Goal: Task Accomplishment & Management: Use online tool/utility

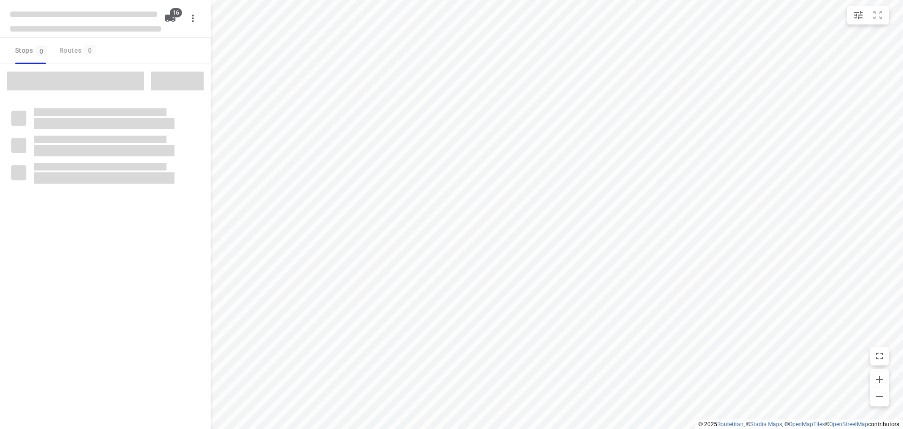
checkbox input "true"
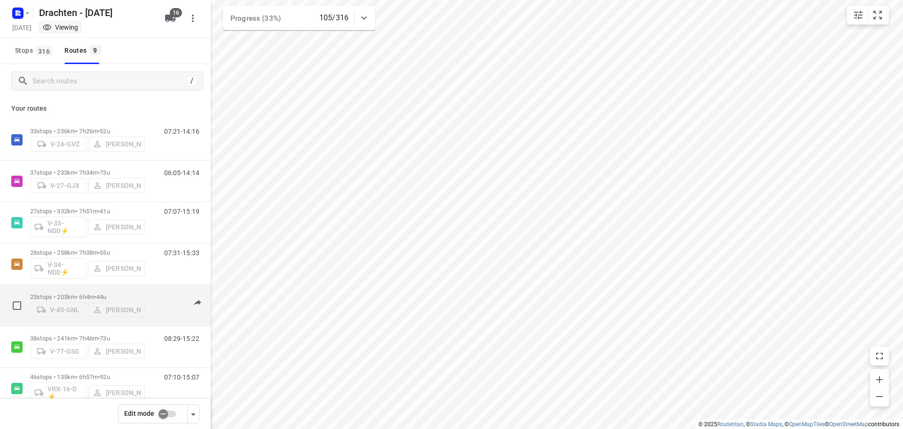
click at [89, 293] on p "23 stops • 203km • 6h4m • 44u" at bounding box center [87, 296] width 115 height 7
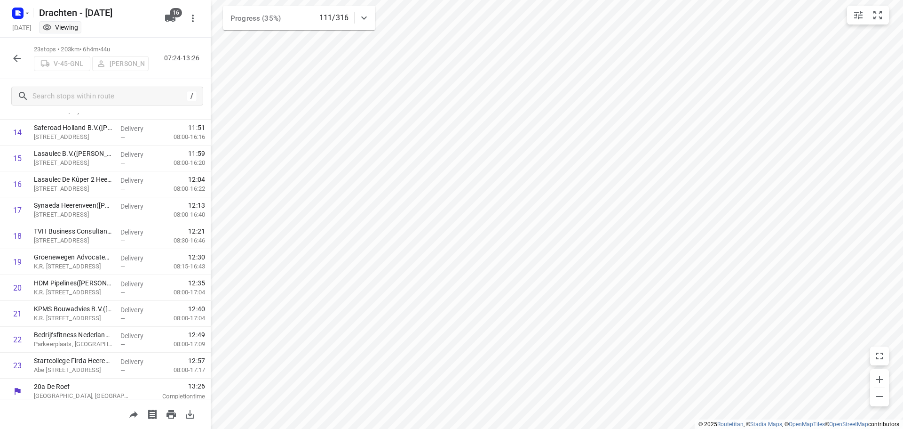
scroll to position [383, 0]
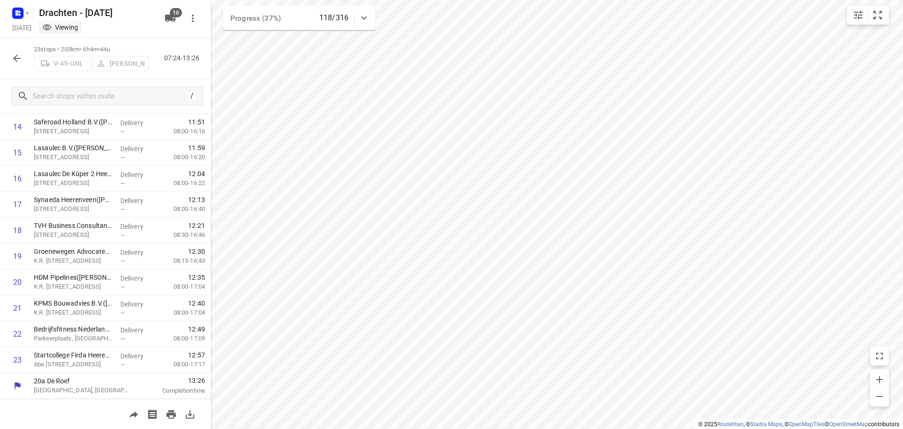
click at [11, 50] on div at bounding box center [17, 58] width 19 height 19
click at [13, 58] on icon "button" at bounding box center [16, 58] width 11 height 11
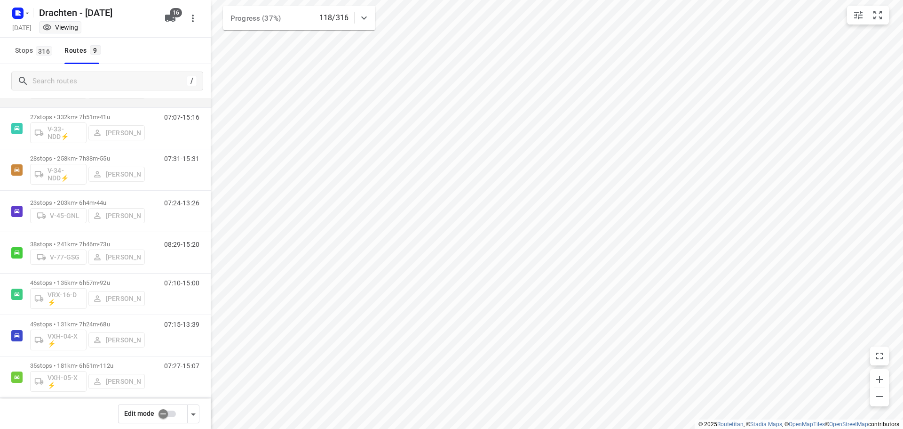
scroll to position [103, 0]
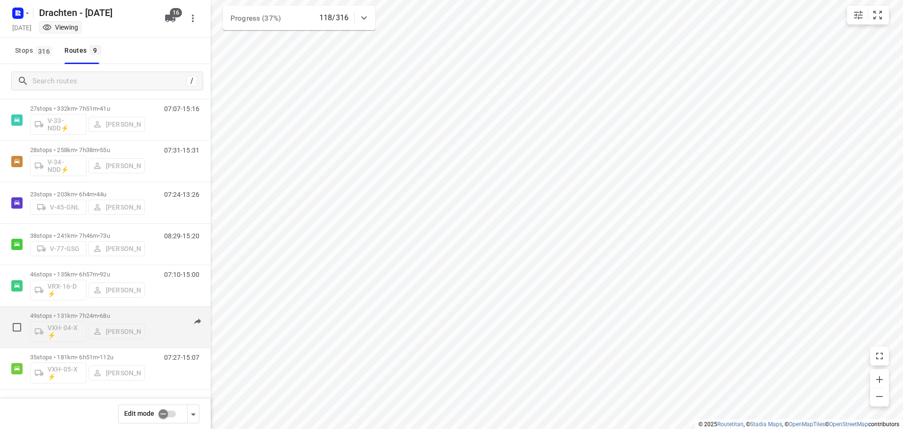
click at [100, 311] on div "49 stops • 131km • 7h24m • 68u VXH-04-X ⚡ Leon Holwerda" at bounding box center [87, 326] width 115 height 39
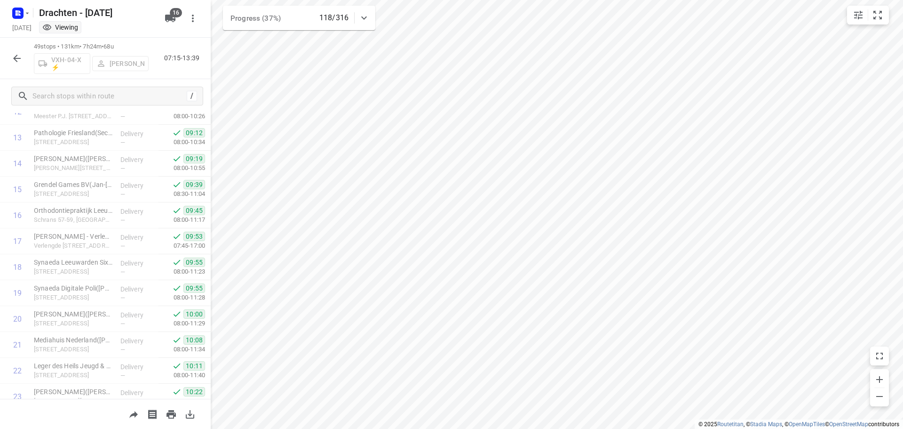
scroll to position [329, 0]
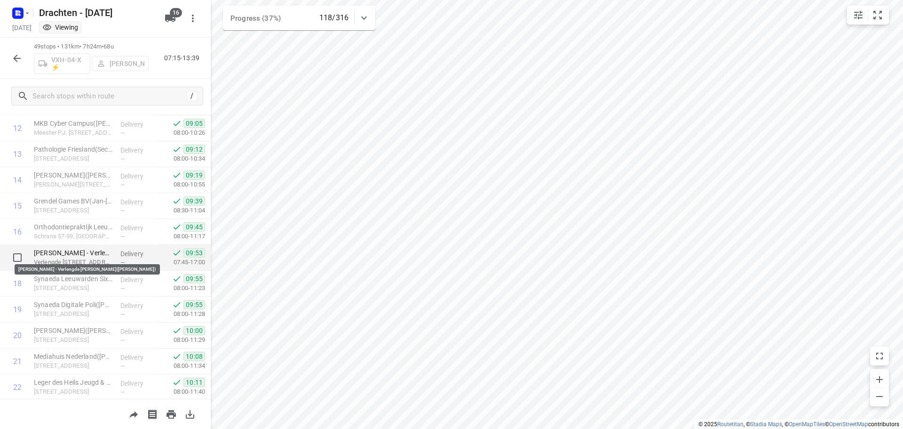
click at [75, 254] on p "Piter Jelles - Verlengde Schrans(Patricia Kloetstra)" at bounding box center [73, 252] width 79 height 9
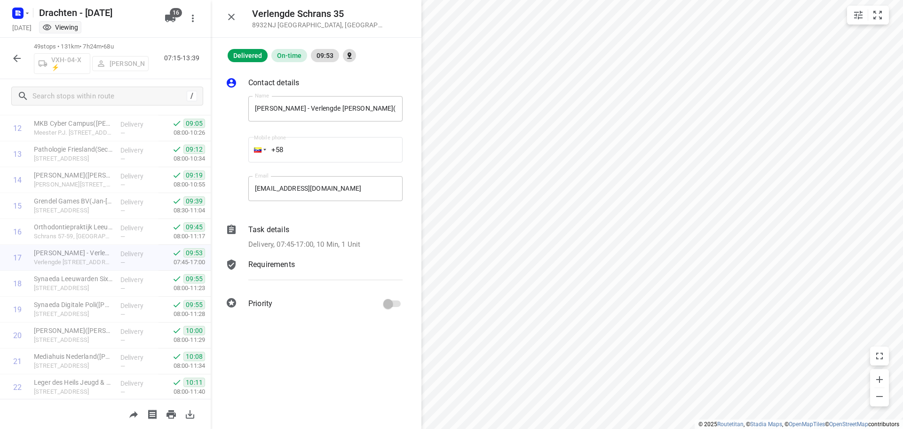
click at [269, 237] on div "Task details Delivery, 07:45-17:00, 10 Min, 1 Unit" at bounding box center [326, 237] width 158 height 30
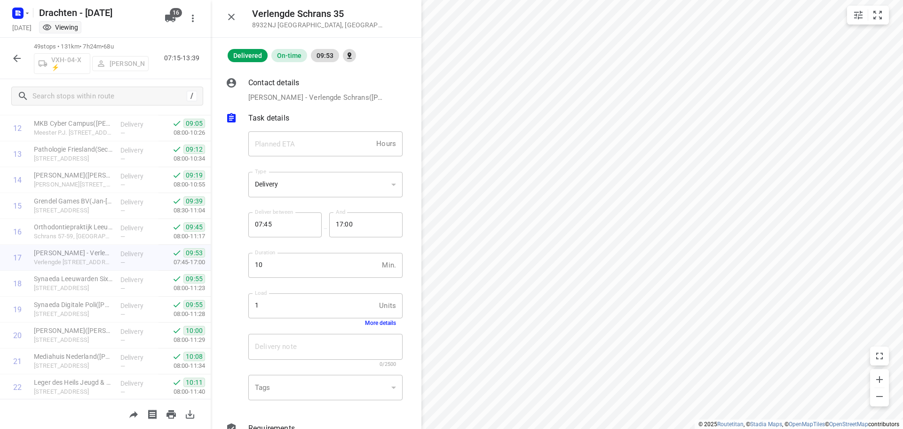
click at [369, 321] on button "More details" at bounding box center [380, 322] width 31 height 7
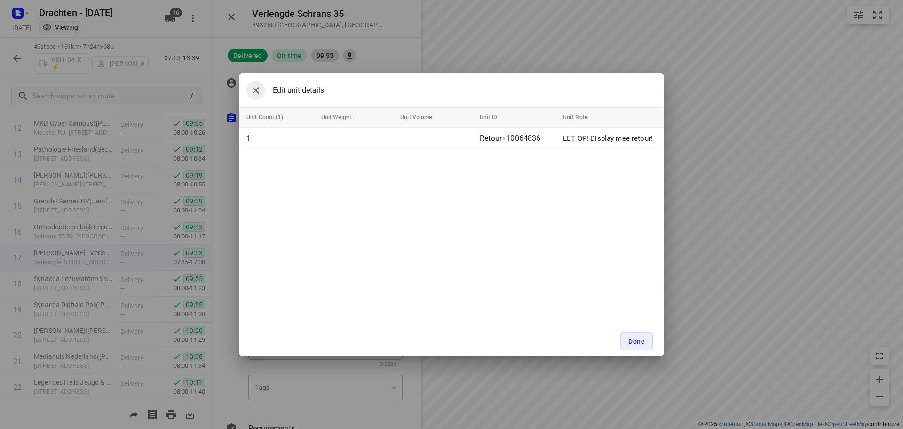
click at [254, 85] on icon "button" at bounding box center [255, 90] width 11 height 11
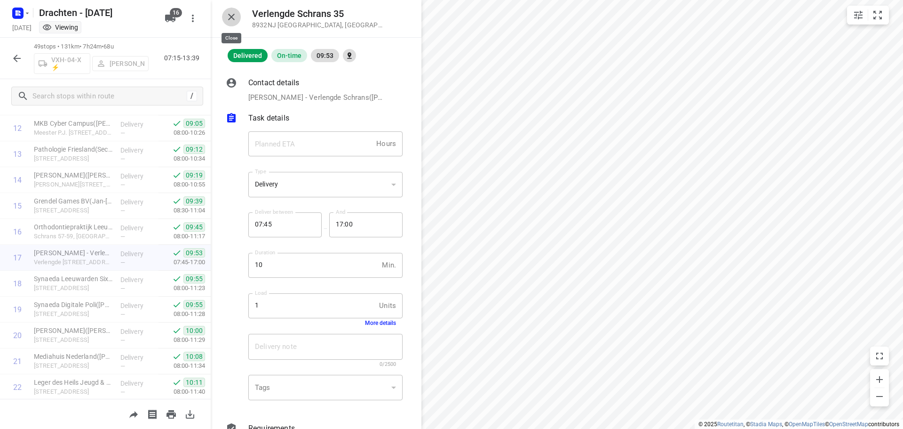
click at [231, 18] on icon "button" at bounding box center [231, 16] width 11 height 11
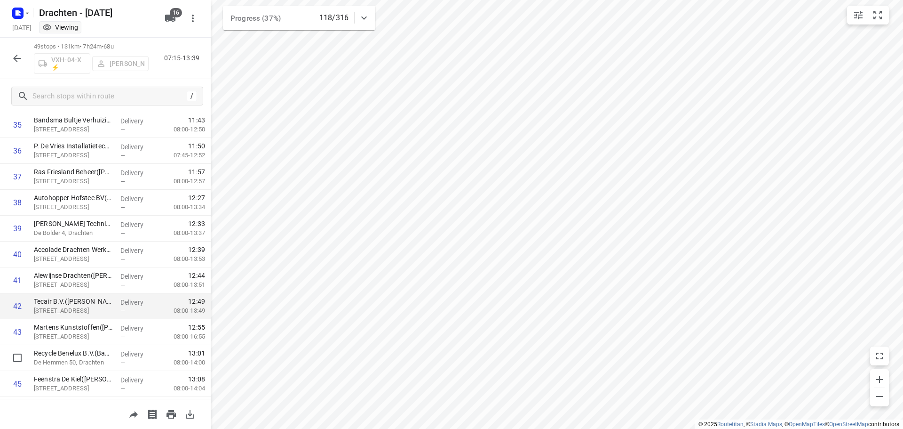
scroll to position [1055, 0]
click at [15, 64] on button "button" at bounding box center [17, 58] width 19 height 19
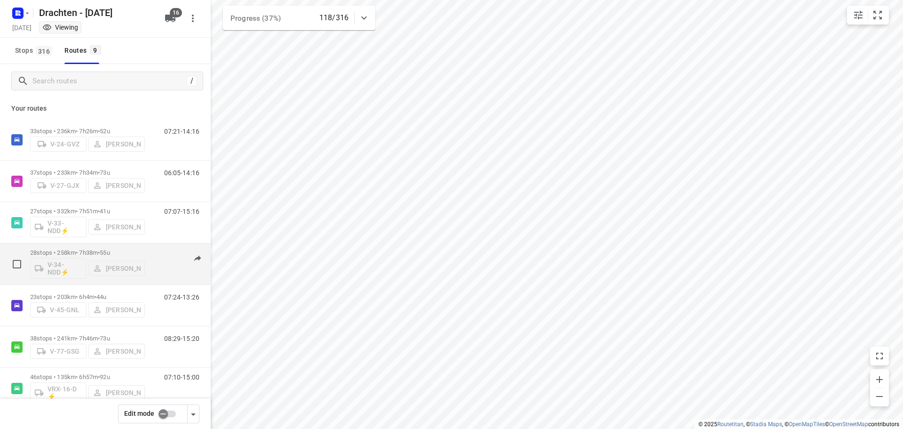
click at [98, 251] on p "28 stops • 258km • 7h38m • 55u" at bounding box center [87, 252] width 115 height 7
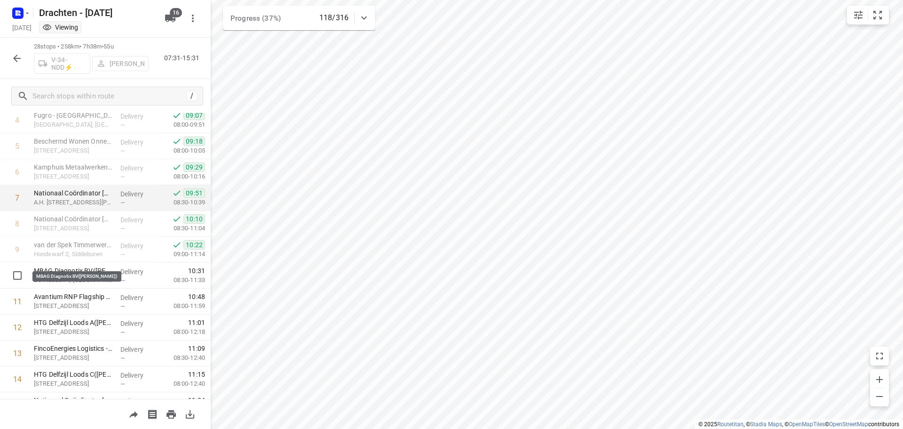
scroll to position [141, 0]
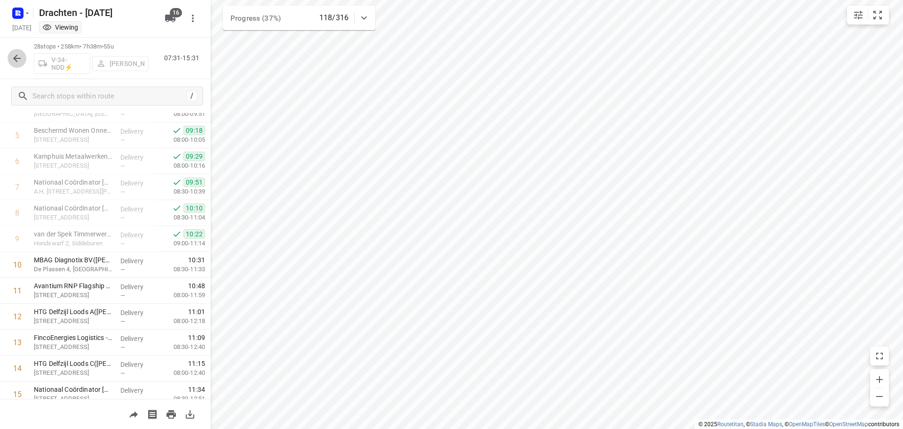
click at [11, 55] on button "button" at bounding box center [17, 58] width 19 height 19
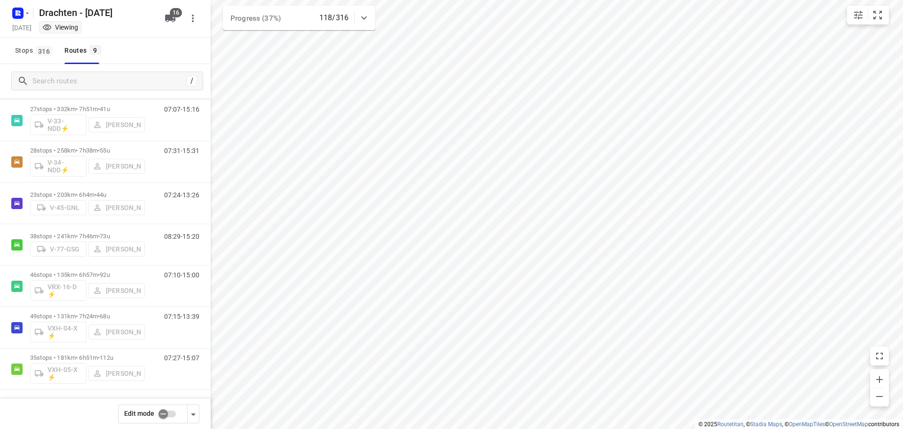
scroll to position [103, 0]
click at [38, 54] on span "316" at bounding box center [44, 50] width 16 height 9
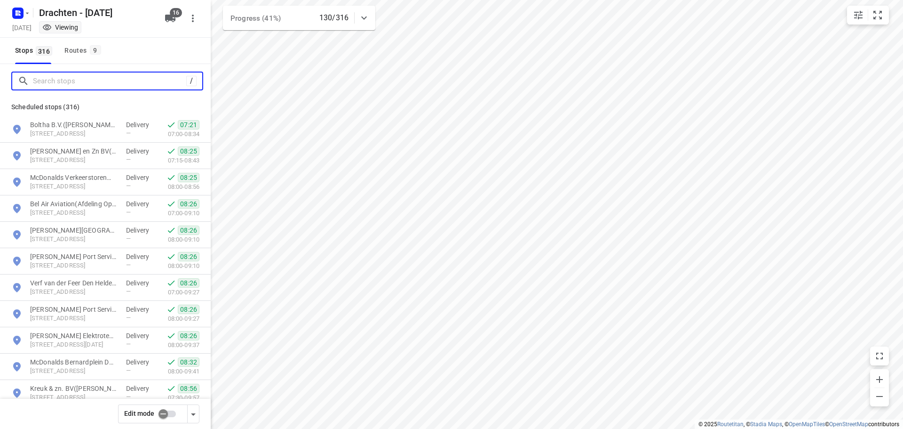
click at [54, 79] on input "Search stops" at bounding box center [109, 81] width 153 height 15
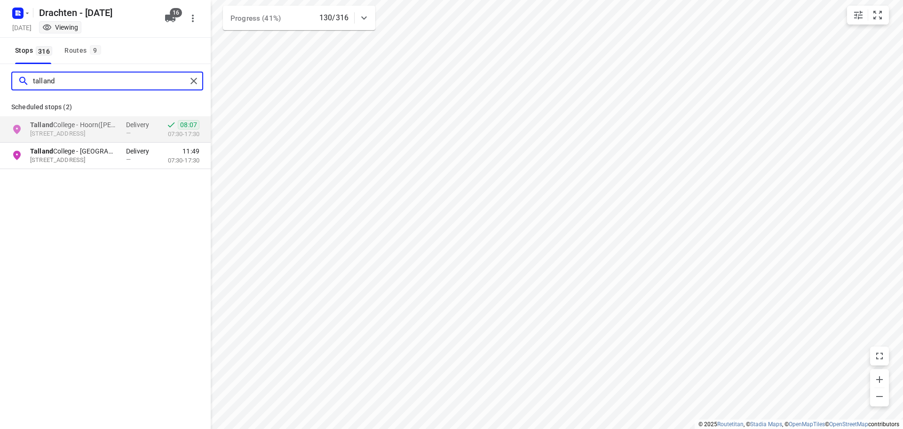
type input "talland"
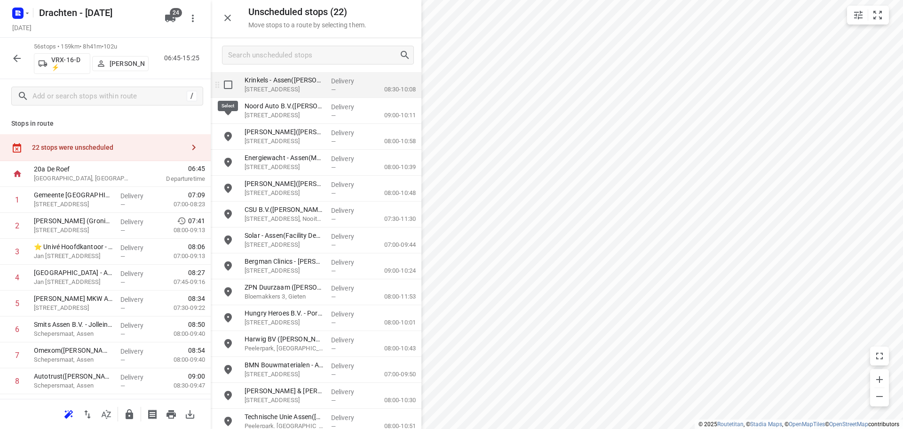
click at [230, 85] on input "grid" at bounding box center [228, 84] width 19 height 19
checkbox input "true"
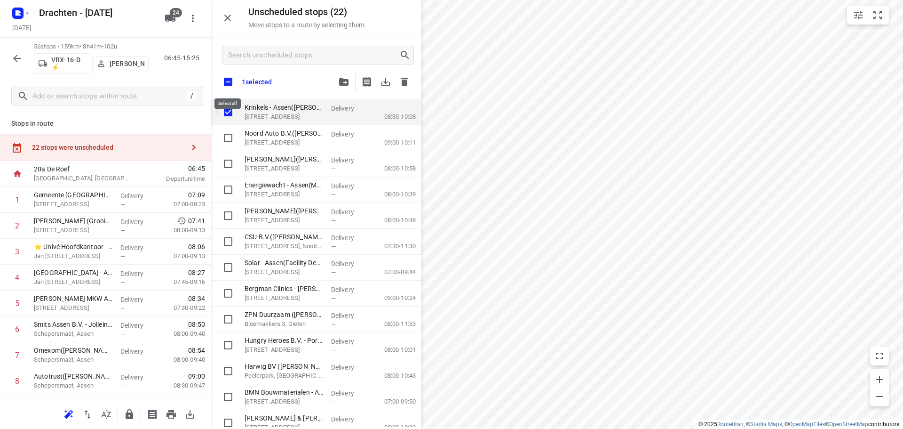
click at [230, 85] on input "checkbox" at bounding box center [228, 82] width 20 height 20
checkbox input "true"
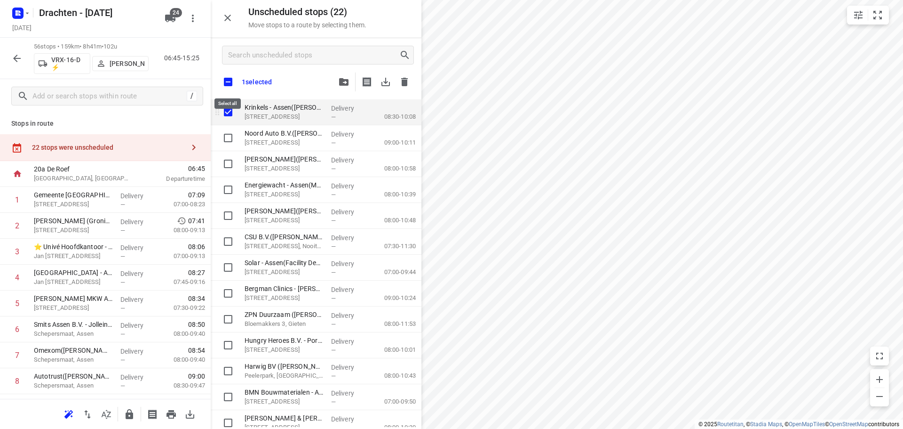
checkbox input "true"
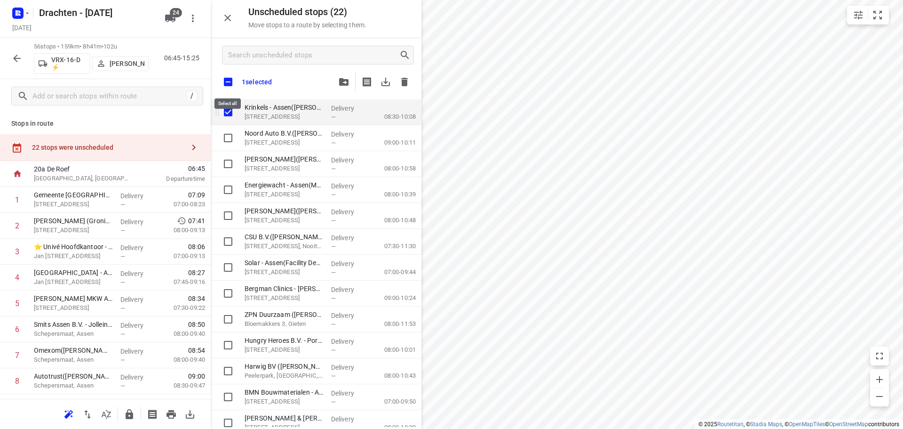
checkbox input "true"
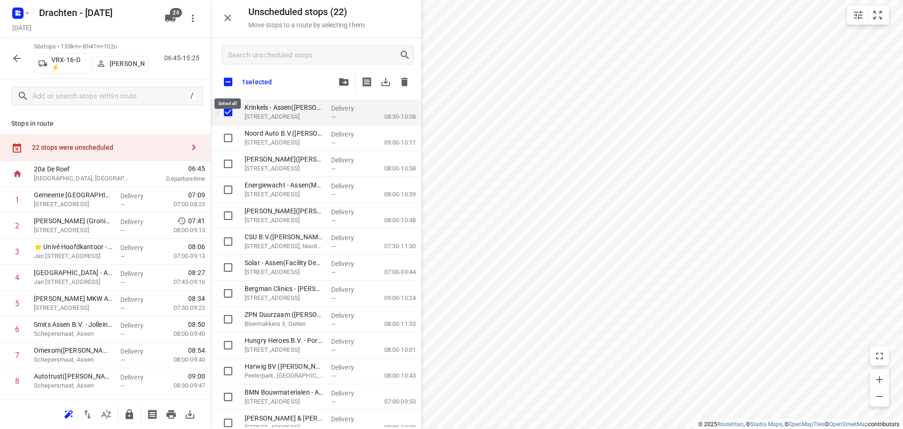
checkbox input "true"
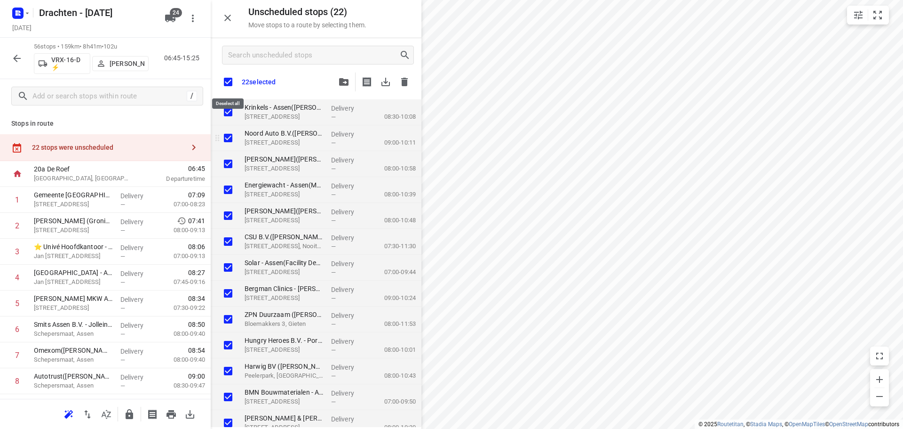
checkbox input "true"
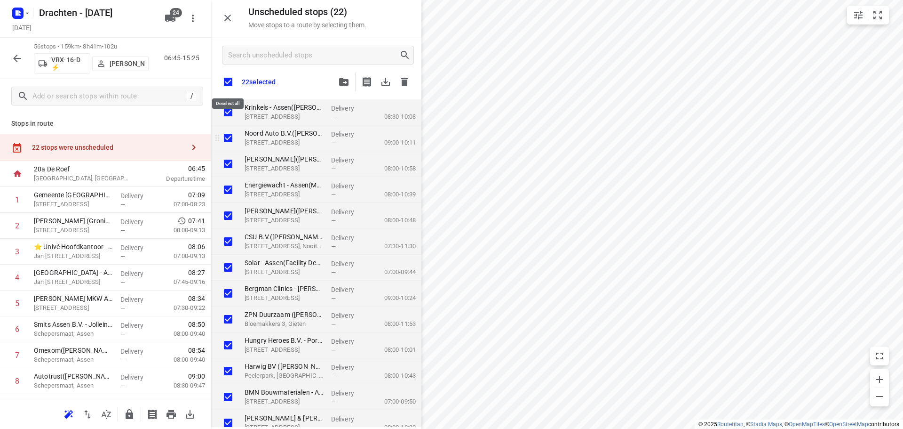
checkbox input "true"
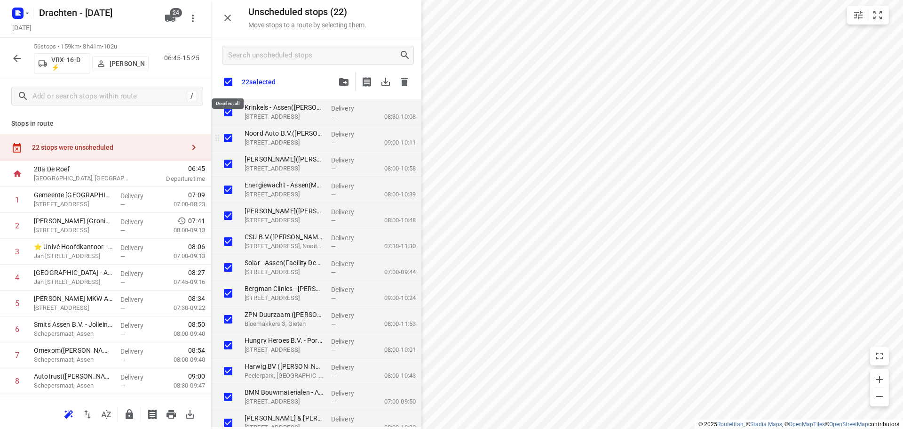
checkbox input "true"
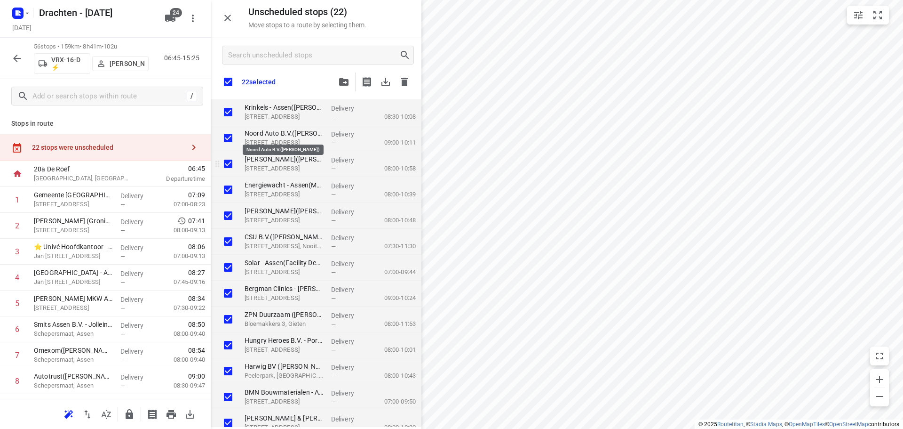
checkbox input "true"
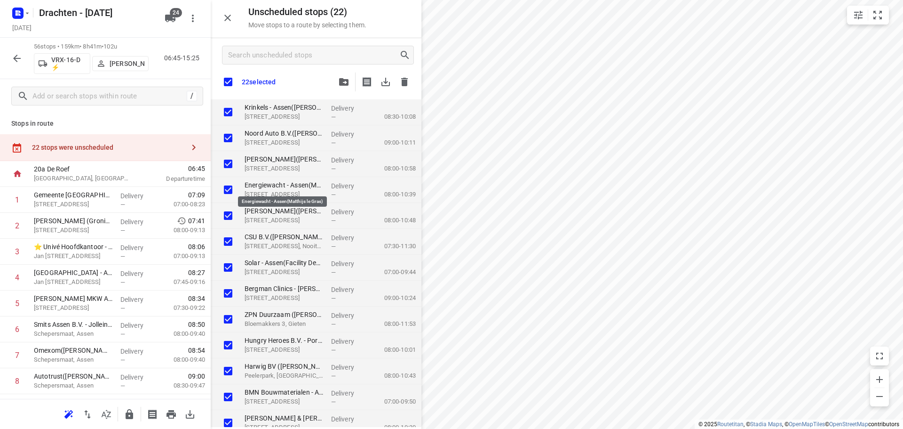
checkbox input "true"
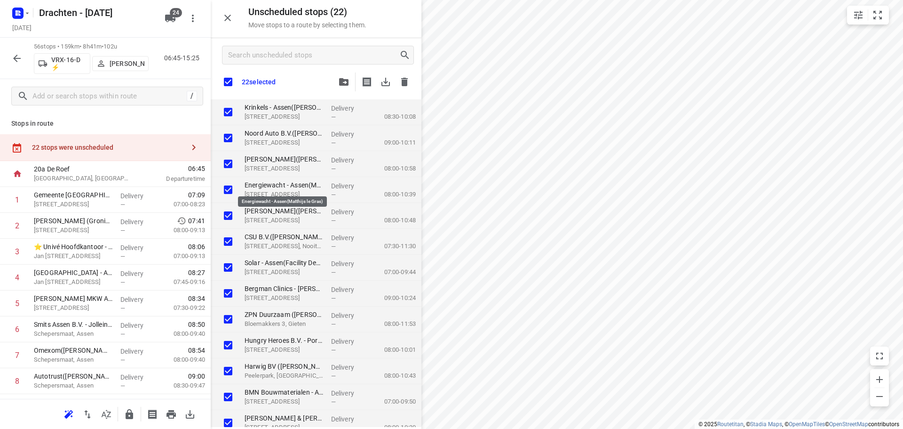
checkbox input "true"
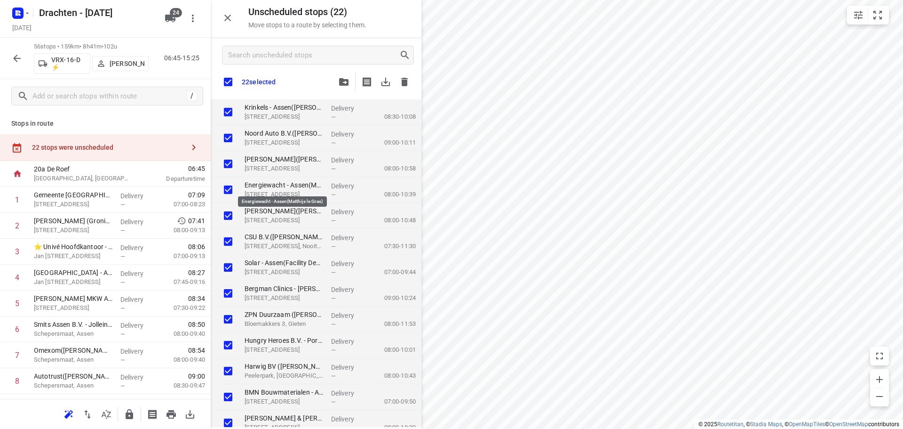
checkbox input "true"
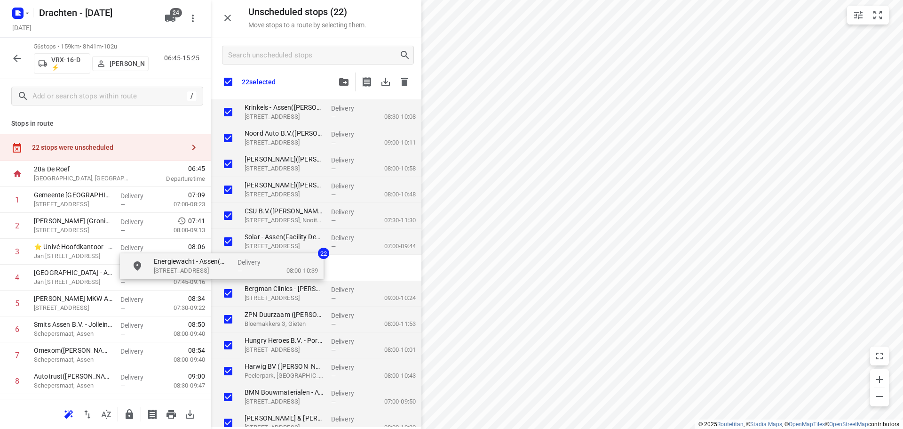
checkbox input "true"
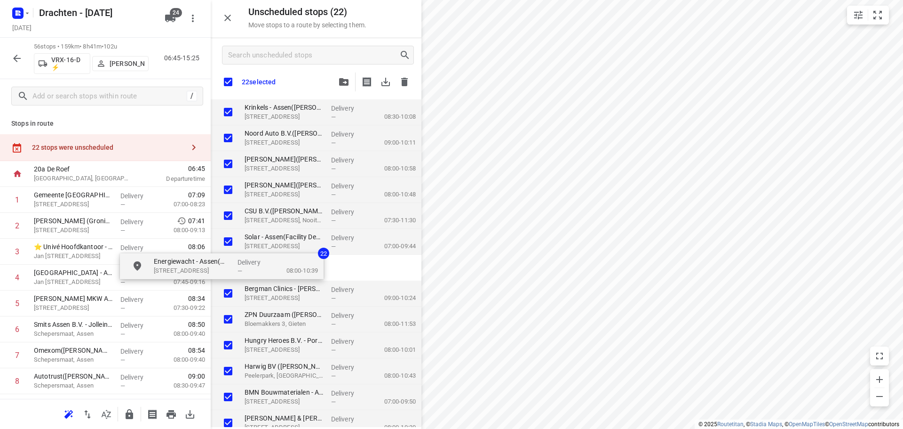
checkbox input "true"
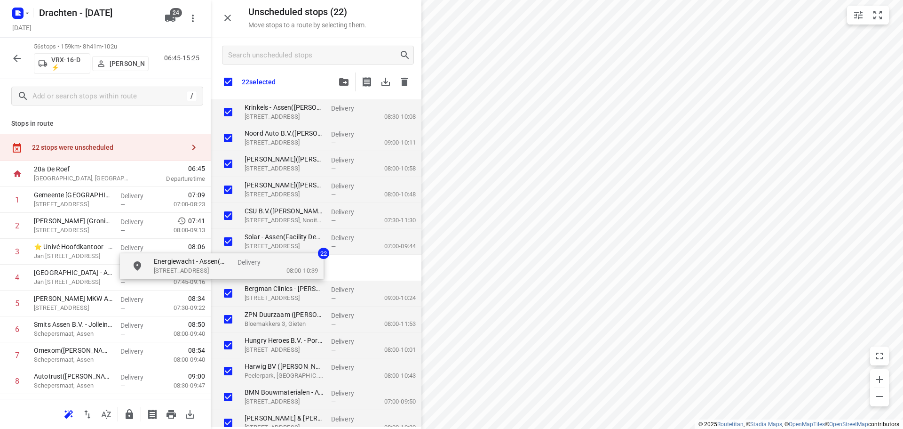
checkbox input "true"
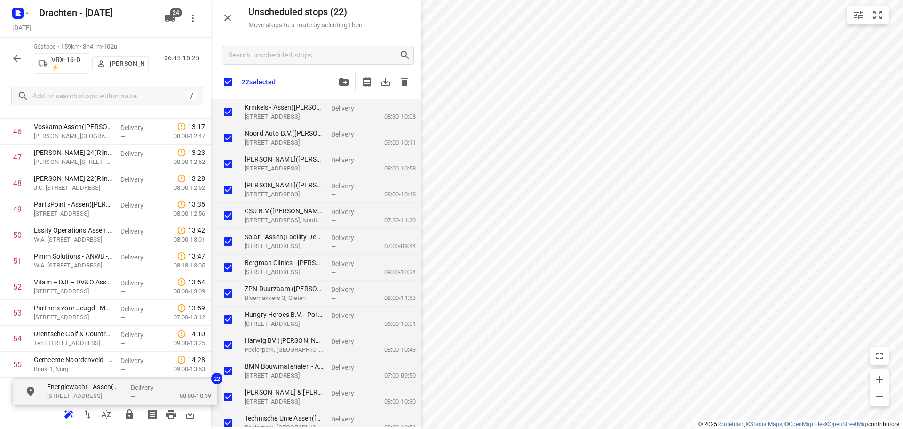
scroll to position [1263, 0]
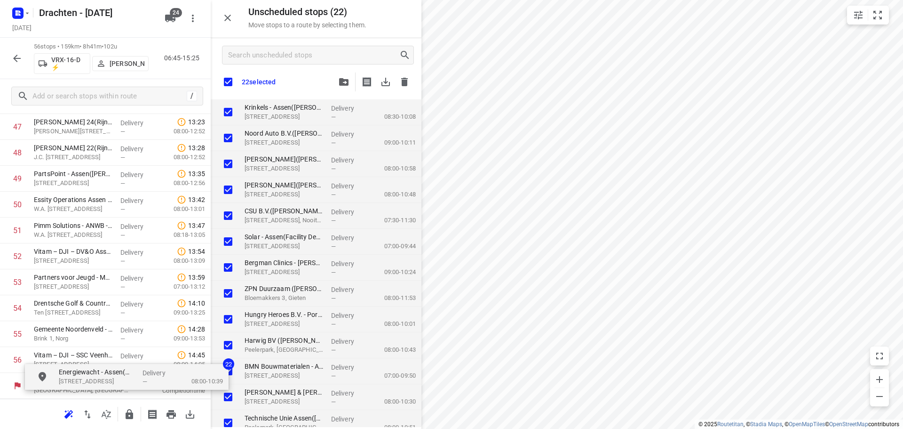
checkbox input "true"
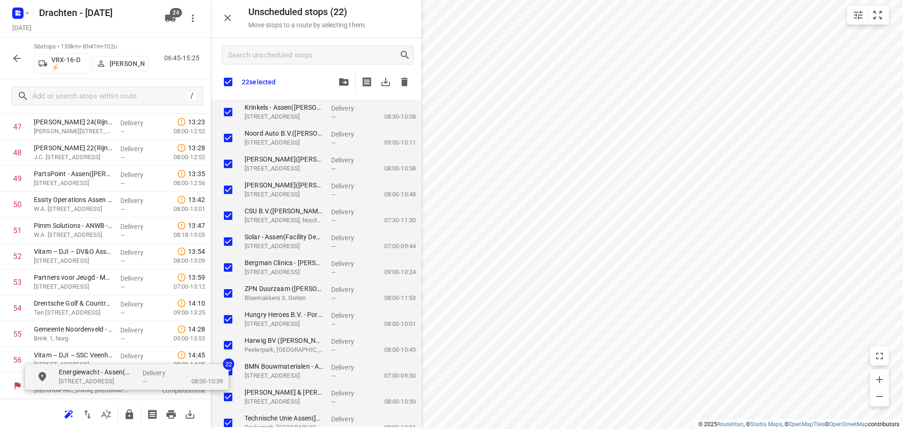
checkbox input "true"
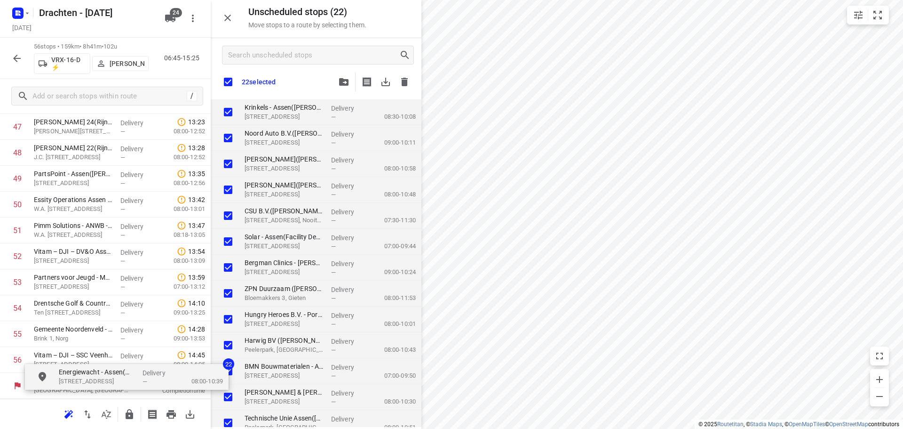
checkbox input "true"
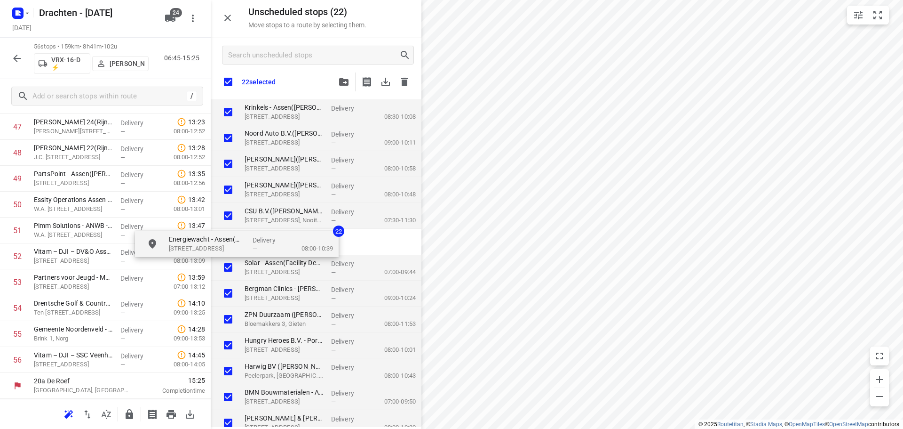
checkbox input "true"
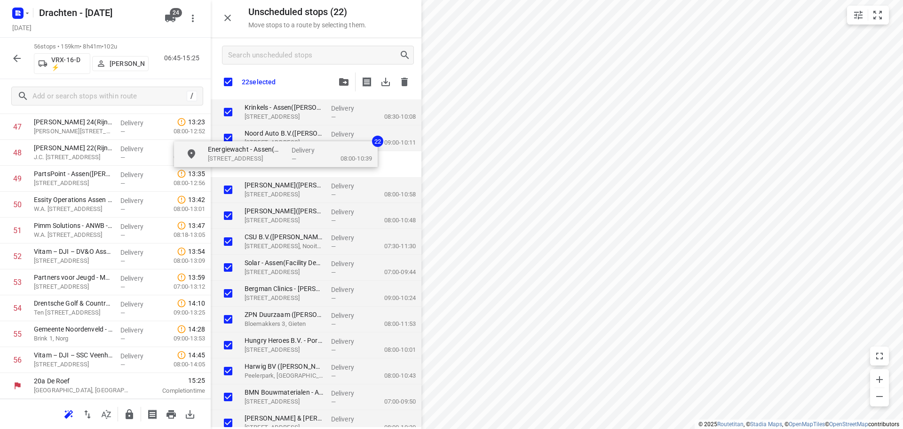
checkbox input "true"
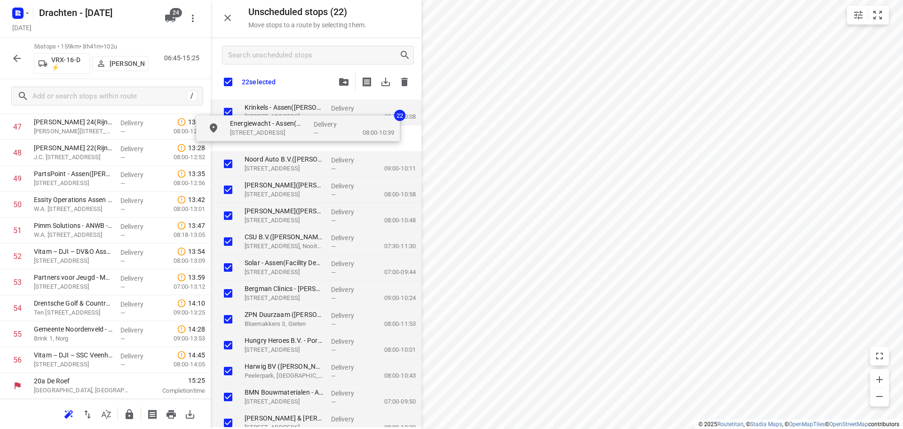
checkbox input "true"
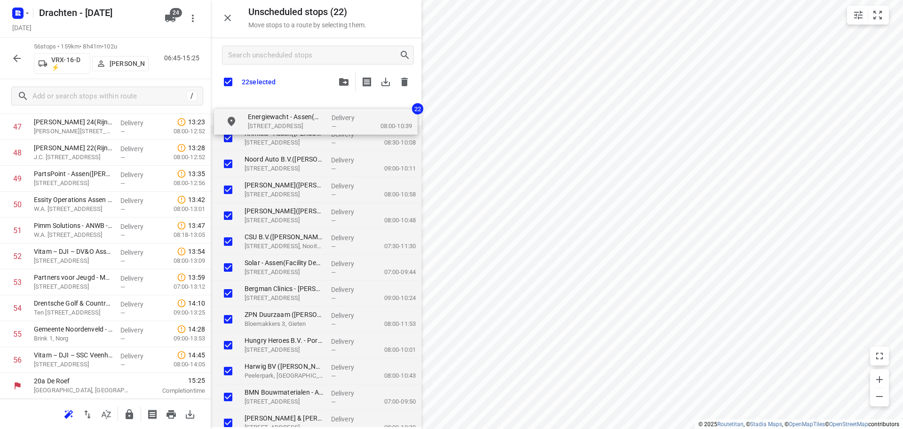
drag, startPoint x: 301, startPoint y: 188, endPoint x: 301, endPoint y: 123, distance: 64.9
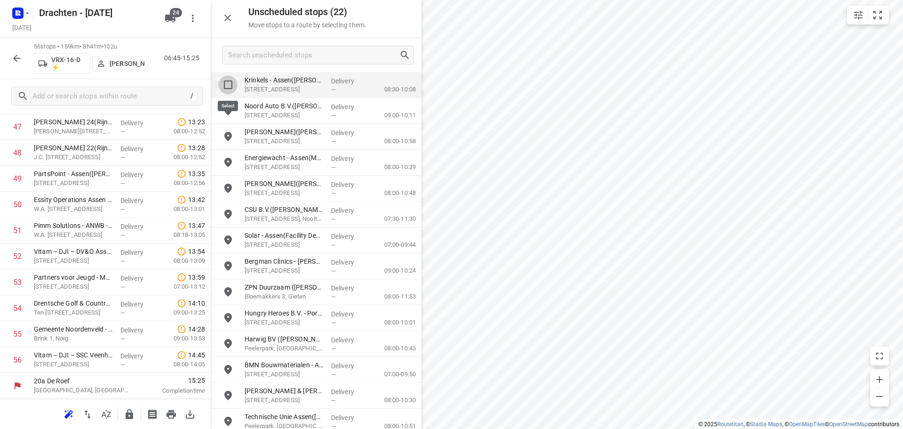
click at [231, 87] on input "grid" at bounding box center [228, 84] width 19 height 19
checkbox input "true"
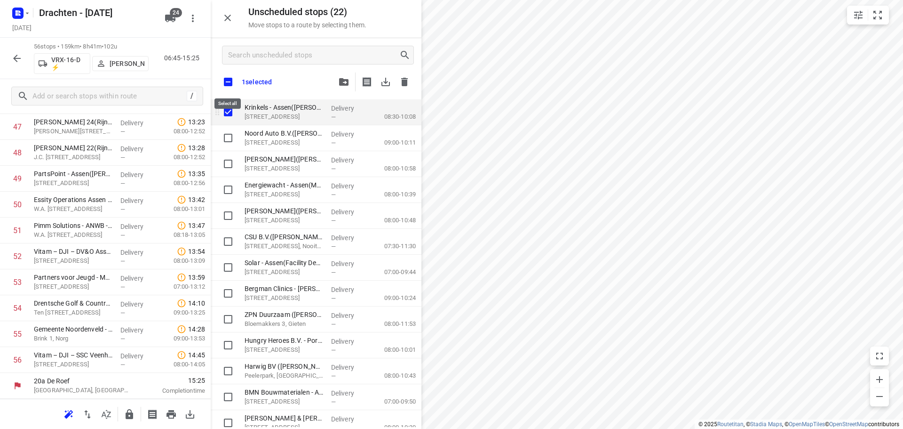
click at [231, 87] on input "checkbox" at bounding box center [228, 82] width 20 height 20
checkbox input "true"
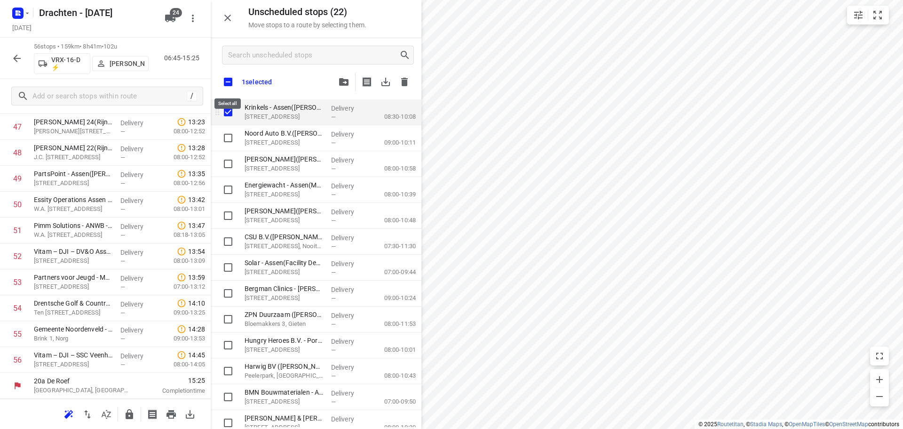
checkbox input "true"
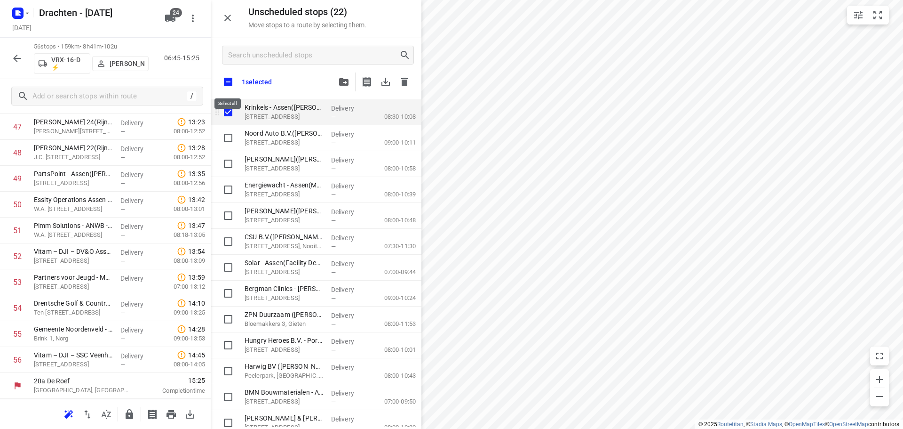
checkbox input "true"
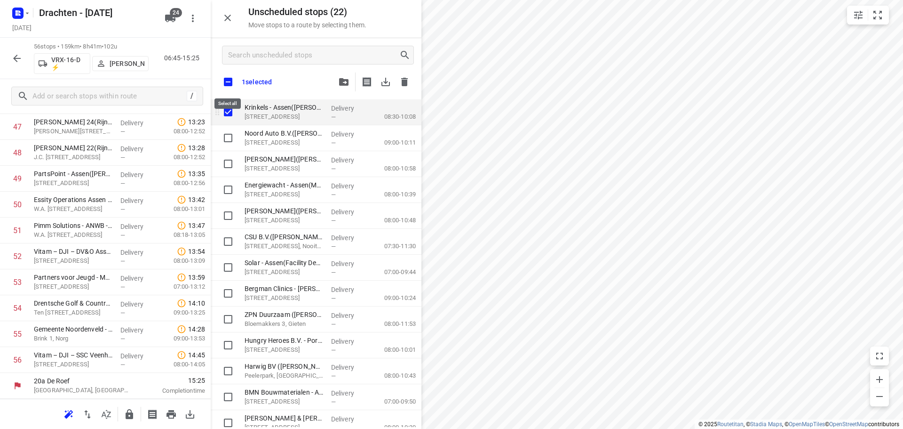
checkbox input "true"
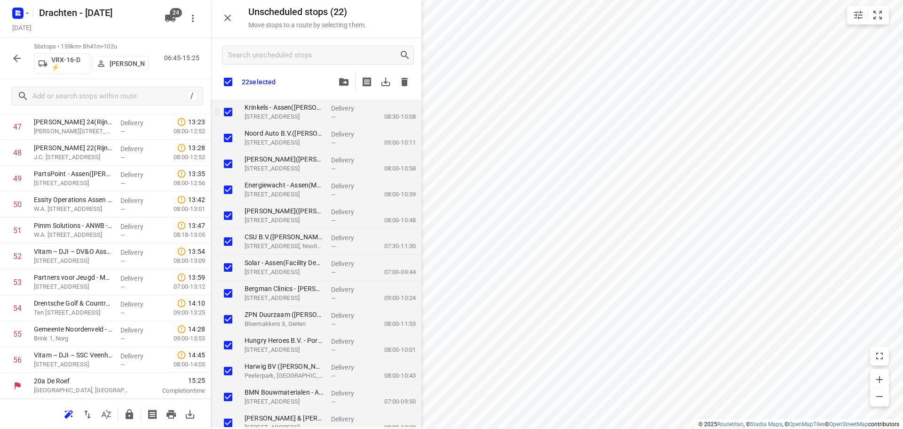
checkbox input "true"
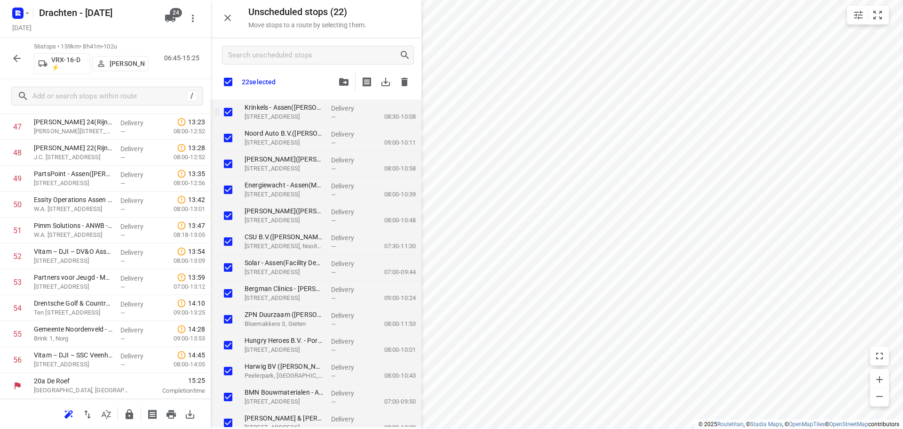
checkbox input "true"
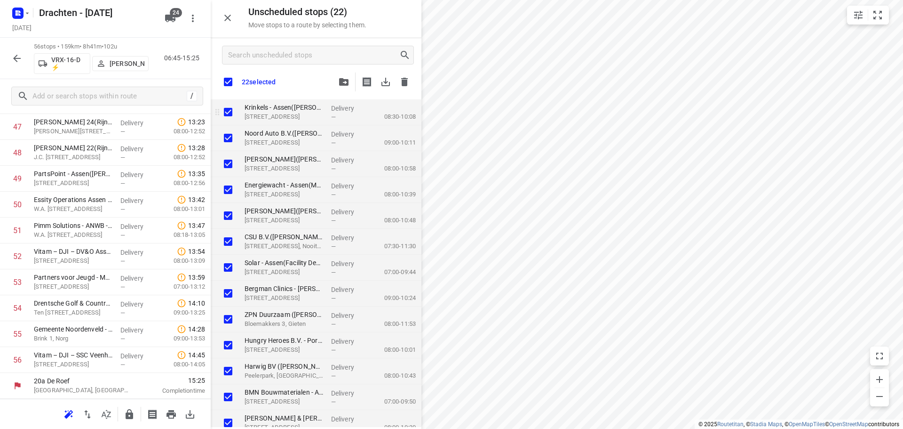
checkbox input "true"
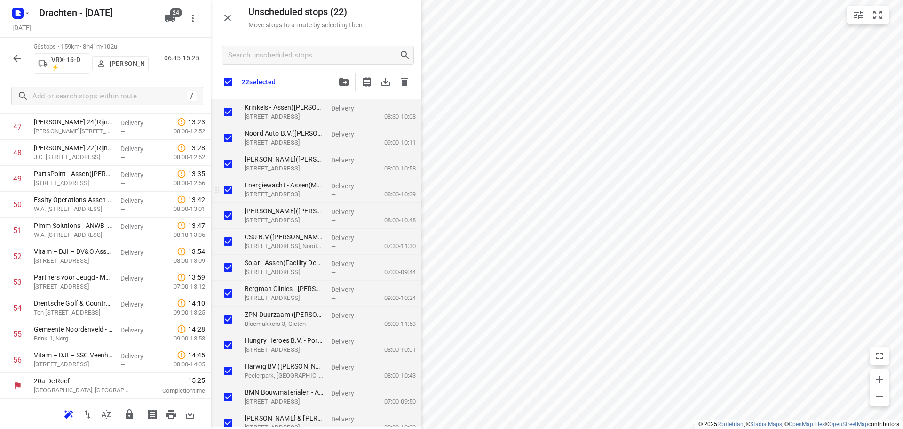
checkbox input "true"
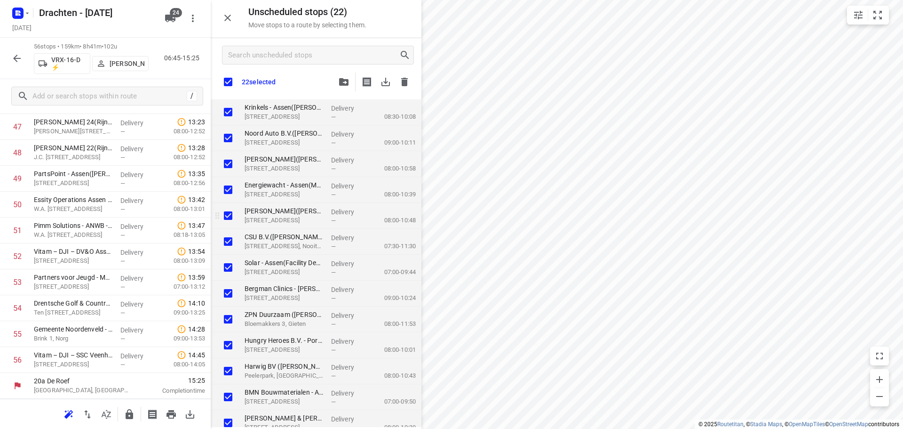
checkbox input "true"
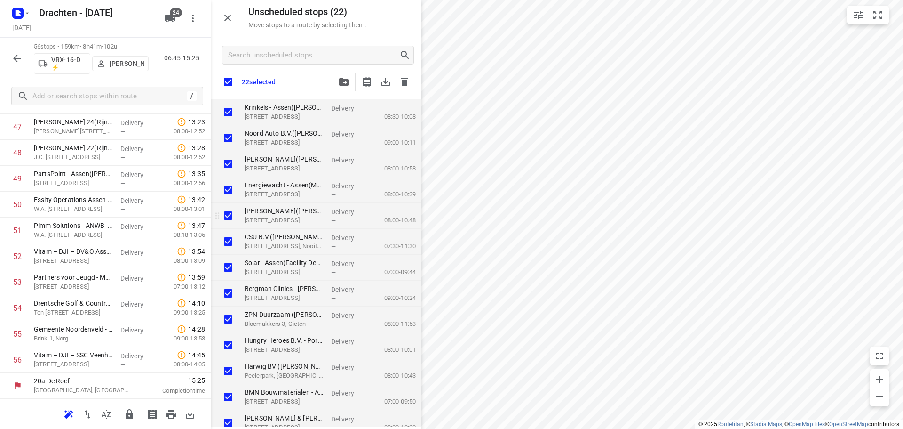
checkbox input "true"
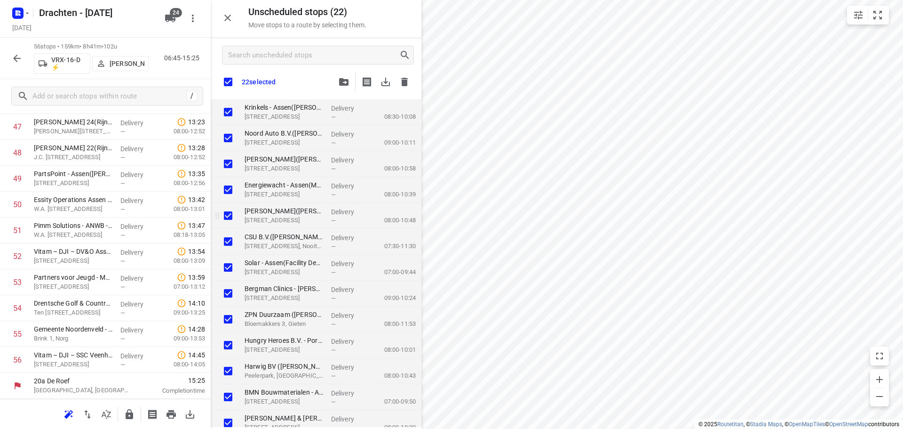
checkbox input "true"
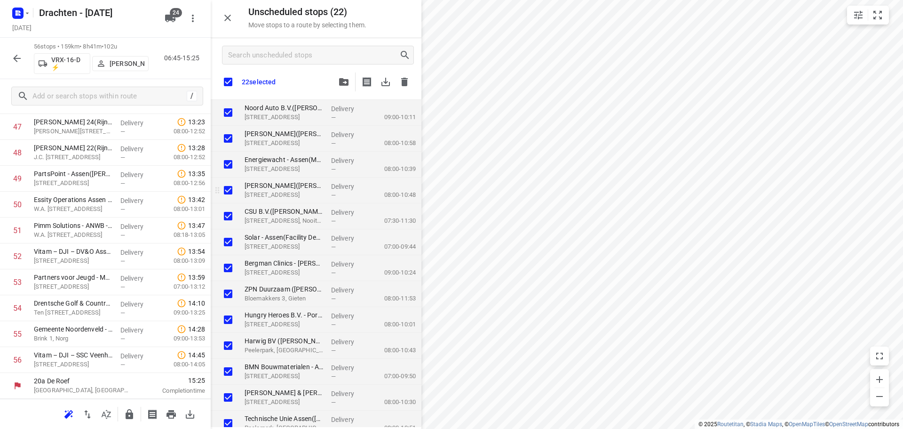
scroll to position [47, 0]
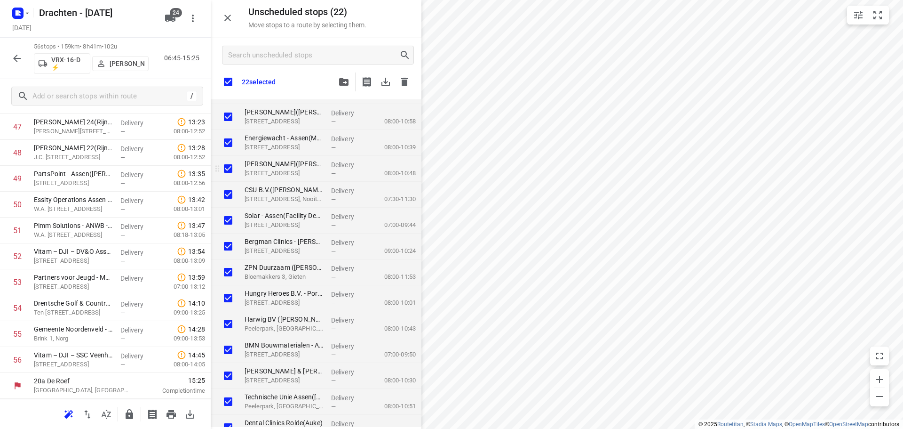
checkbox input "true"
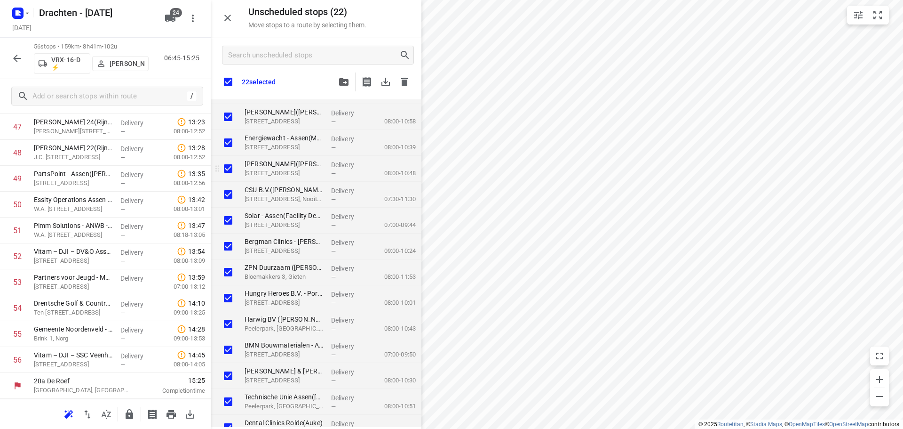
checkbox input "true"
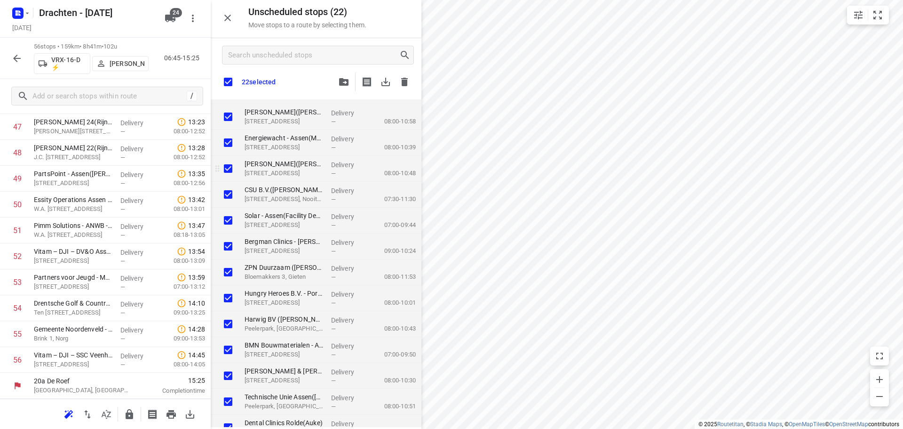
checkbox input "true"
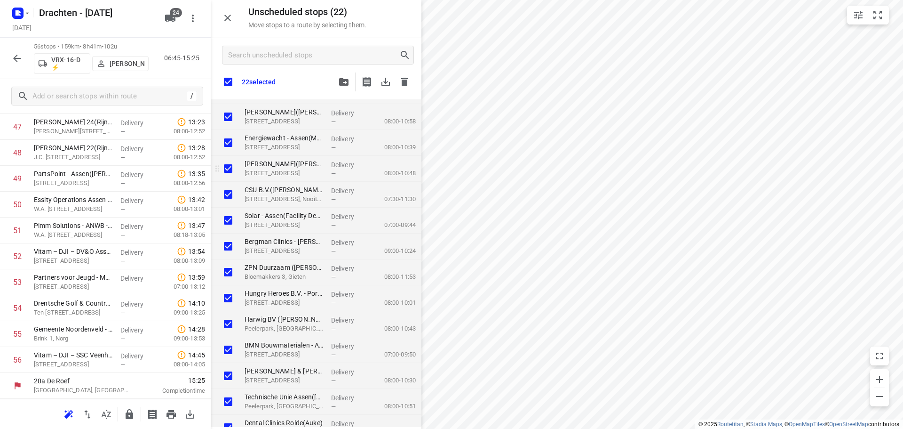
checkbox input "true"
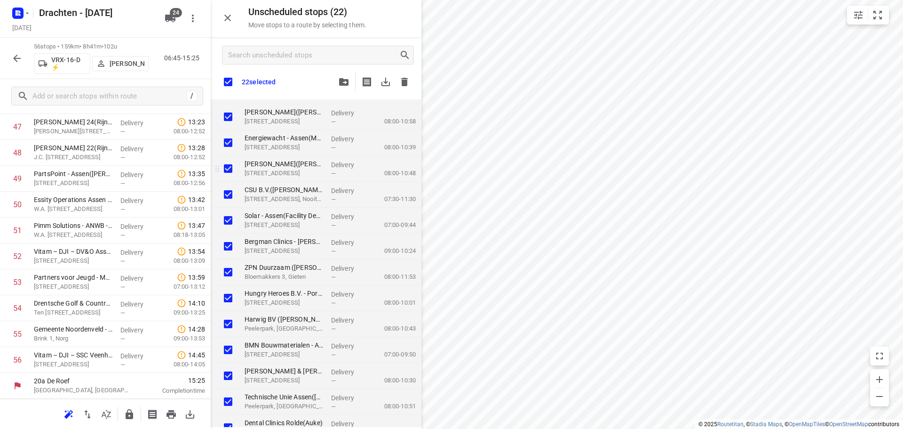
checkbox input "true"
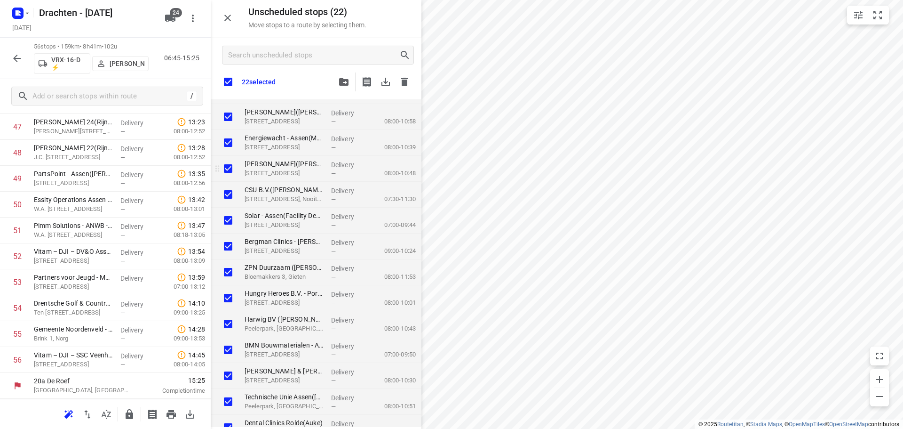
checkbox input "true"
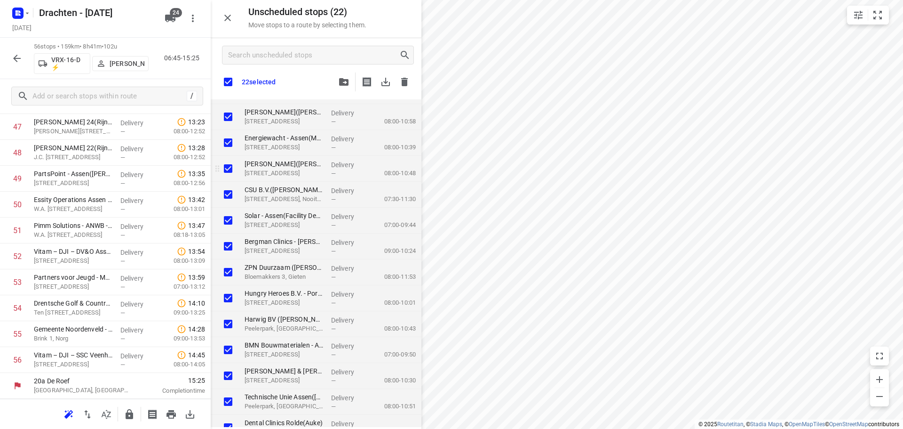
checkbox input "true"
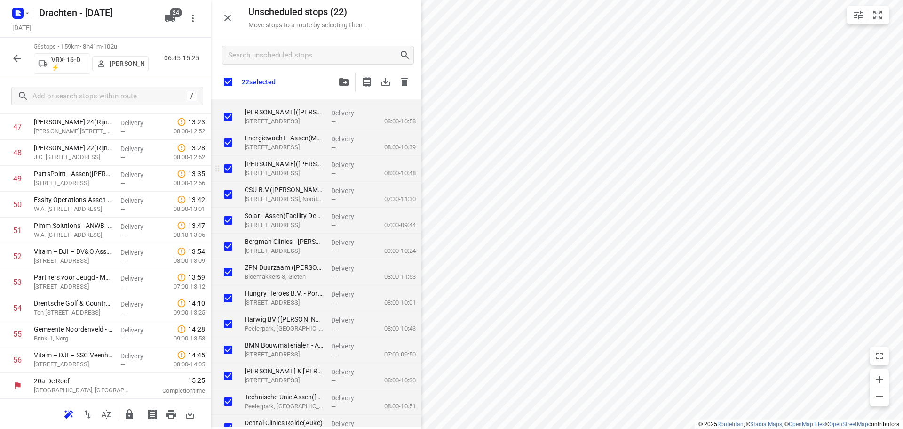
checkbox input "true"
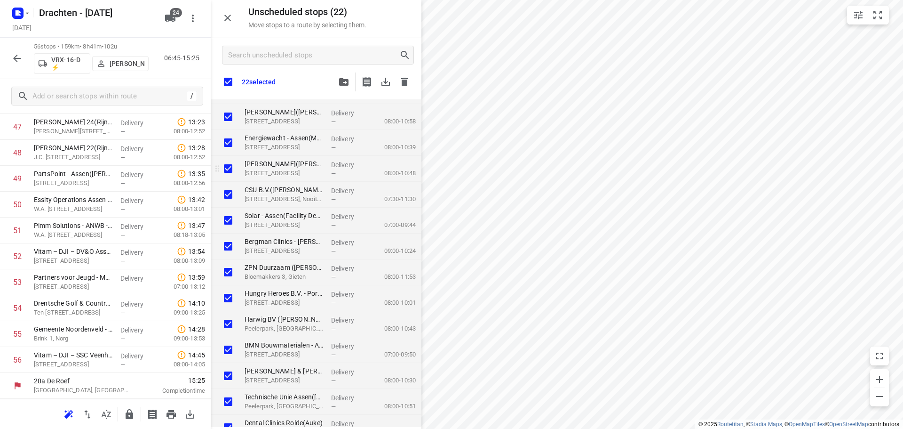
checkbox input "true"
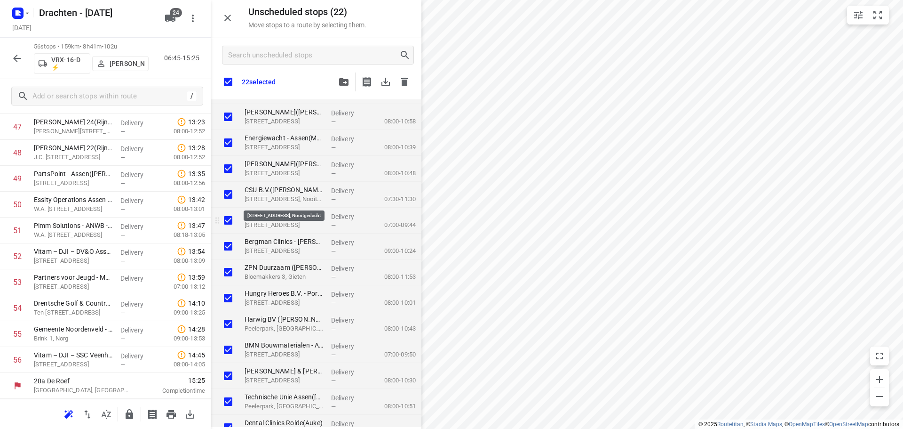
checkbox input "true"
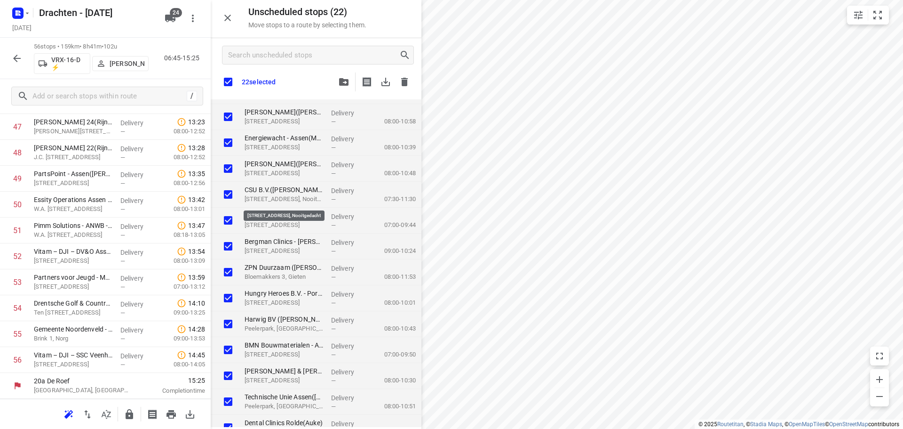
checkbox input "true"
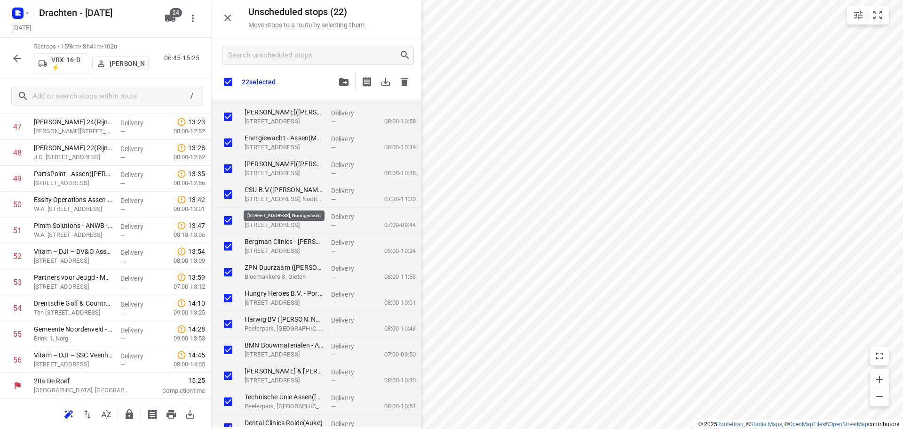
checkbox input "true"
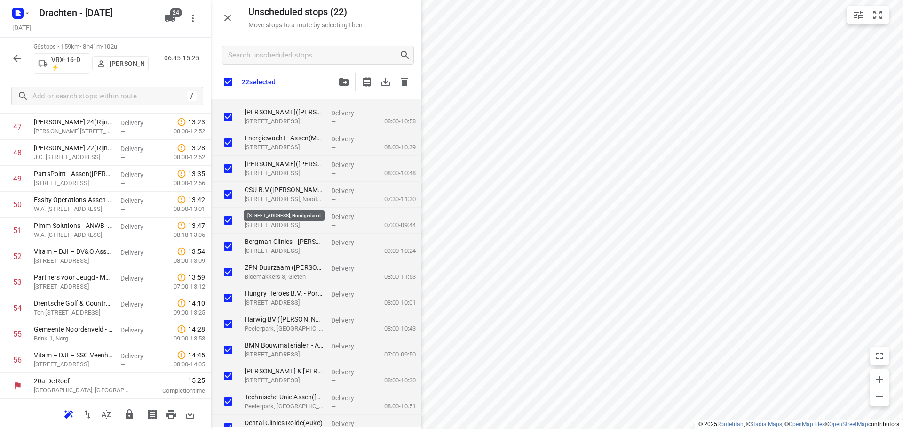
checkbox input "true"
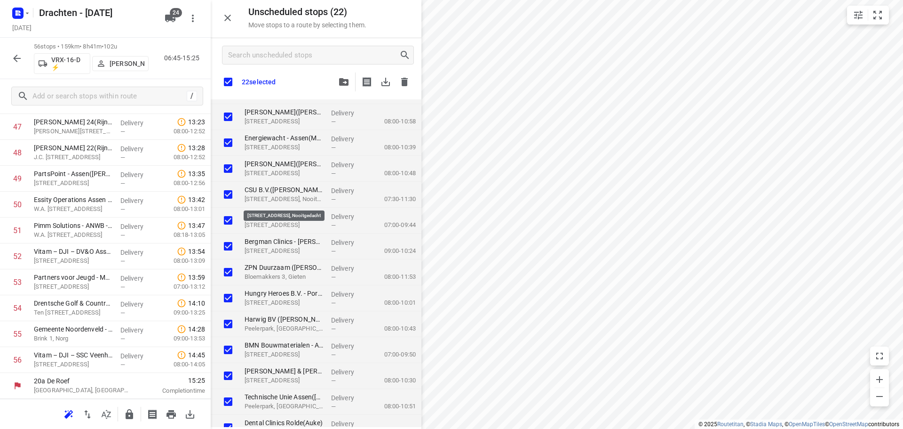
checkbox input "true"
click at [229, 195] on input "grid" at bounding box center [228, 194] width 19 height 19
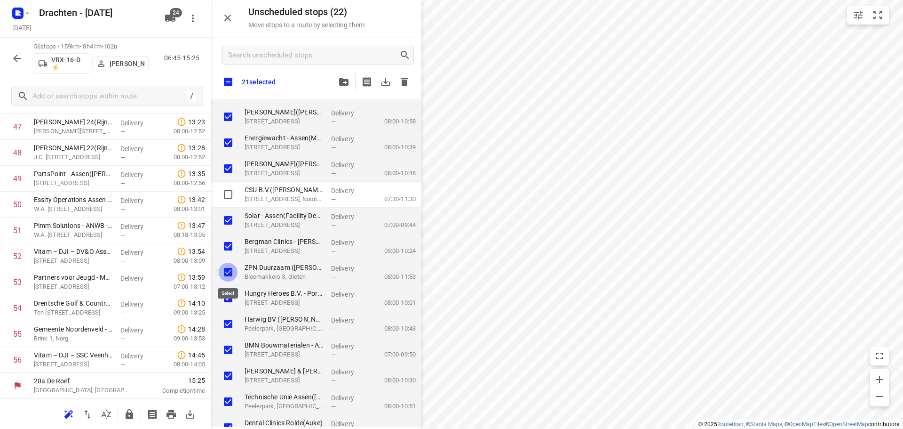
click at [234, 272] on input "grid" at bounding box center [228, 272] width 19 height 19
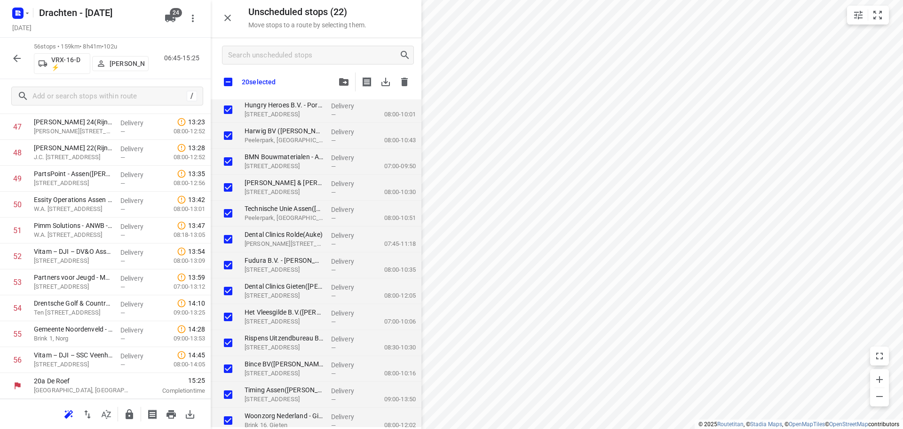
scroll to position [243, 0]
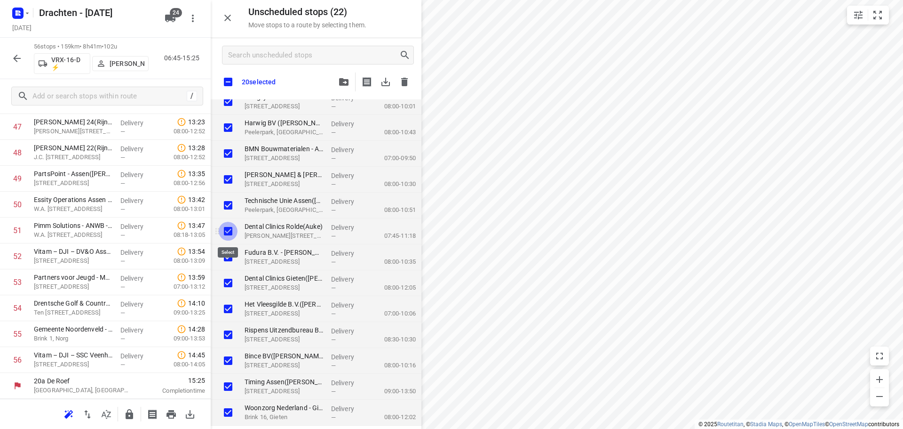
click at [231, 229] on input "grid" at bounding box center [228, 231] width 19 height 19
click at [228, 288] on input "grid" at bounding box center [228, 282] width 19 height 19
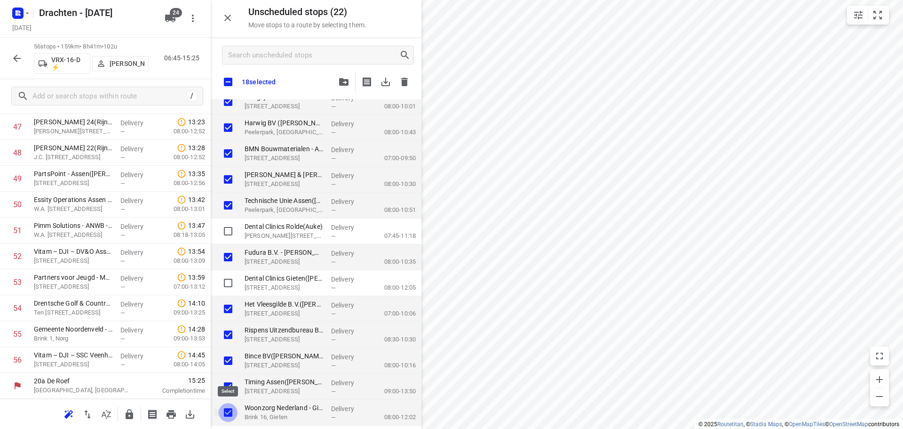
click at [229, 412] on input "grid" at bounding box center [228, 412] width 19 height 19
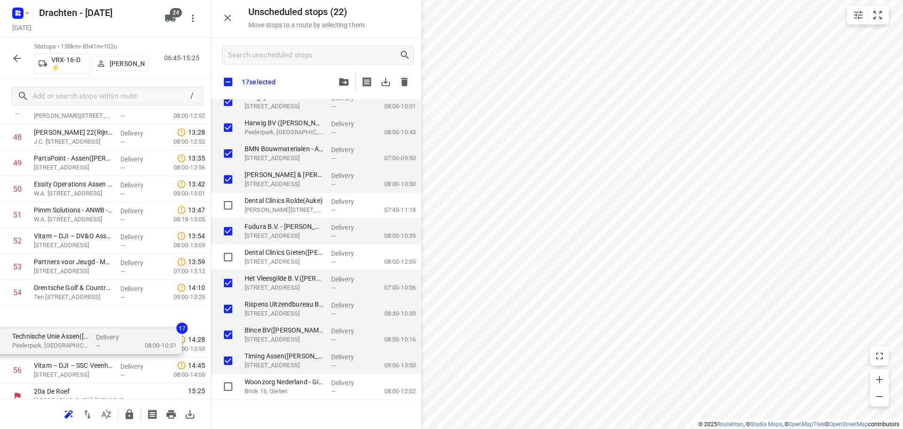
scroll to position [1289, 0]
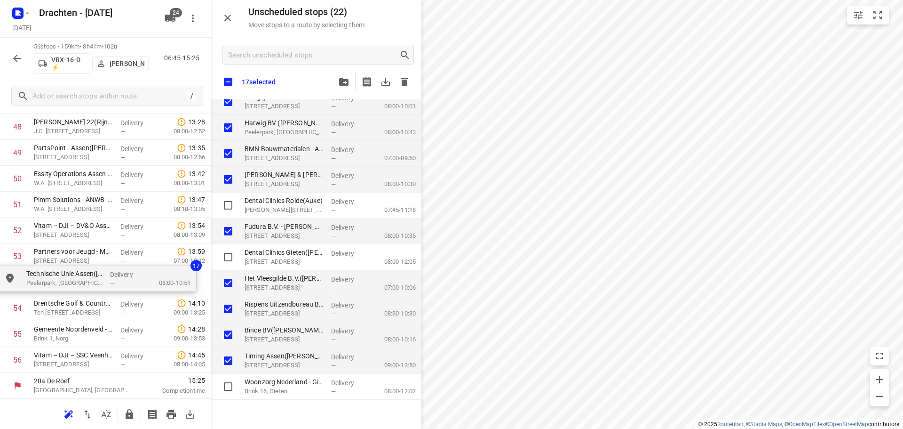
drag, startPoint x: 315, startPoint y: 204, endPoint x: 88, endPoint y: 286, distance: 241.9
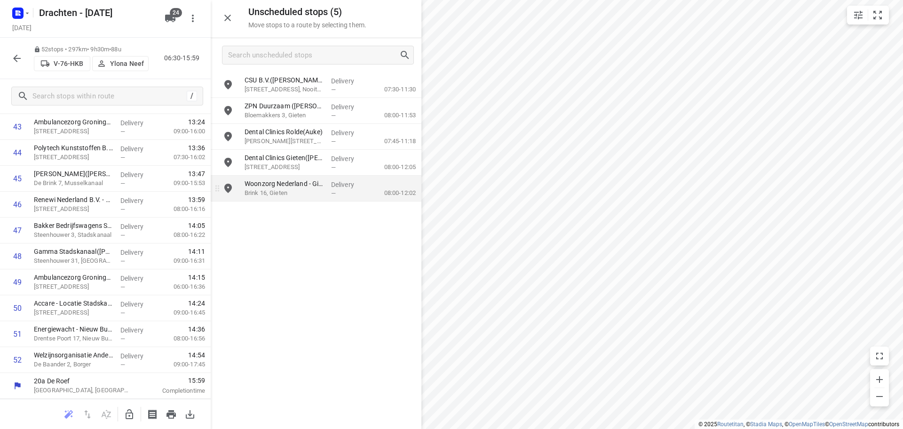
scroll to position [1160, 0]
click at [129, 415] on icon "button" at bounding box center [130, 414] width 8 height 10
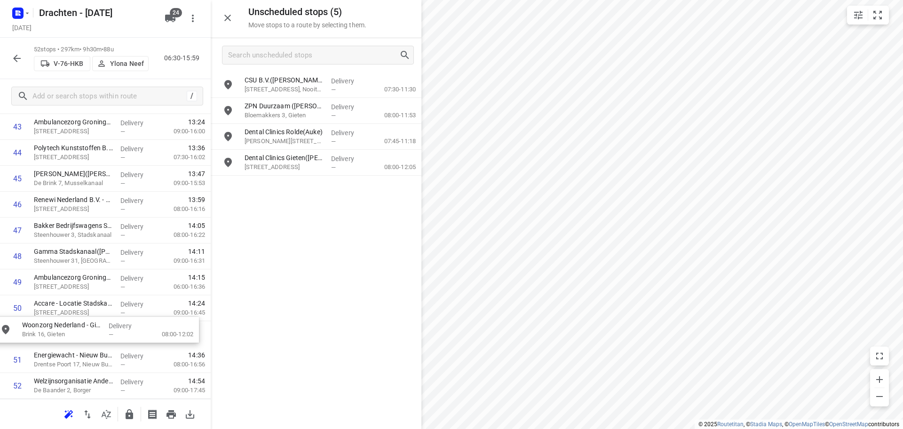
scroll to position [1193, 0]
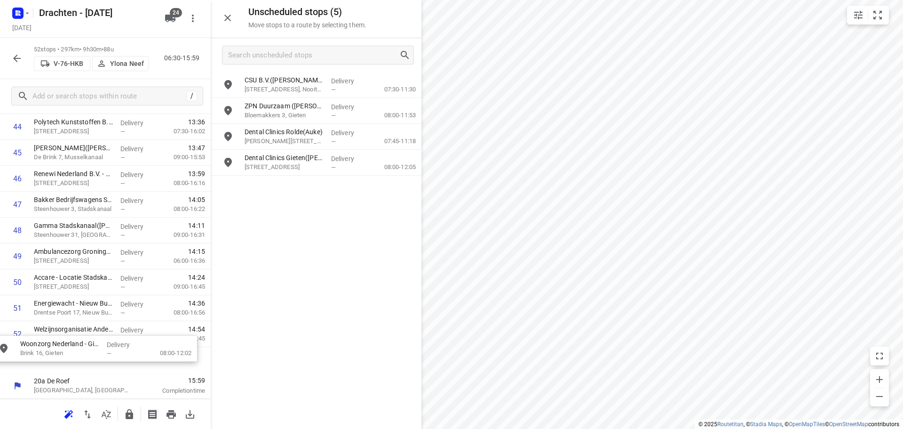
drag, startPoint x: 300, startPoint y: 188, endPoint x: 72, endPoint y: 349, distance: 278.9
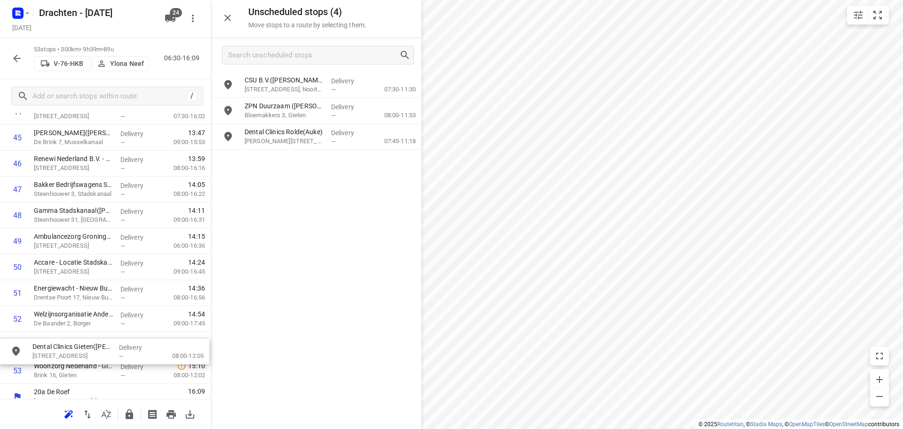
scroll to position [1214, 0]
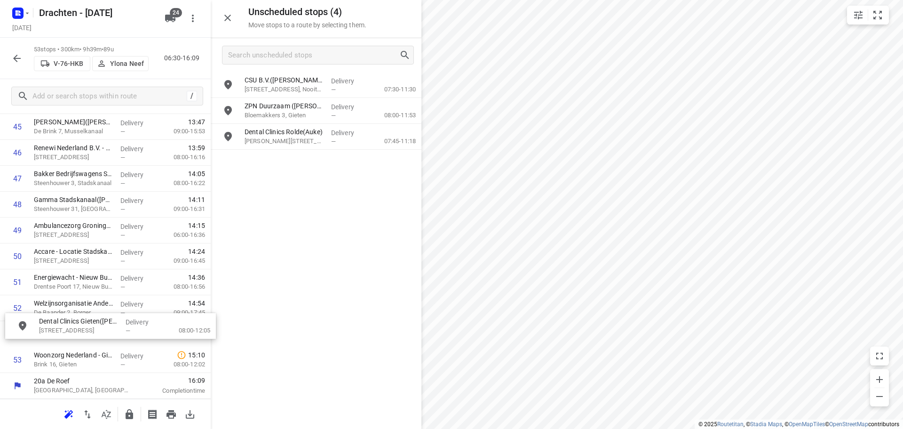
drag, startPoint x: 319, startPoint y: 159, endPoint x: 108, endPoint y: 329, distance: 271.0
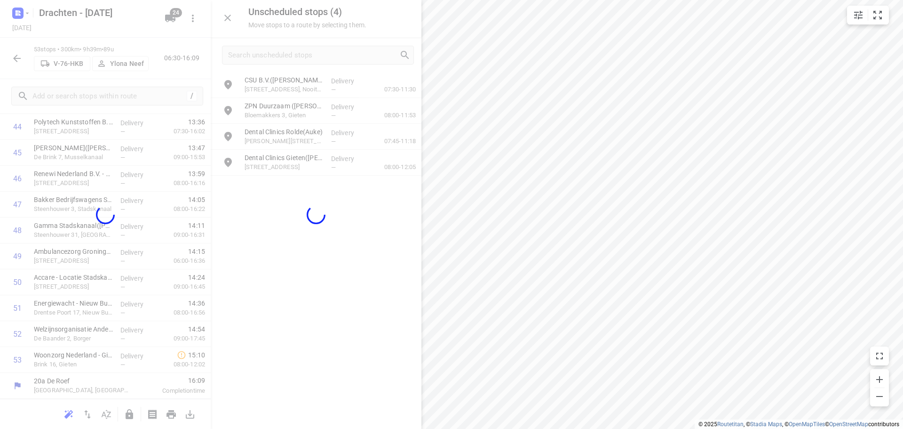
scroll to position [1186, 0]
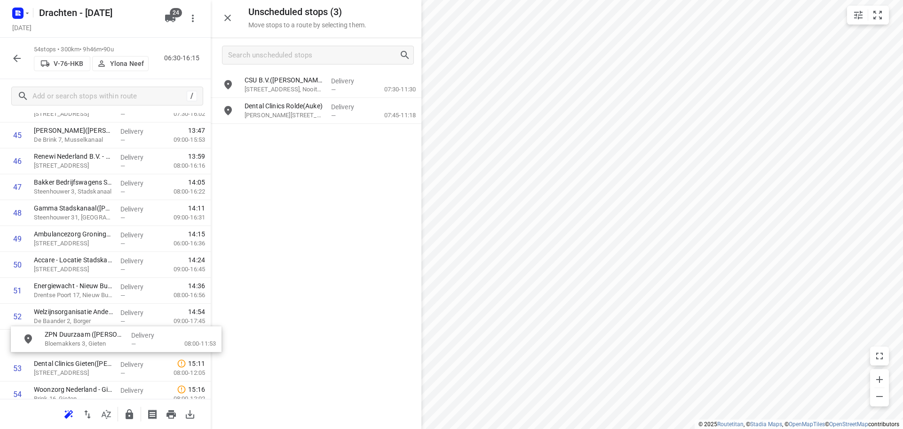
drag, startPoint x: 302, startPoint y: 102, endPoint x: 101, endPoint y: 334, distance: 306.8
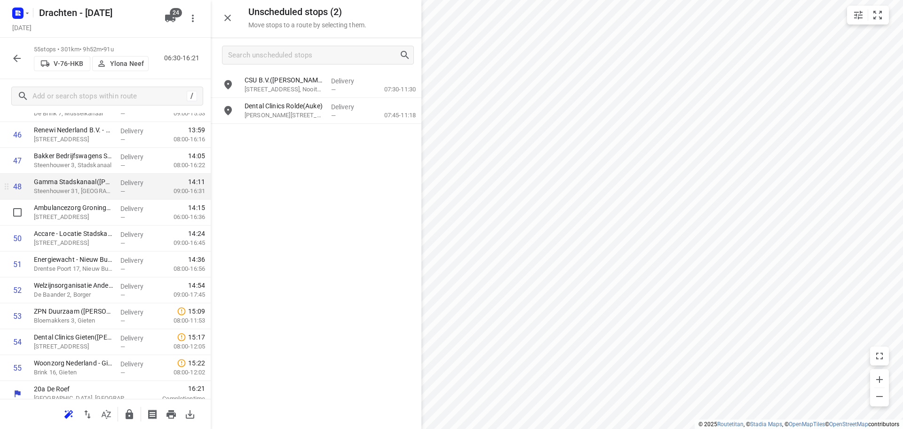
scroll to position [1238, 0]
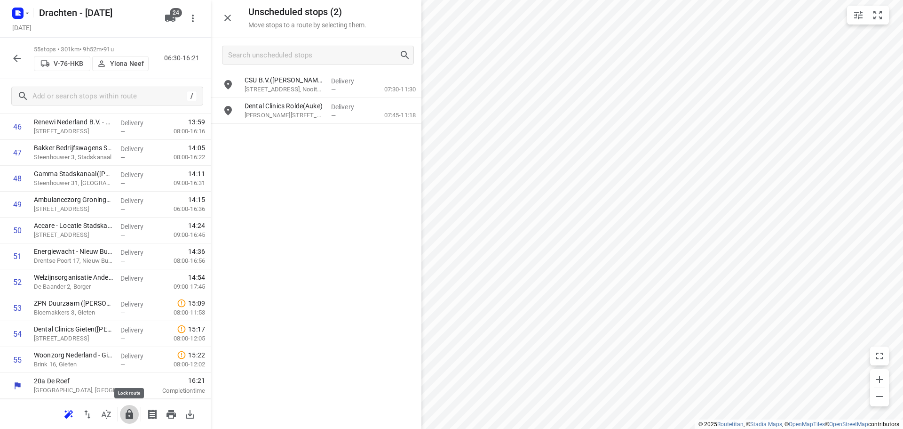
click at [129, 409] on icon "button" at bounding box center [130, 414] width 8 height 10
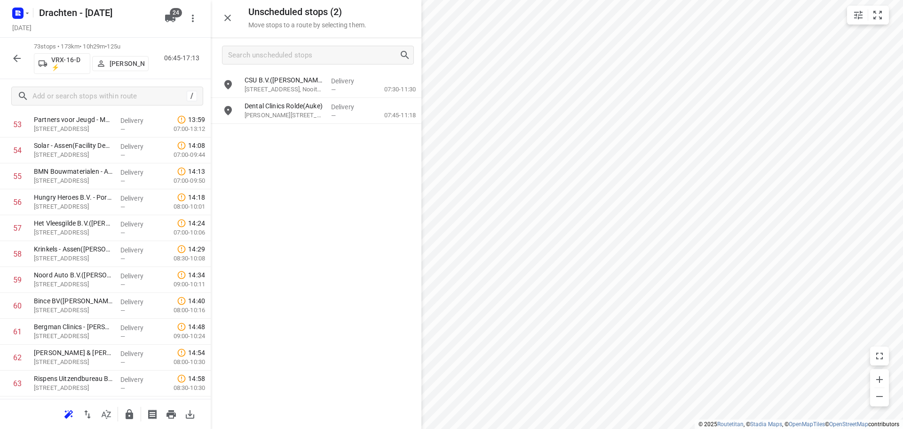
scroll to position [1374, 0]
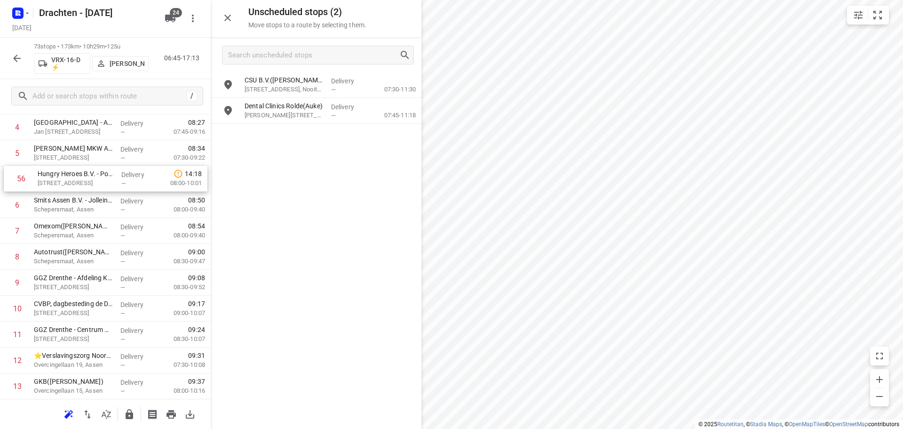
drag, startPoint x: 81, startPoint y: 254, endPoint x: 85, endPoint y: 181, distance: 73.0
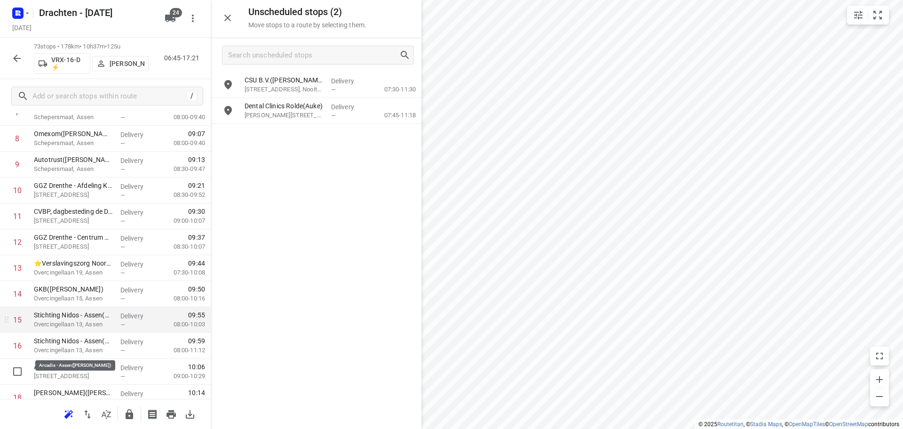
scroll to position [289, 0]
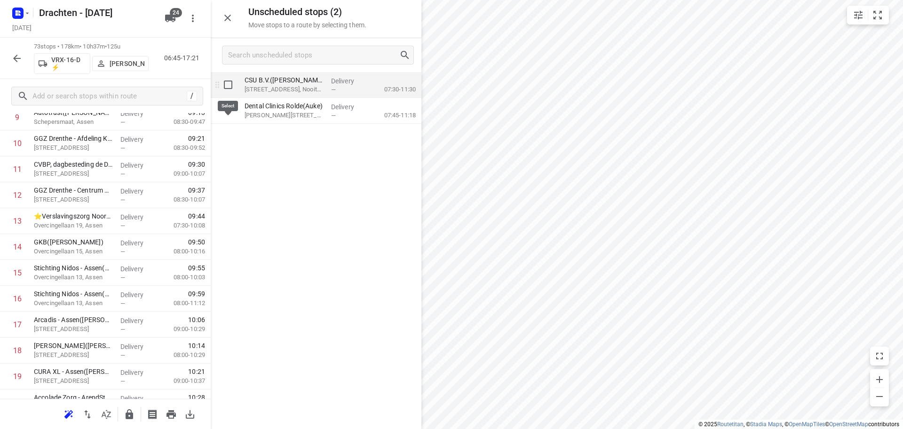
click at [229, 88] on input "grid" at bounding box center [228, 84] width 19 height 19
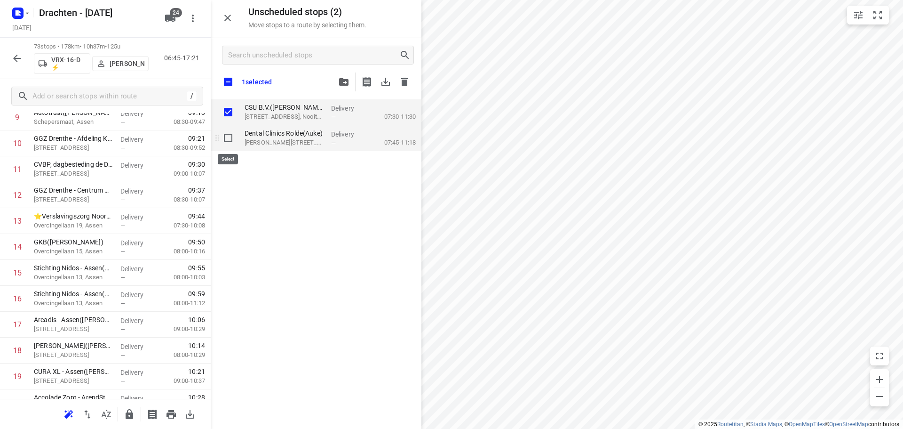
click at [224, 134] on input "grid" at bounding box center [228, 137] width 19 height 19
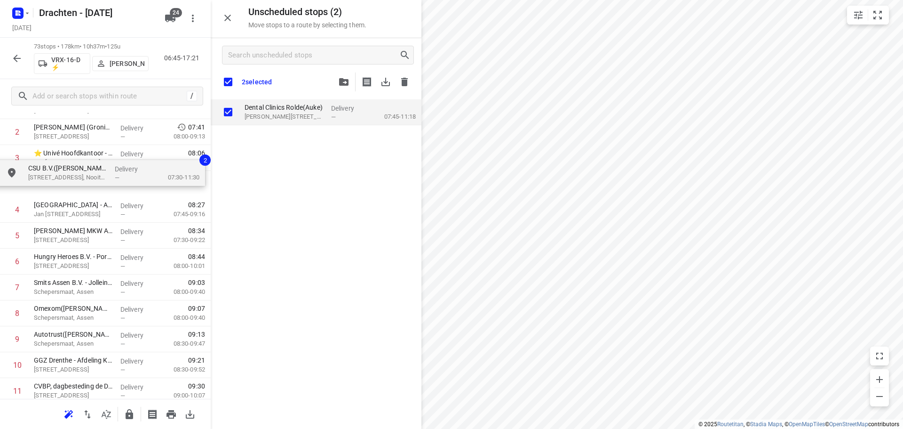
scroll to position [92, 0]
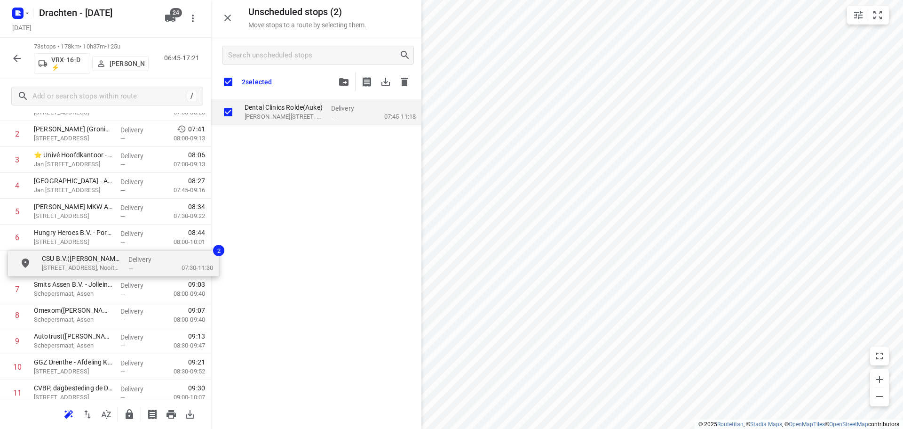
drag, startPoint x: 272, startPoint y: 113, endPoint x: 66, endPoint y: 266, distance: 256.4
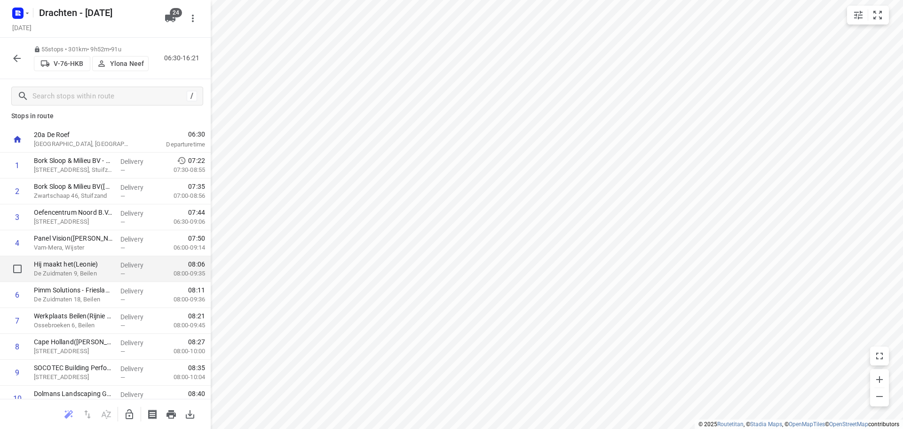
scroll to position [0, 0]
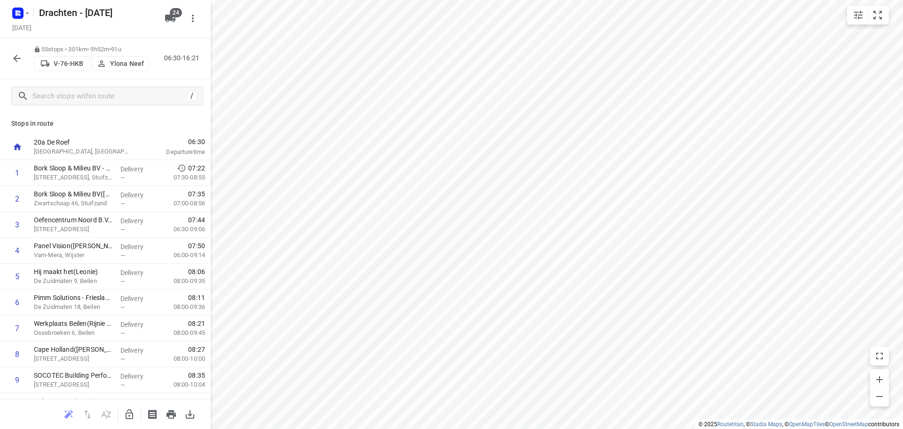
click at [21, 59] on icon "button" at bounding box center [16, 58] width 11 height 11
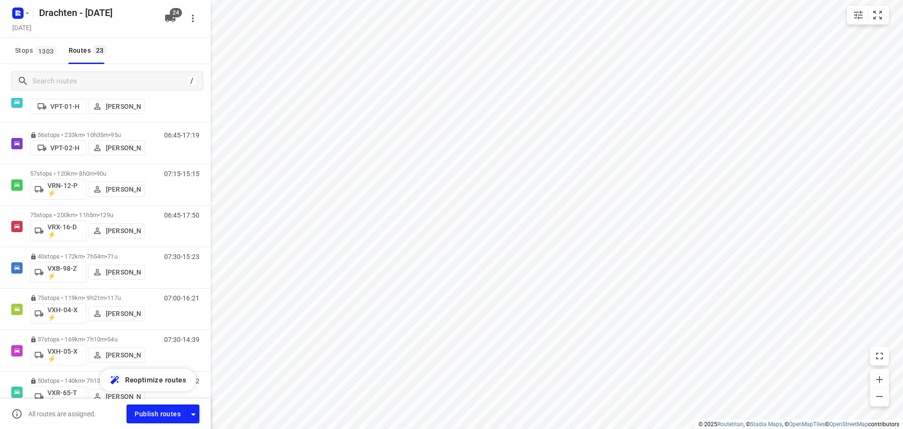
scroll to position [706, 0]
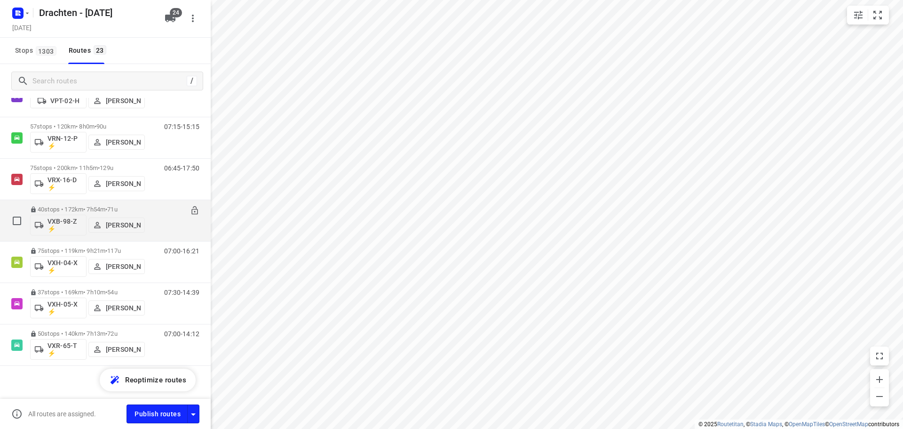
click at [108, 206] on p "40 stops • 172km • 7h54m • 71u" at bounding box center [87, 209] width 115 height 7
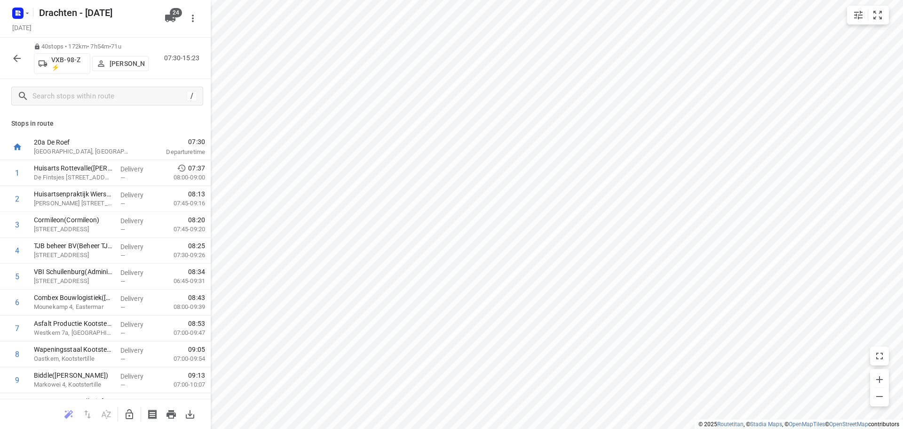
click at [15, 67] on button "button" at bounding box center [17, 58] width 19 height 19
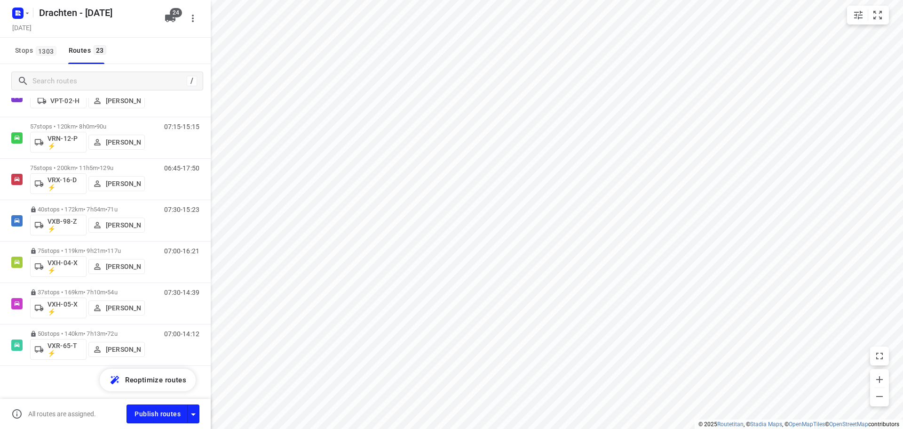
scroll to position [711, 0]
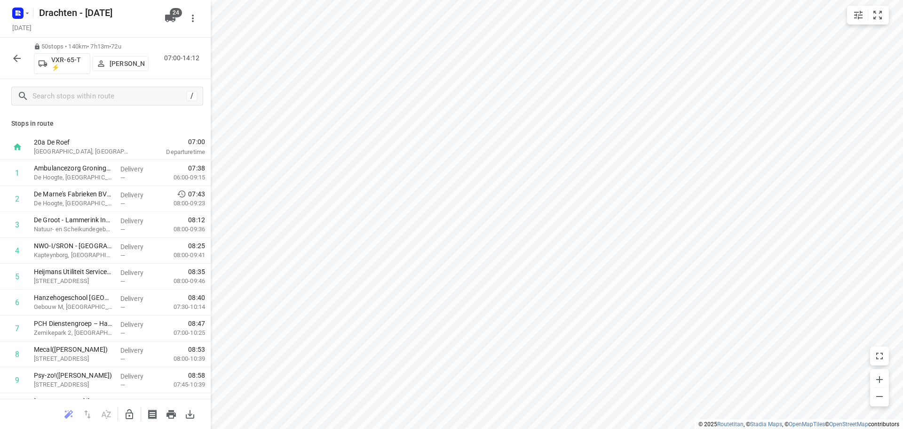
click at [128, 421] on button "button" at bounding box center [129, 414] width 19 height 19
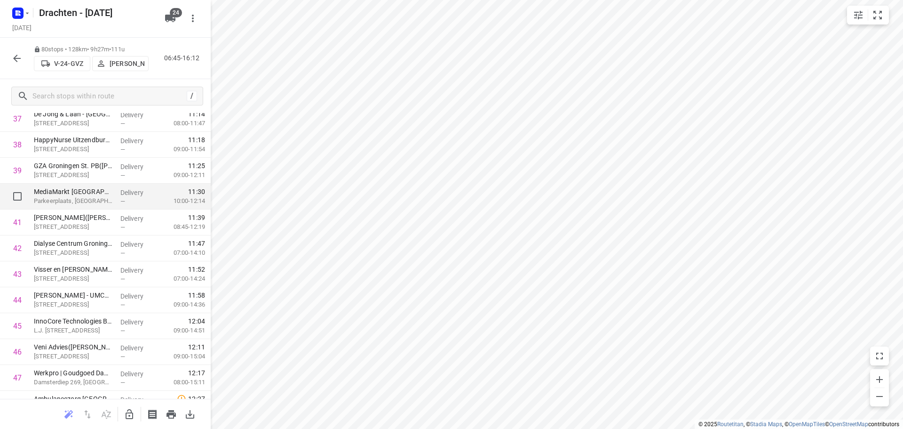
scroll to position [1035, 0]
click at [18, 194] on input "checkbox" at bounding box center [17, 198] width 19 height 19
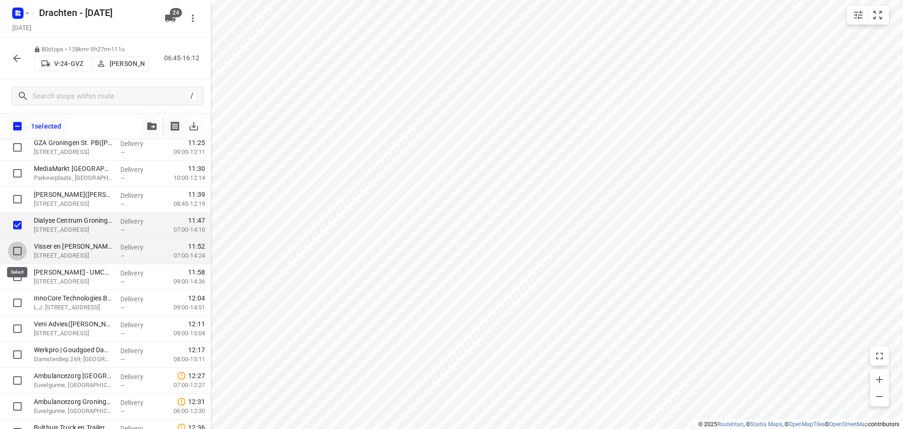
click at [14, 251] on input "checkbox" at bounding box center [17, 250] width 19 height 19
click at [16, 277] on input "checkbox" at bounding box center [17, 276] width 19 height 19
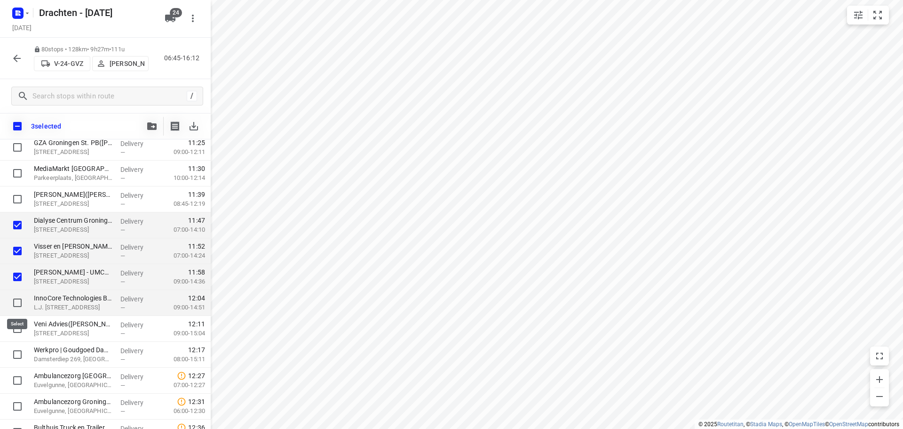
click at [14, 303] on input "checkbox" at bounding box center [17, 302] width 19 height 19
click at [145, 124] on button "button" at bounding box center [152, 126] width 19 height 19
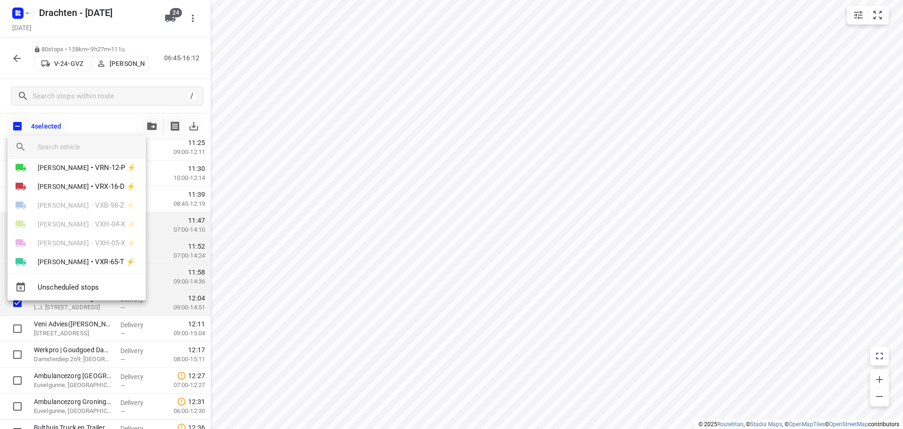
scroll to position [356, 0]
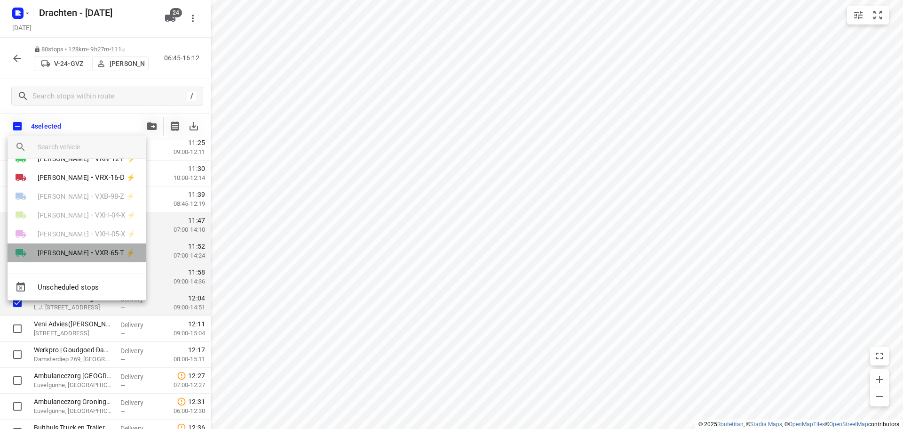
click at [89, 252] on span "Harry Van der Laan" at bounding box center [63, 252] width 51 height 9
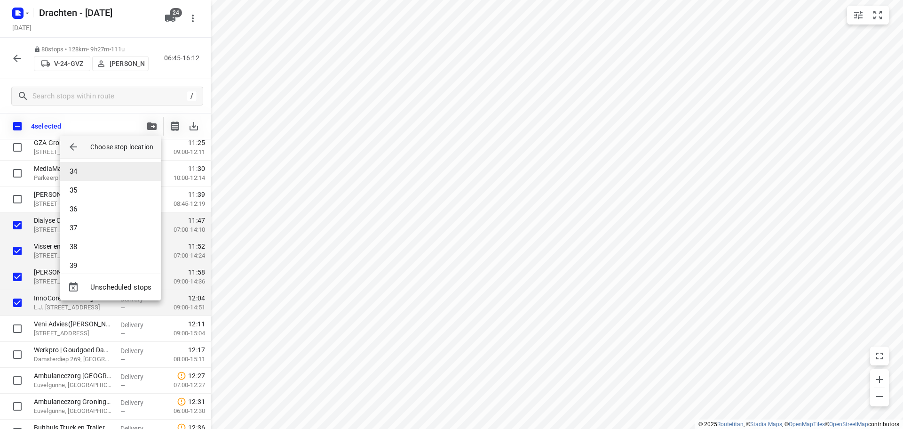
scroll to position [638, 0]
click at [93, 194] on li "36" at bounding box center [110, 192] width 101 height 19
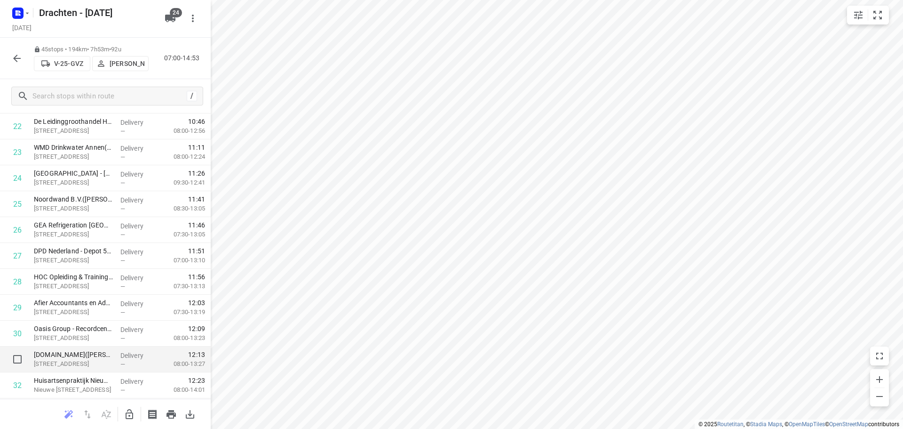
scroll to position [575, 0]
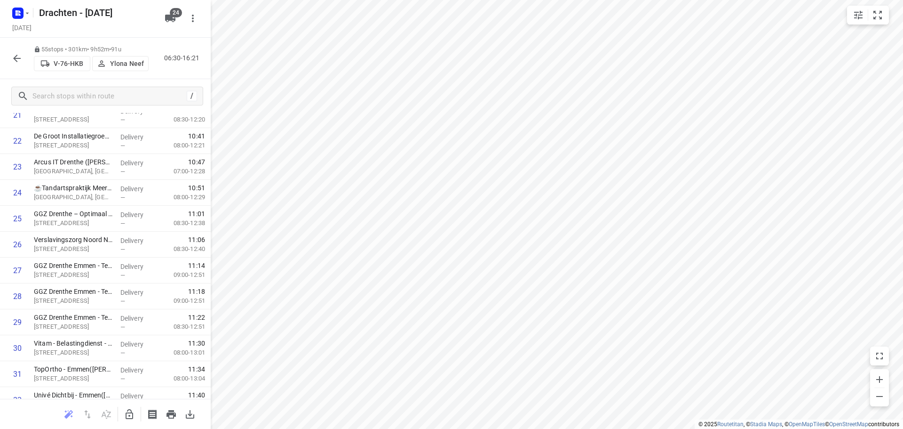
click at [130, 415] on icon "button" at bounding box center [129, 413] width 11 height 11
click at [133, 416] on icon "button" at bounding box center [130, 414] width 8 height 10
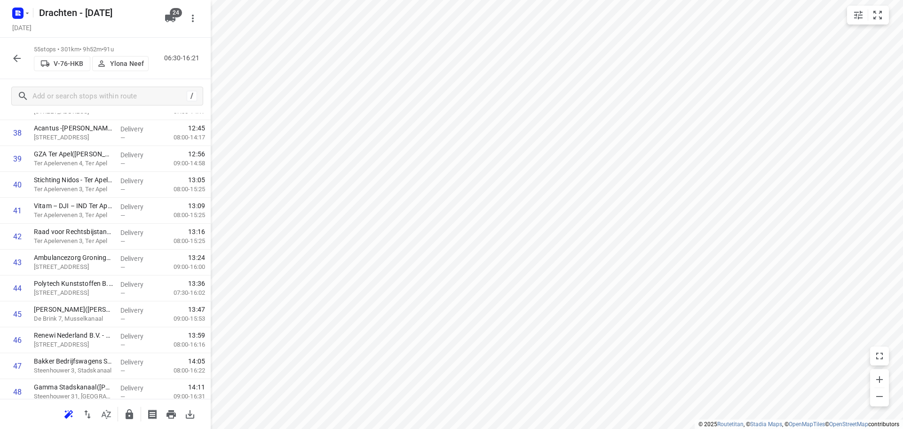
scroll to position [1211, 0]
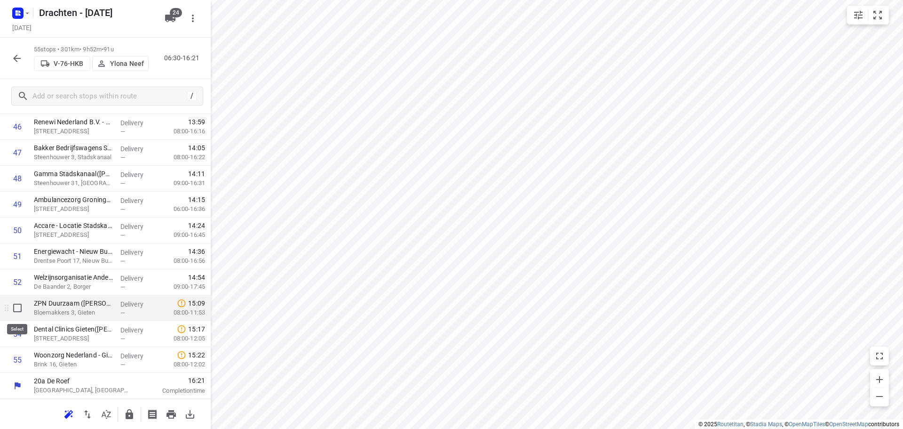
click at [20, 313] on input "checkbox" at bounding box center [17, 307] width 19 height 19
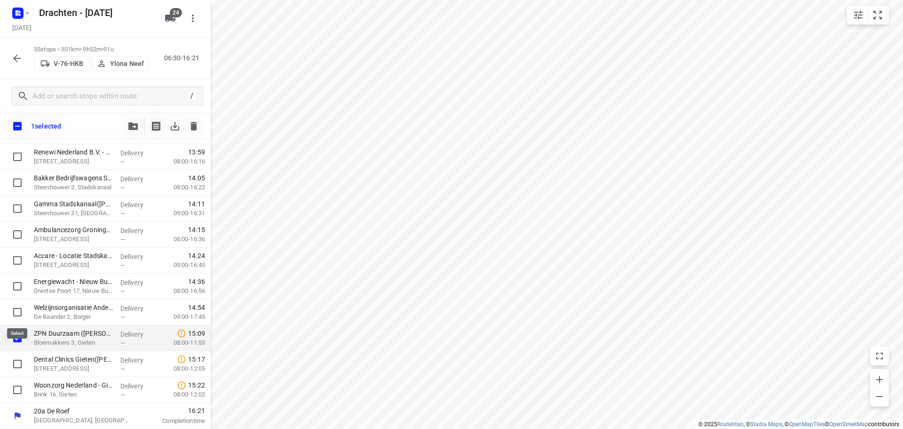
scroll to position [1207, 0]
click at [15, 367] on input "checkbox" at bounding box center [17, 363] width 19 height 19
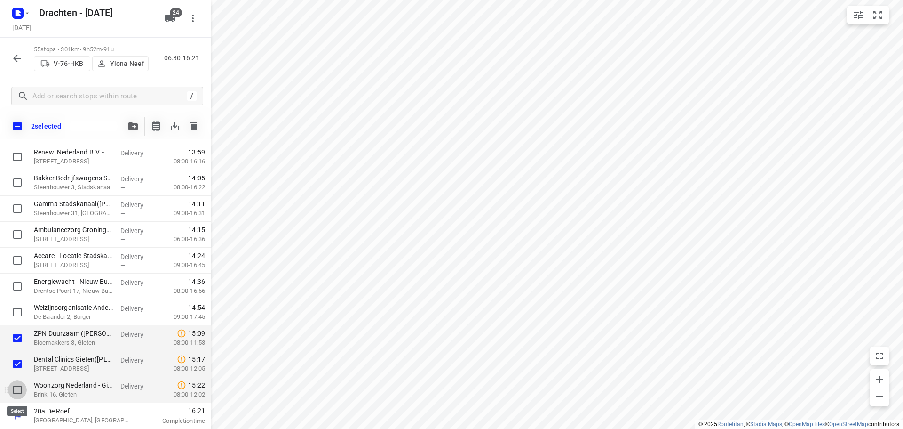
click at [13, 390] on input "checkbox" at bounding box center [17, 389] width 19 height 19
click at [139, 121] on button "button" at bounding box center [133, 126] width 19 height 19
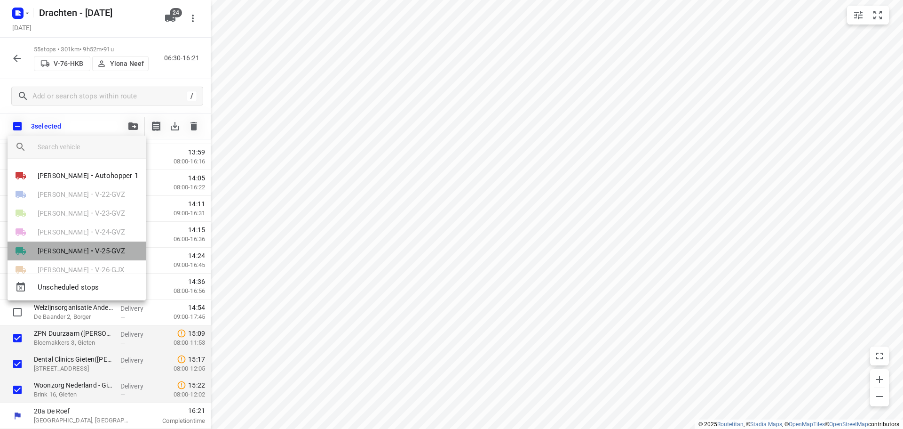
click at [91, 249] on span "•" at bounding box center [92, 250] width 2 height 11
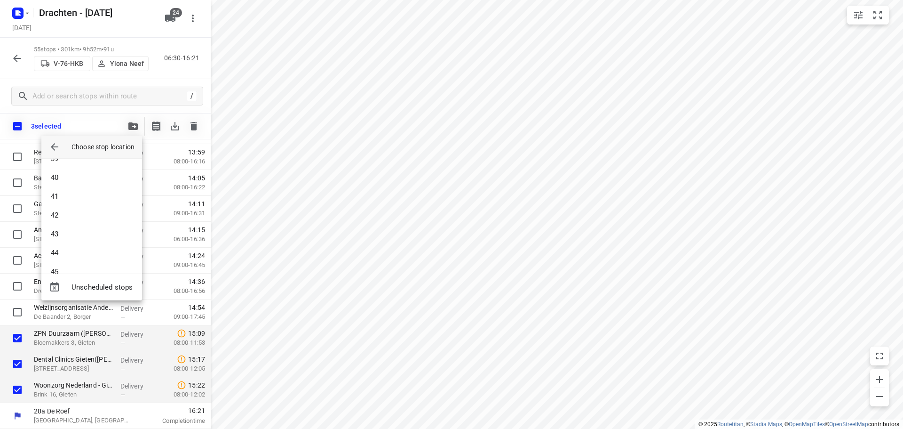
scroll to position [743, 0]
click at [77, 251] on li "45" at bounding box center [91, 256] width 101 height 19
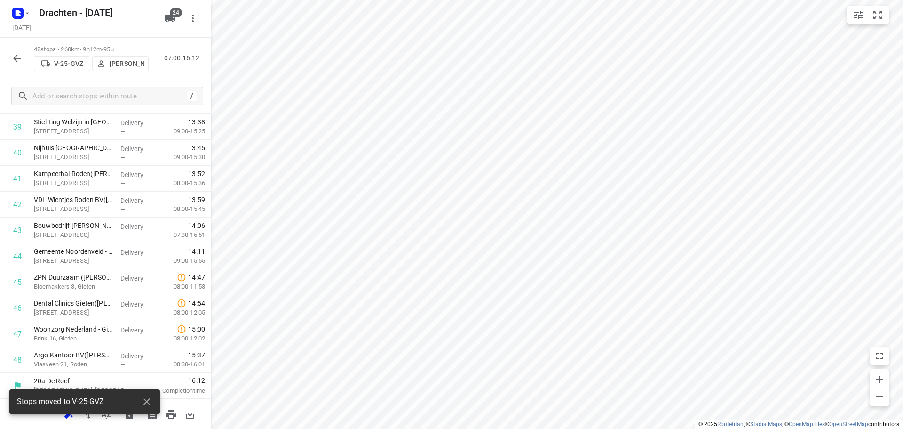
scroll to position [1030, 0]
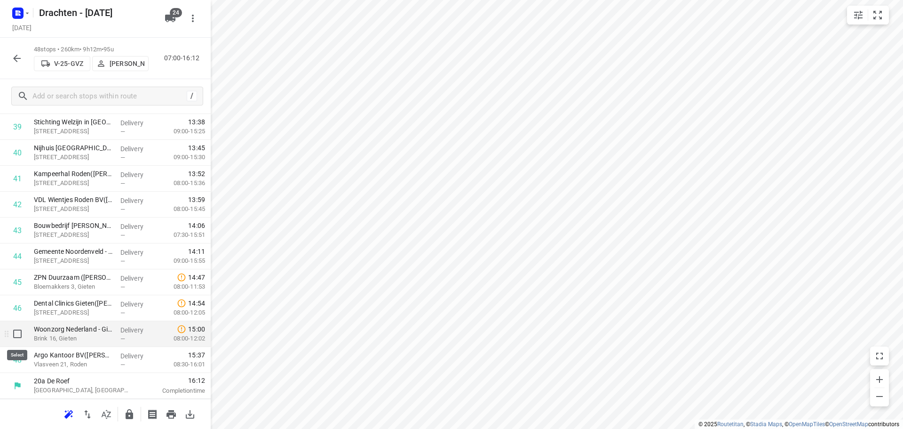
click at [22, 334] on input "checkbox" at bounding box center [17, 333] width 19 height 19
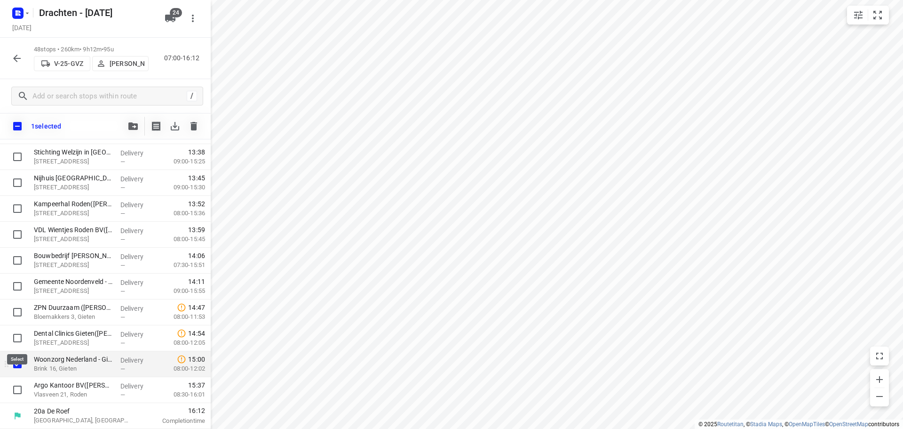
scroll to position [1026, 0]
click at [22, 334] on input "checkbox" at bounding box center [17, 337] width 19 height 19
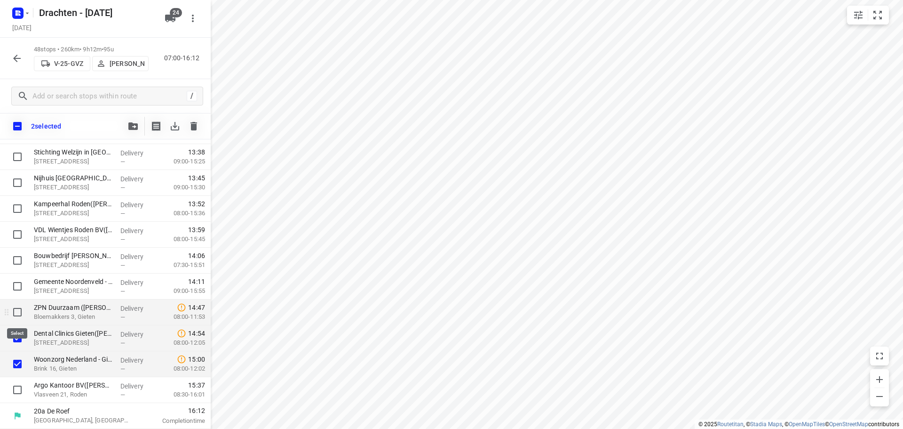
click at [16, 307] on input "checkbox" at bounding box center [17, 312] width 19 height 19
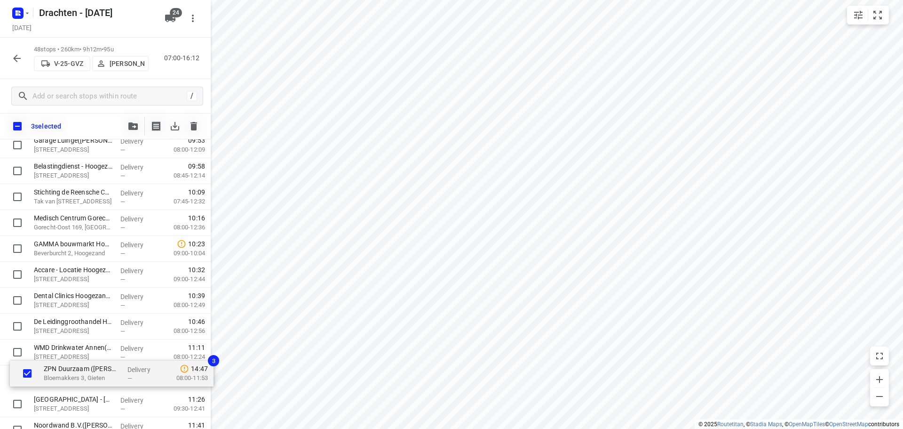
scroll to position [419, 0]
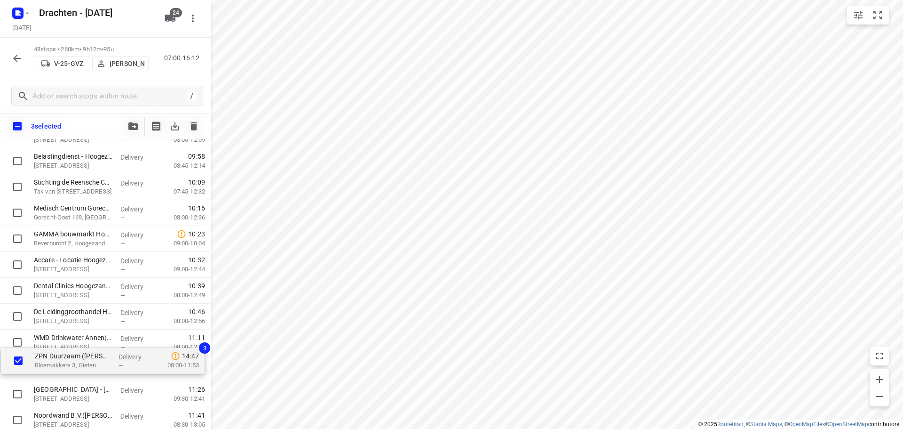
drag, startPoint x: 96, startPoint y: 320, endPoint x: 95, endPoint y: 368, distance: 48.0
click at [95, 368] on div "MCS Westerbroek(Attie van Kammen) Madepolderweg 3, Westerbroek Delivery — 07:47…" at bounding box center [105, 381] width 211 height 1242
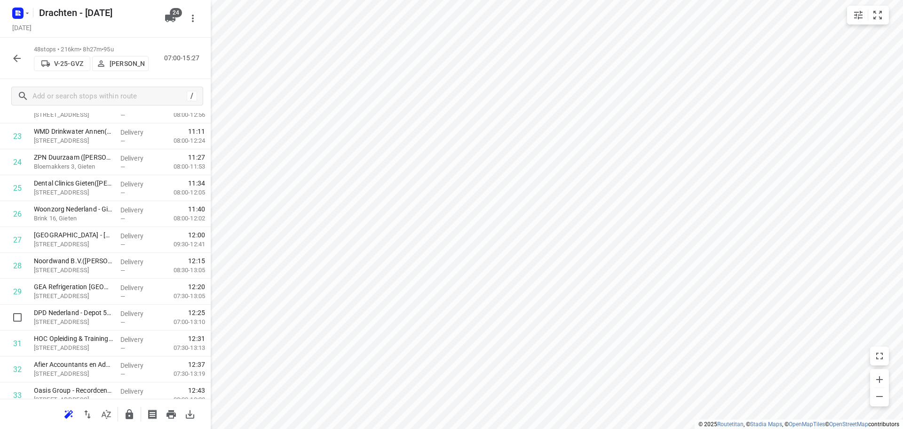
scroll to position [559, 0]
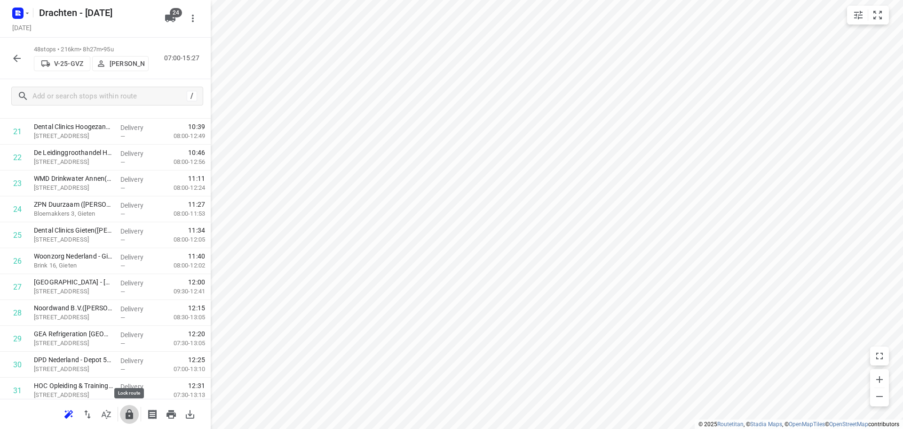
click at [129, 413] on icon "button" at bounding box center [130, 414] width 8 height 10
click at [133, 407] on button "button" at bounding box center [129, 414] width 19 height 19
click at [7, 53] on div "52 stops • 297km • 9h30m • 88u V-76-HKB Ylona Neef 06:30-15:59" at bounding box center [105, 58] width 211 height 41
click at [11, 55] on button "button" at bounding box center [17, 58] width 19 height 19
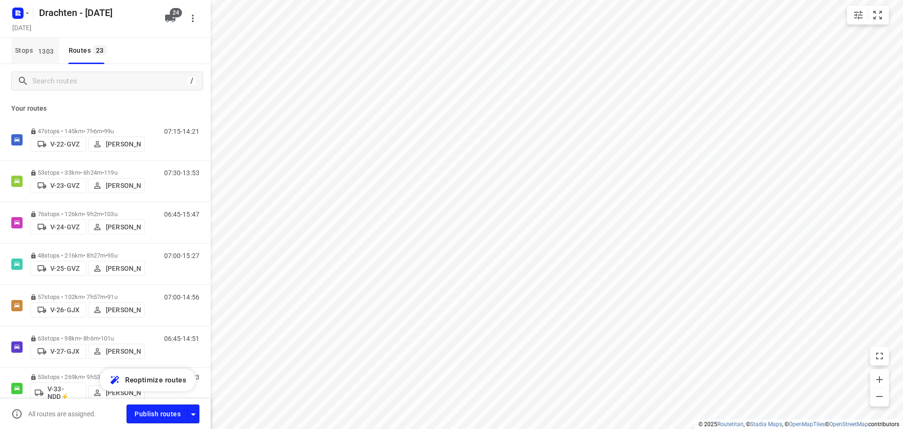
click at [41, 56] on span "Stops 1303" at bounding box center [37, 51] width 44 height 12
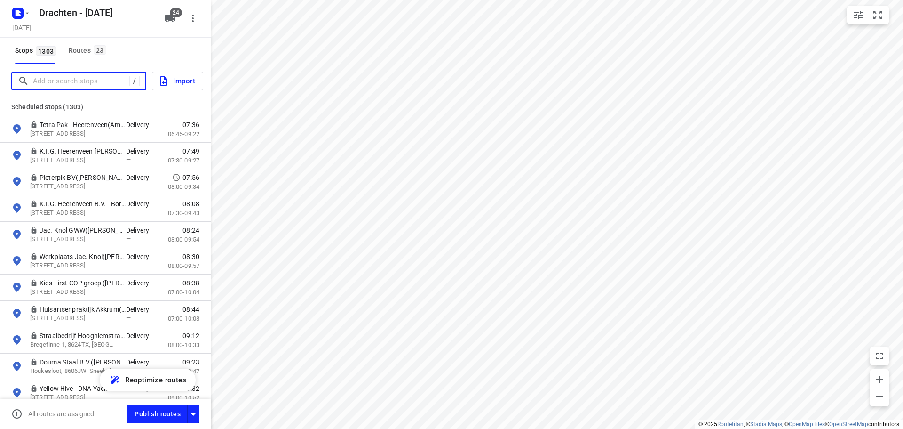
click at [69, 80] on input "Add or search stops" at bounding box center [81, 81] width 96 height 15
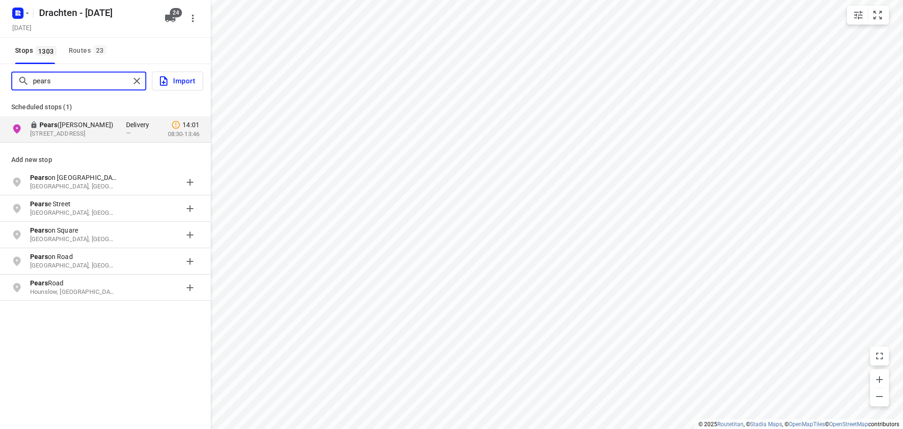
click at [78, 80] on input "pears" at bounding box center [81, 81] width 97 height 15
click at [78, 80] on input "pears" at bounding box center [110, 81] width 154 height 15
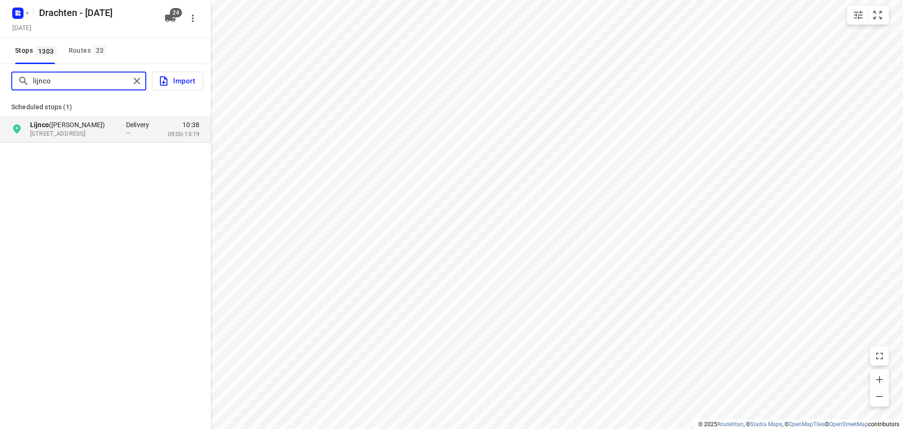
click at [63, 82] on input "lijnco" at bounding box center [81, 81] width 97 height 15
click at [63, 82] on input "lijnco" at bounding box center [110, 81] width 154 height 15
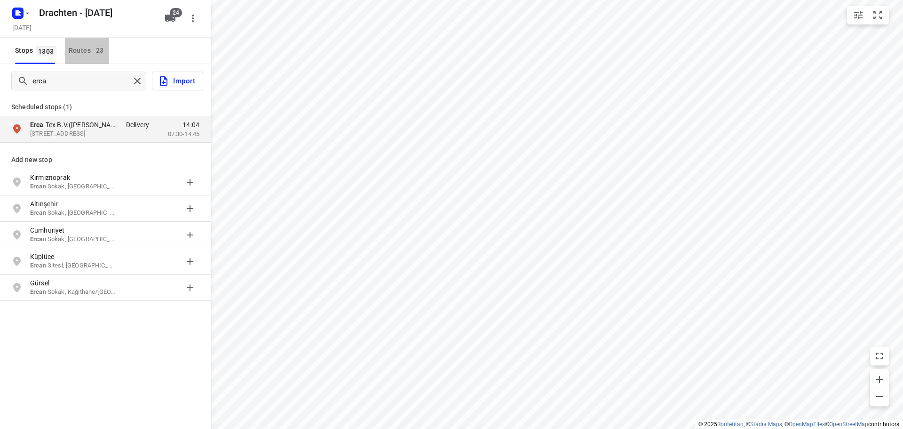
click at [84, 51] on div "Routes 23" at bounding box center [89, 51] width 40 height 12
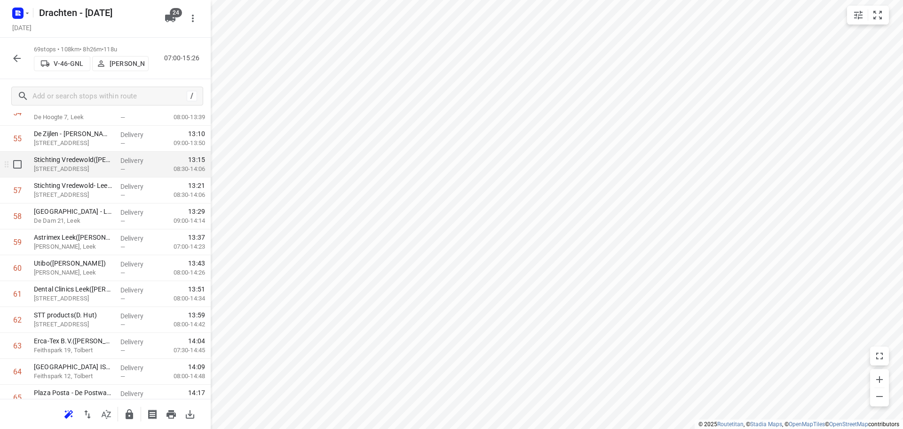
scroll to position [1385, 0]
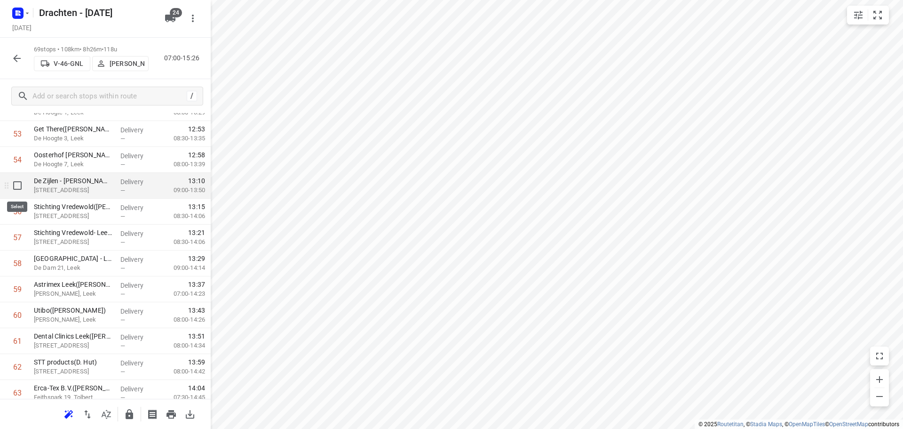
click at [21, 190] on input "checkbox" at bounding box center [17, 185] width 19 height 19
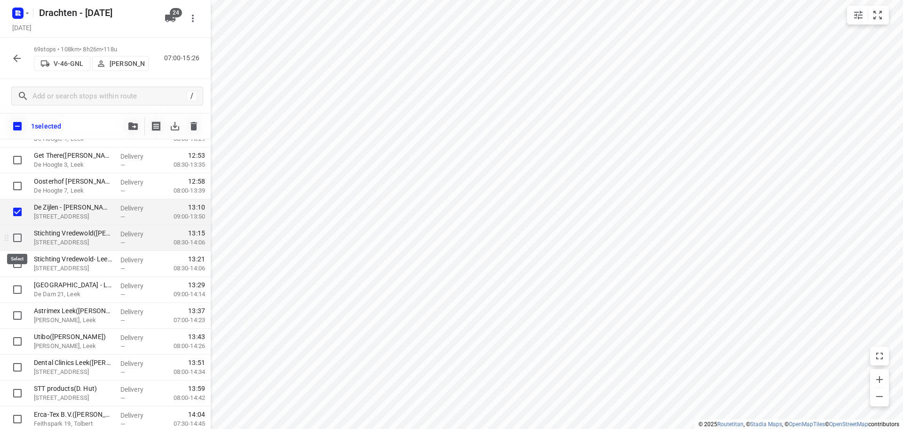
click at [17, 238] on input "checkbox" at bounding box center [17, 237] width 19 height 19
click at [19, 262] on input "checkbox" at bounding box center [17, 263] width 19 height 19
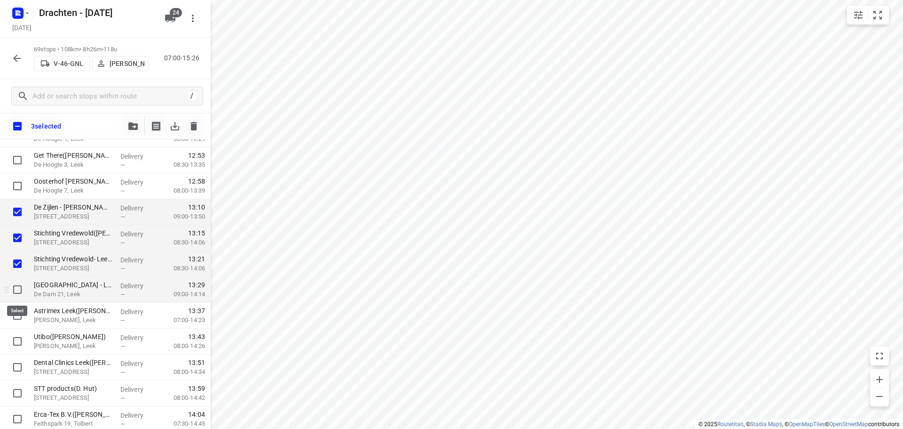
click at [13, 286] on input "checkbox" at bounding box center [17, 289] width 19 height 19
click at [17, 315] on input "checkbox" at bounding box center [17, 315] width 19 height 19
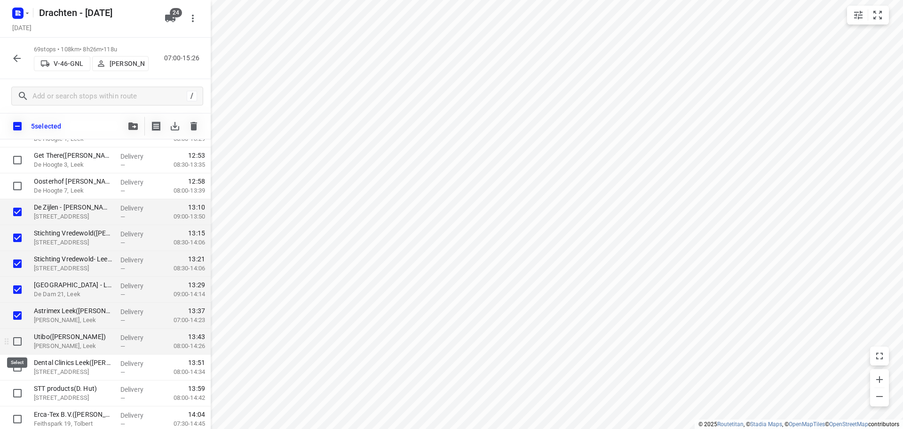
click at [21, 341] on input "checkbox" at bounding box center [17, 341] width 19 height 19
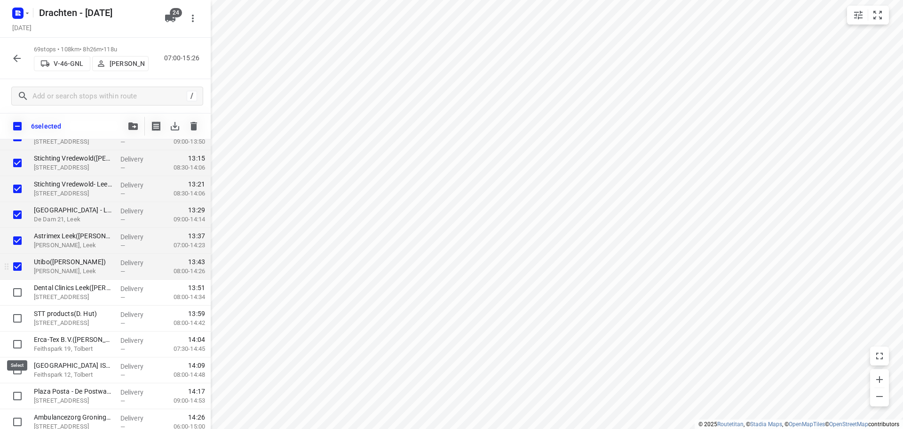
scroll to position [1526, 0]
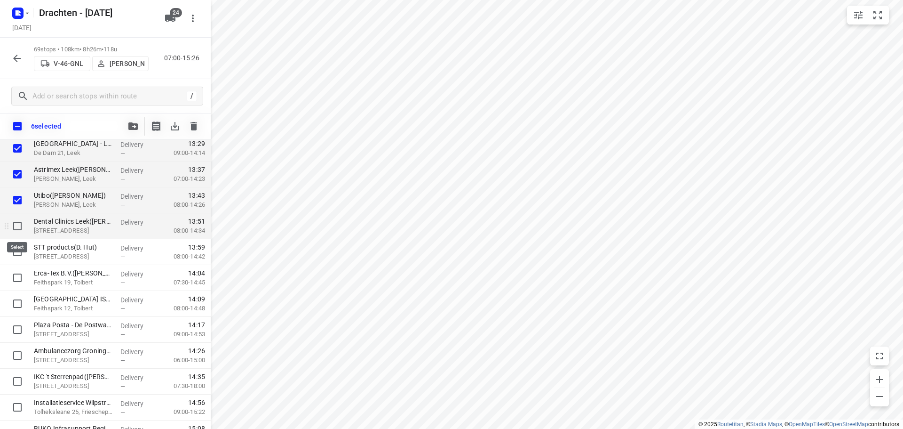
click at [13, 224] on input "checkbox" at bounding box center [17, 225] width 19 height 19
click at [21, 256] on input "checkbox" at bounding box center [17, 251] width 19 height 19
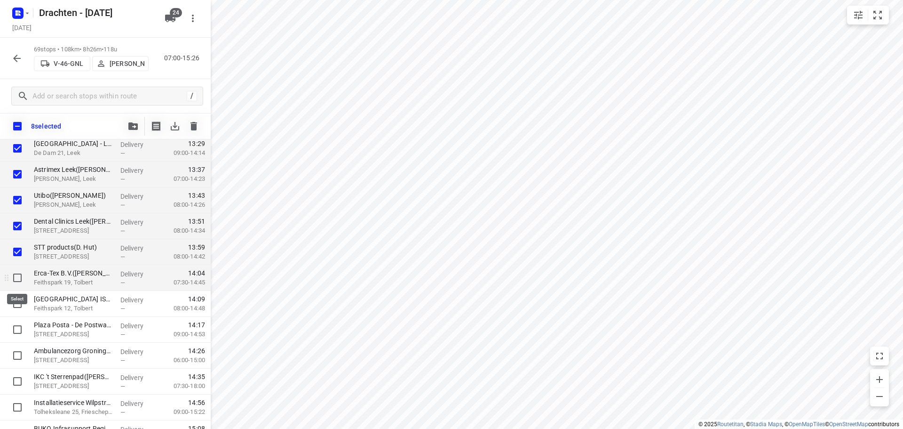
click at [20, 279] on input "checkbox" at bounding box center [17, 277] width 19 height 19
click at [21, 305] on input "checkbox" at bounding box center [17, 303] width 19 height 19
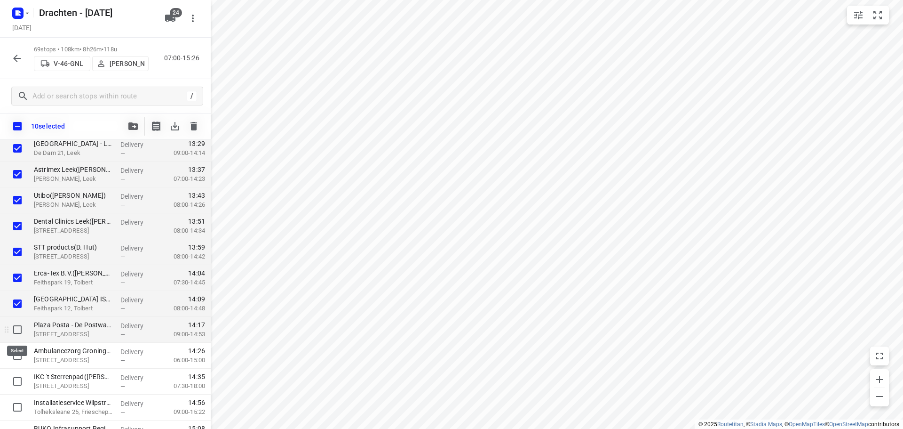
click at [17, 334] on input "checkbox" at bounding box center [17, 329] width 19 height 19
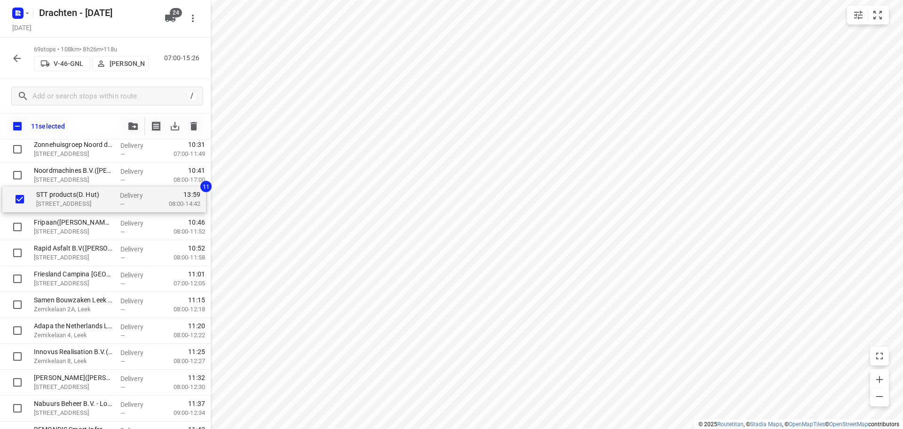
scroll to position [800, 0]
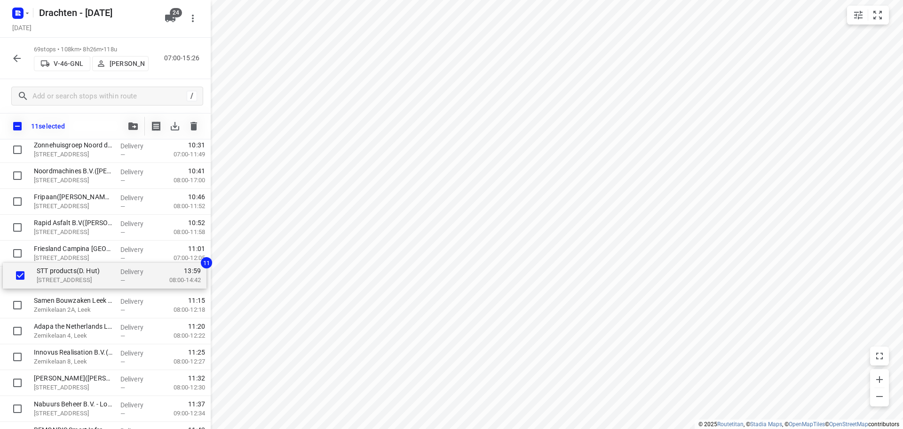
drag, startPoint x: 77, startPoint y: 243, endPoint x: 80, endPoint y: 263, distance: 20.1
click at [80, 263] on div "Dolmans Landscaping Group Drachten(Joyce Ham) Het Gangboord 51, Drachten Delive…" at bounding box center [105, 279] width 211 height 1786
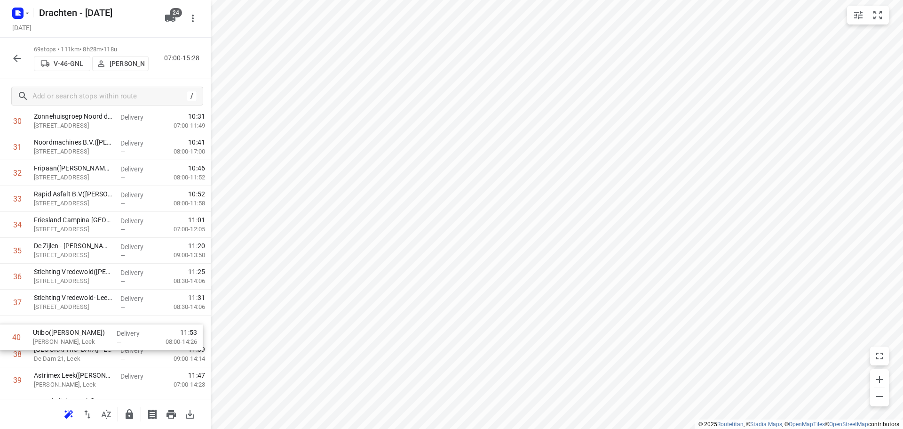
scroll to position [803, 0]
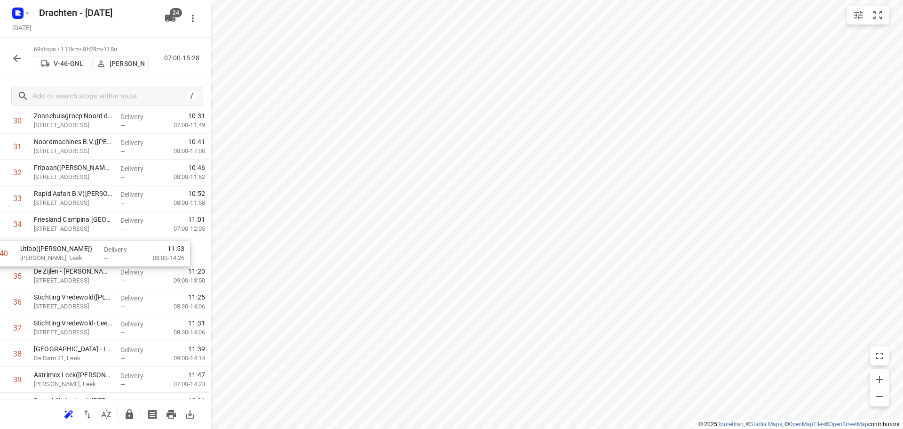
drag, startPoint x: 93, startPoint y: 381, endPoint x: 83, endPoint y: 243, distance: 137.8
click at [83, 243] on div "1 Dolmans Landscaping Group Drachten(Joyce Ham) Het Gangboord 51, Drachten Deli…" at bounding box center [105, 250] width 211 height 1786
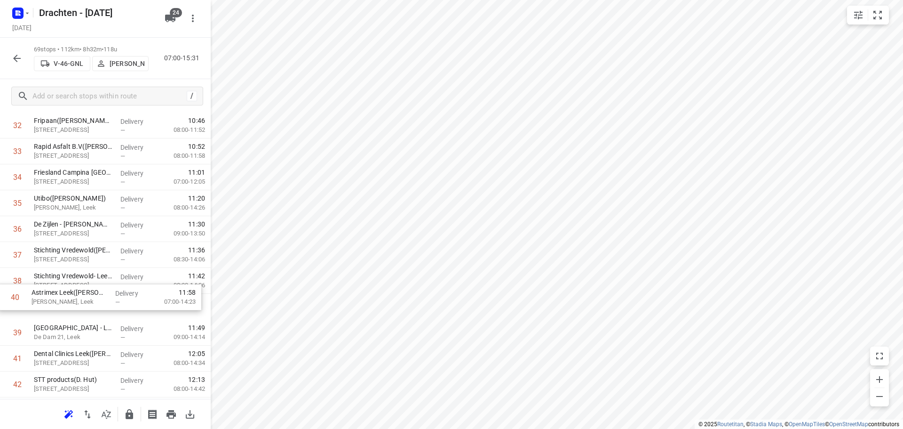
scroll to position [850, 0]
drag, startPoint x: 84, startPoint y: 335, endPoint x: 93, endPoint y: 219, distance: 117.1
click at [93, 219] on div "1 Dolmans Landscaping Group Drachten(Joyce Ham) Het Gangboord 51, Drachten Deli…" at bounding box center [105, 203] width 211 height 1786
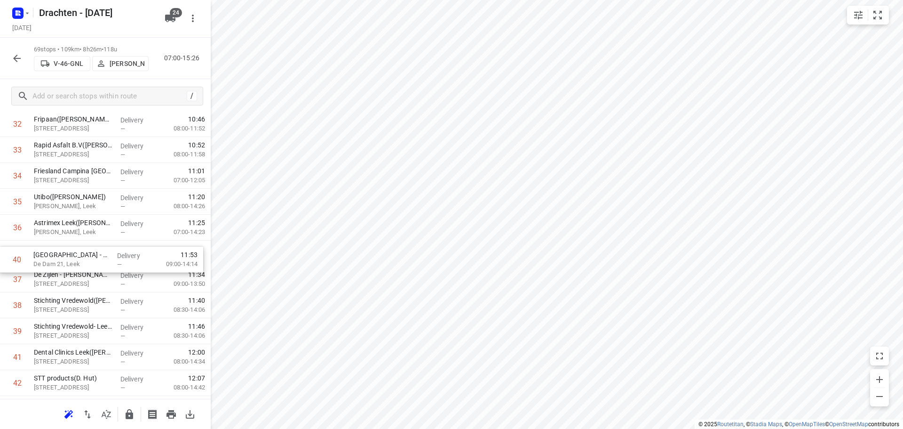
drag, startPoint x: 86, startPoint y: 336, endPoint x: 85, endPoint y: 259, distance: 77.6
click at [85, 259] on div "1 Dolmans Landscaping Group Drachten(Joyce Ham) Het Gangboord 51, Drachten Deli…" at bounding box center [105, 202] width 211 height 1786
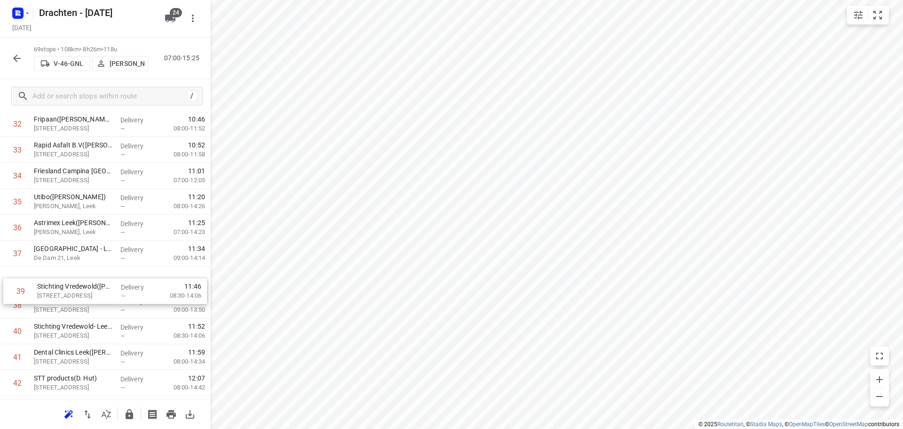
drag, startPoint x: 106, startPoint y: 315, endPoint x: 111, endPoint y: 290, distance: 25.4
click at [111, 290] on div "1 Dolmans Landscaping Group Drachten(Joyce Ham) Het Gangboord 51, Drachten Deli…" at bounding box center [105, 202] width 211 height 1786
drag, startPoint x: 102, startPoint y: 335, endPoint x: 102, endPoint y: 303, distance: 31.1
click at [102, 303] on div "1 Dolmans Landscaping Group Drachten(Joyce Ham) Het Gangboord 51, Drachten Deli…" at bounding box center [105, 201] width 211 height 1786
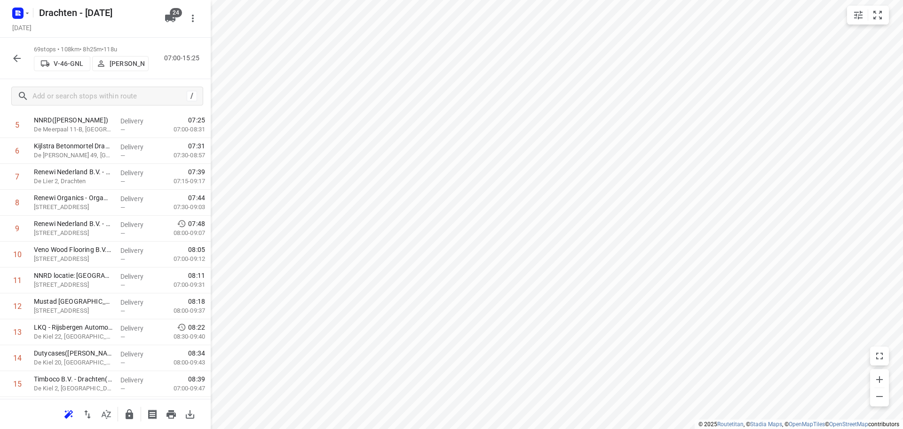
scroll to position [20, 0]
click at [24, 60] on button "button" at bounding box center [17, 58] width 19 height 19
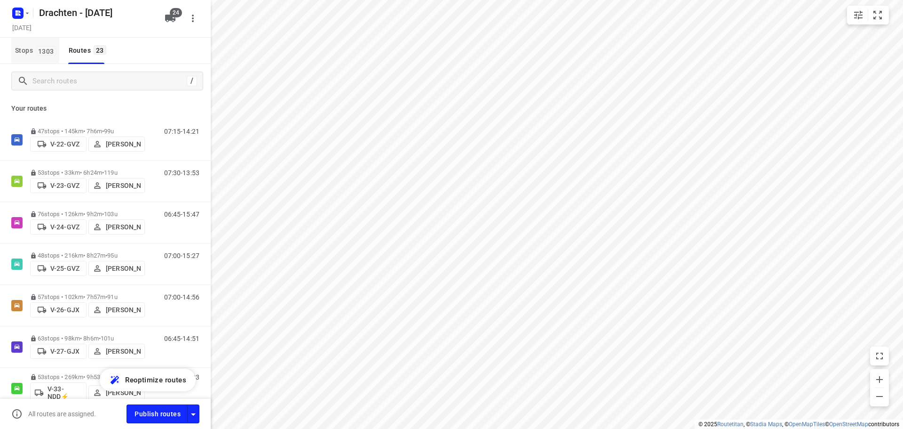
click at [37, 56] on span "Stops 1303" at bounding box center [37, 51] width 44 height 12
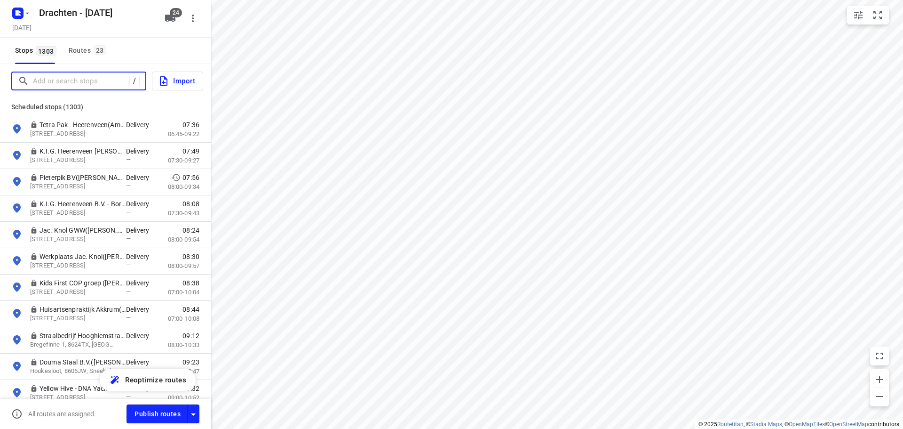
click at [67, 78] on input "Add or search stops" at bounding box center [81, 81] width 96 height 15
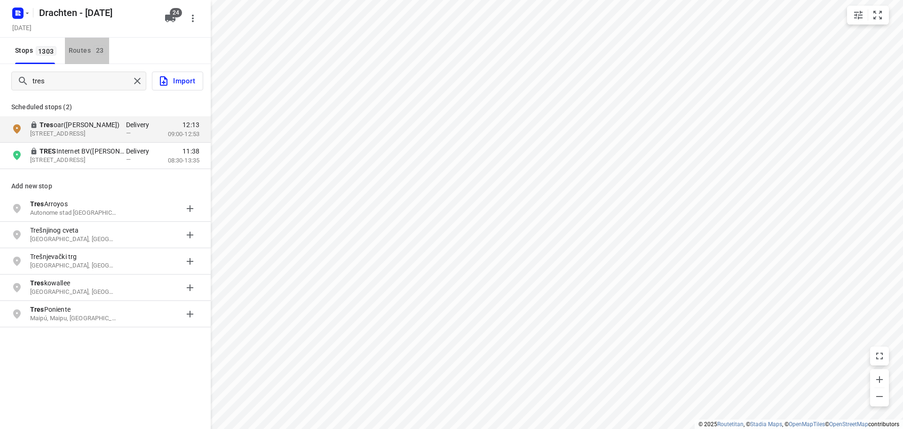
click at [101, 50] on span "23" at bounding box center [100, 49] width 13 height 9
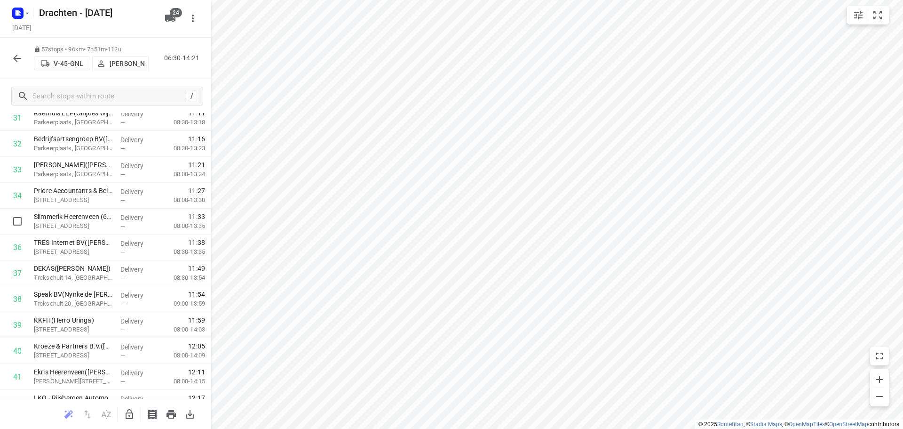
scroll to position [847, 0]
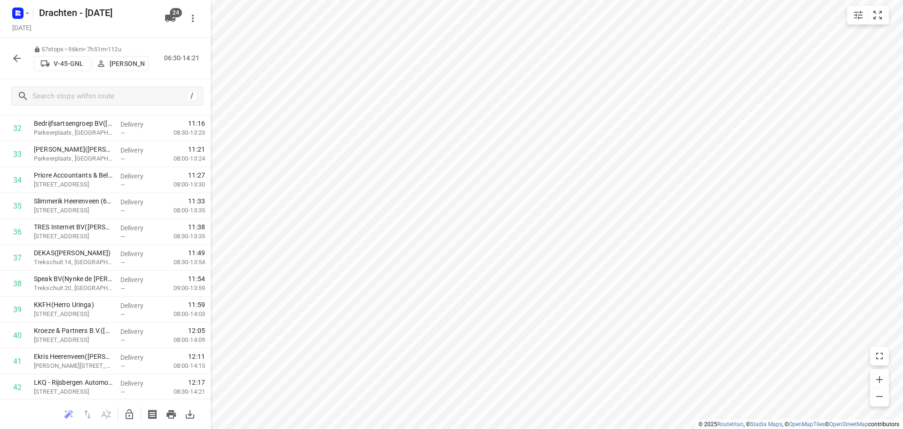
click at [129, 417] on icon "button" at bounding box center [129, 413] width 11 height 11
click at [16, 183] on input "checkbox" at bounding box center [17, 179] width 19 height 19
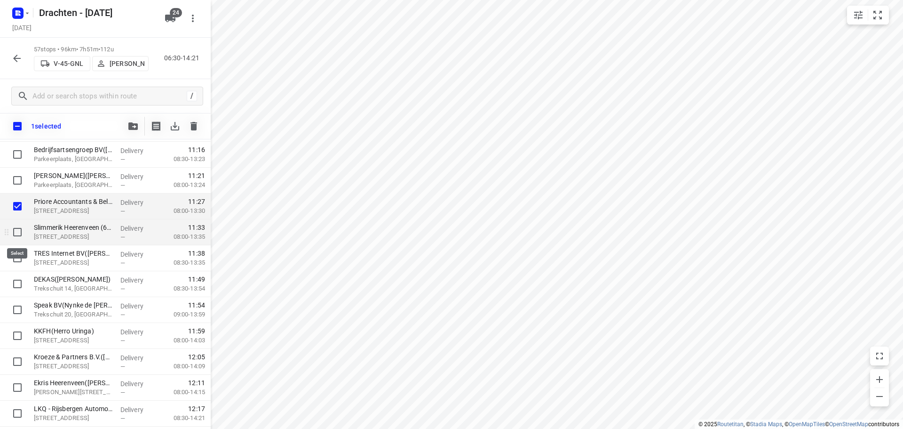
click at [19, 232] on input "checkbox" at bounding box center [17, 232] width 19 height 19
click at [15, 253] on input "checkbox" at bounding box center [17, 257] width 19 height 19
click at [131, 133] on button "button" at bounding box center [133, 126] width 19 height 19
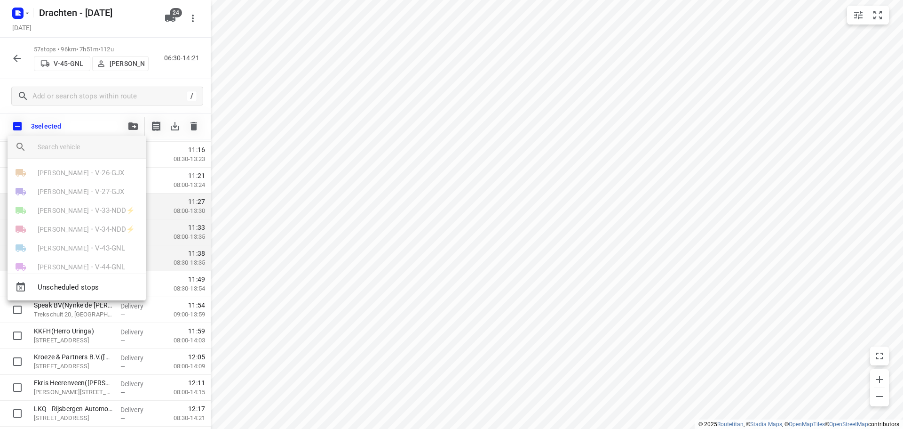
scroll to position [94, 0]
click at [395, 224] on div at bounding box center [451, 214] width 903 height 429
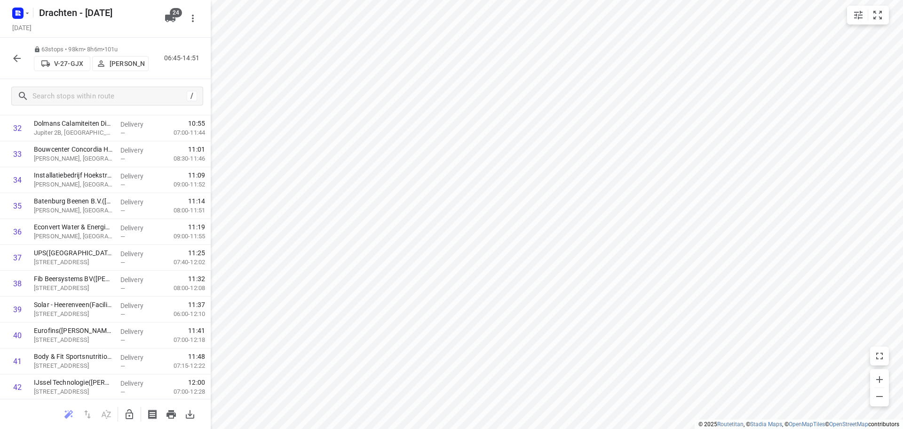
click at [129, 412] on icon "button" at bounding box center [130, 414] width 8 height 10
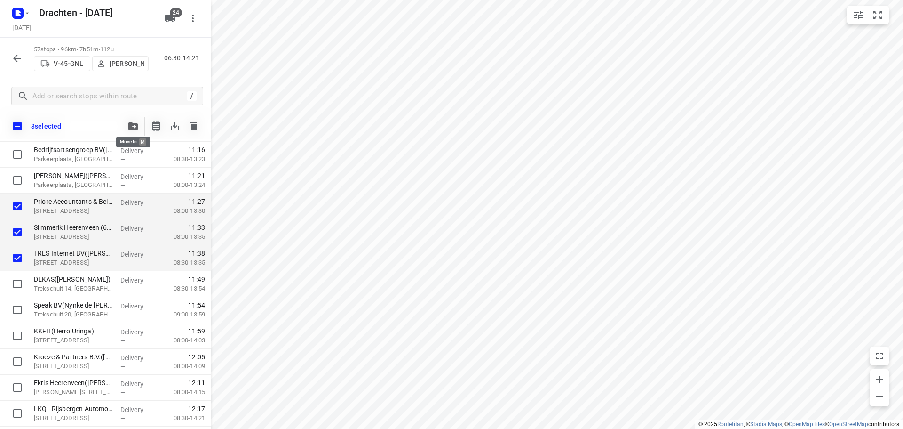
click at [128, 127] on span "button" at bounding box center [133, 126] width 11 height 8
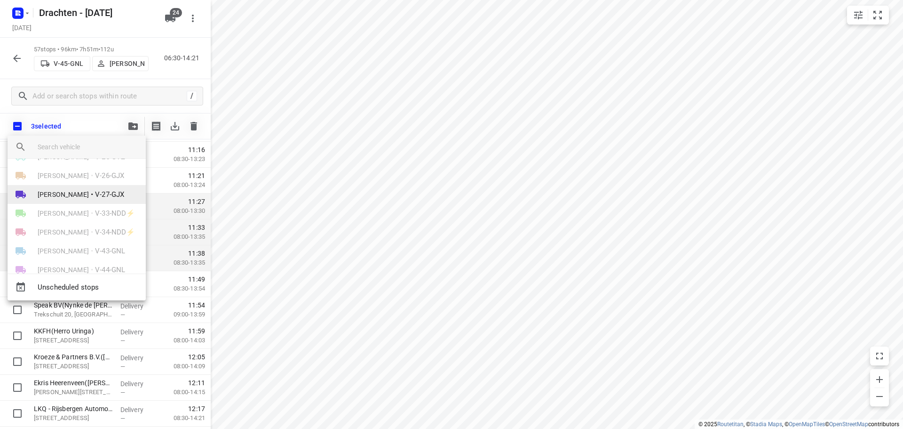
click at [122, 195] on li "Wilco Huisman • V-27-GJX" at bounding box center [77, 194] width 138 height 19
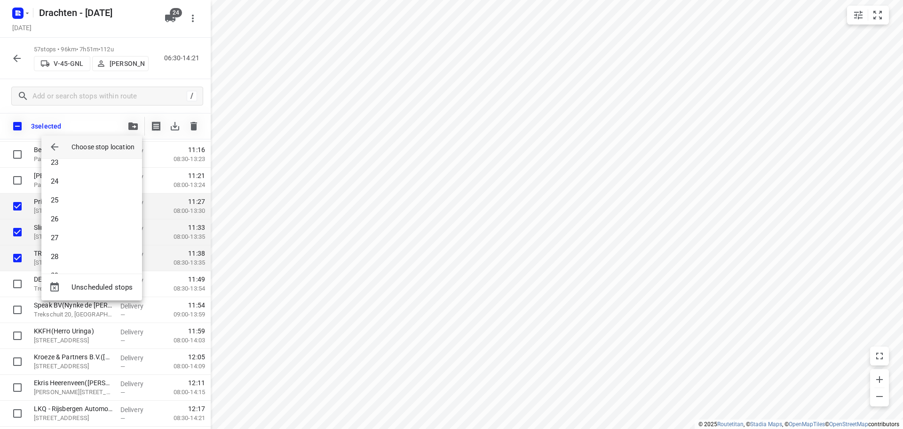
scroll to position [471, 0]
click at [57, 244] on li "30" at bounding box center [91, 247] width 101 height 19
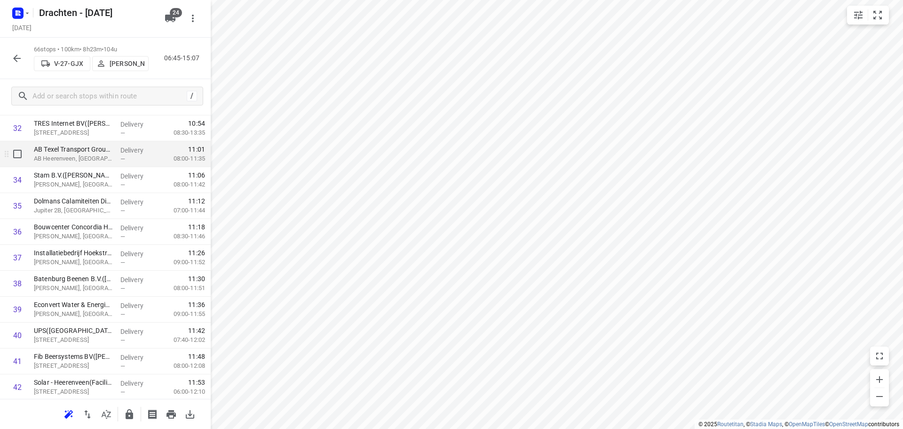
scroll to position [800, 0]
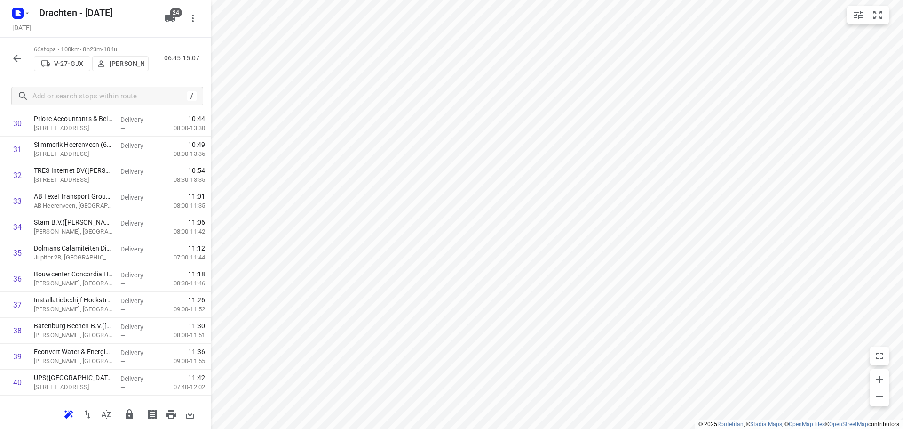
click at [130, 417] on icon "button" at bounding box center [130, 414] width 8 height 10
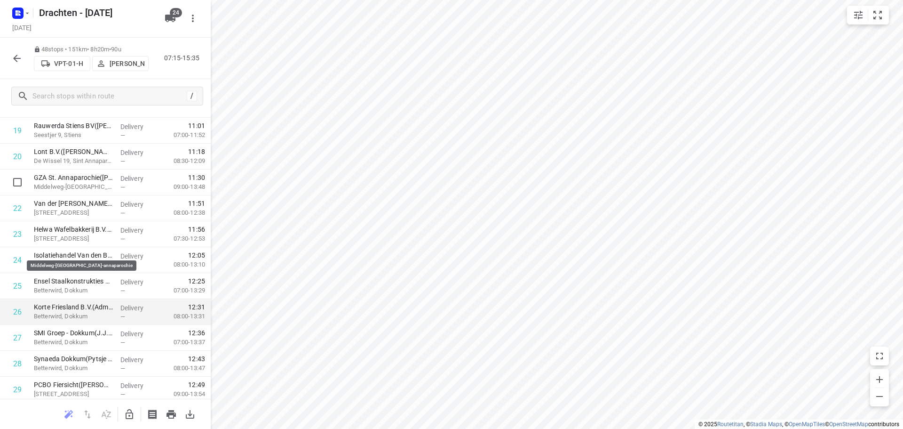
scroll to position [423, 0]
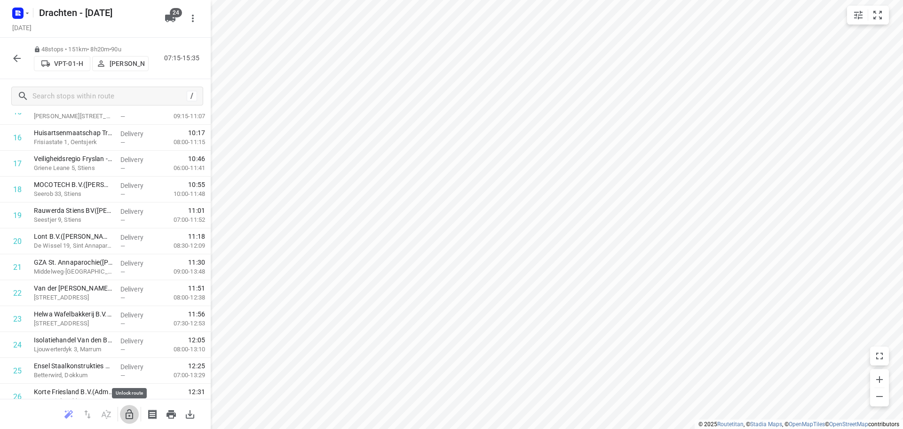
click at [134, 414] on icon "button" at bounding box center [129, 413] width 11 height 11
click at [125, 413] on icon "button" at bounding box center [129, 413] width 11 height 11
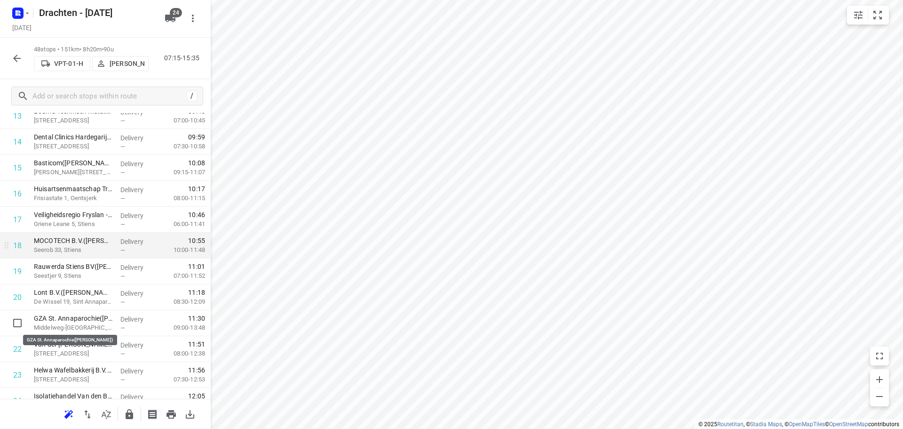
scroll to position [376, 0]
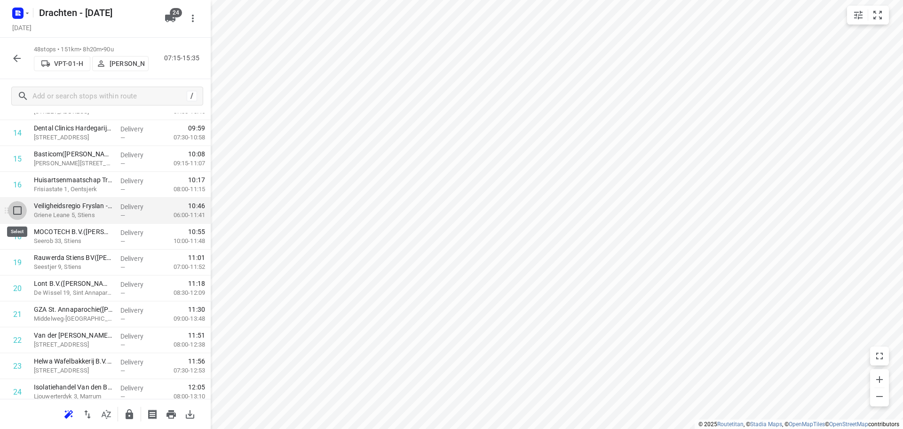
click at [20, 213] on input "checkbox" at bounding box center [17, 210] width 19 height 19
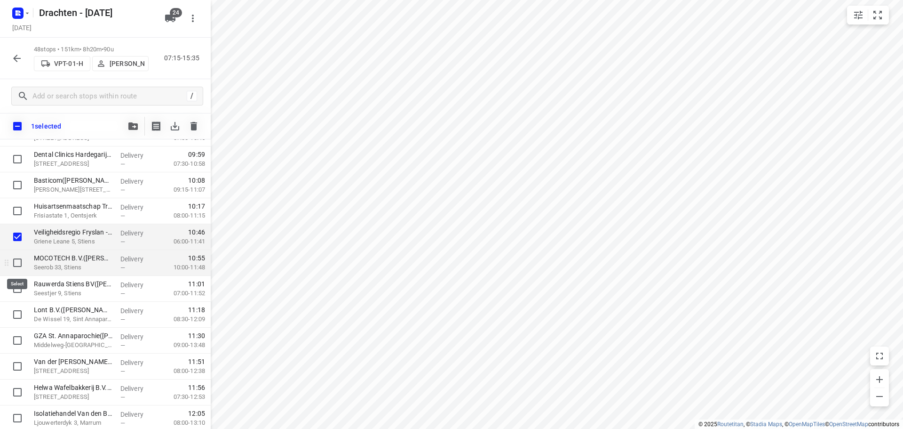
click at [20, 262] on input "checkbox" at bounding box center [17, 262] width 19 height 19
click at [15, 291] on input "checkbox" at bounding box center [17, 288] width 19 height 19
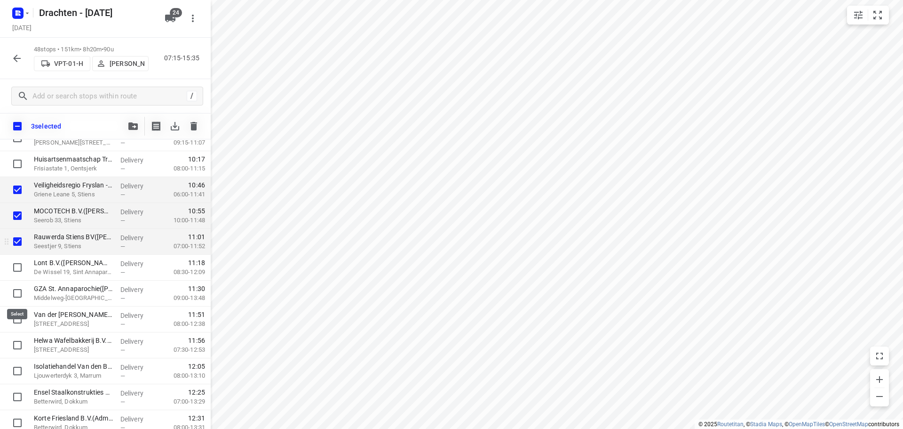
scroll to position [471, 0]
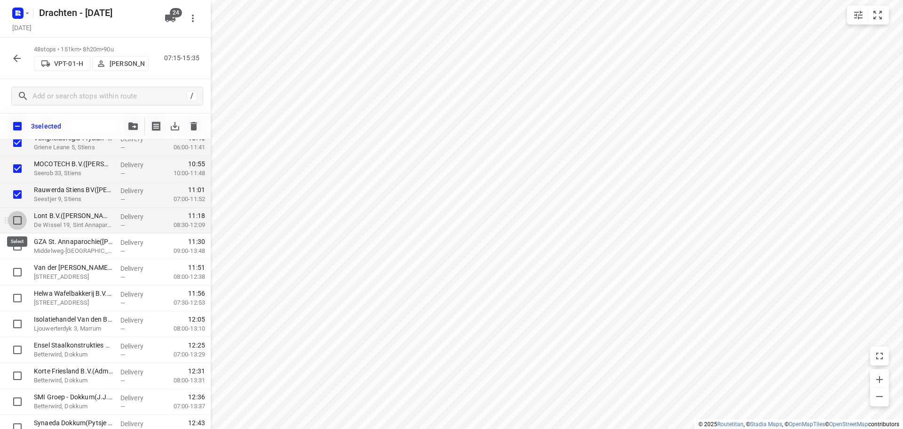
click at [19, 223] on input "checkbox" at bounding box center [17, 220] width 19 height 19
click at [19, 244] on input "checkbox" at bounding box center [17, 246] width 19 height 19
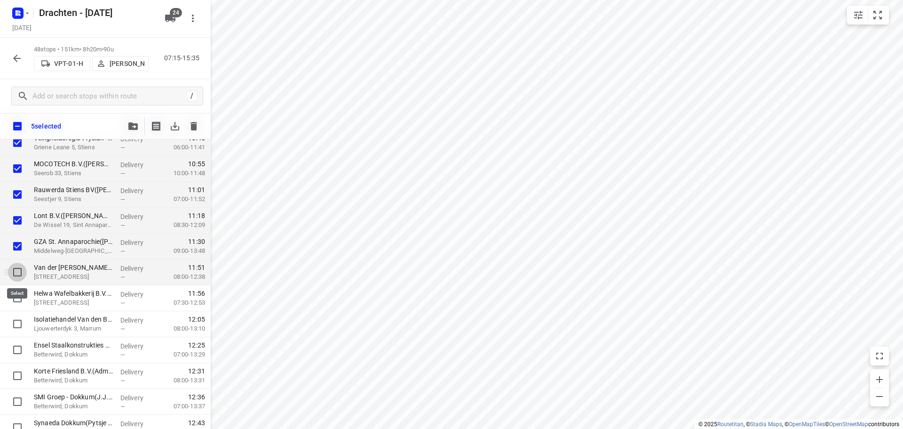
click at [16, 274] on input "checkbox" at bounding box center [17, 272] width 19 height 19
click at [17, 296] on input "checkbox" at bounding box center [17, 297] width 19 height 19
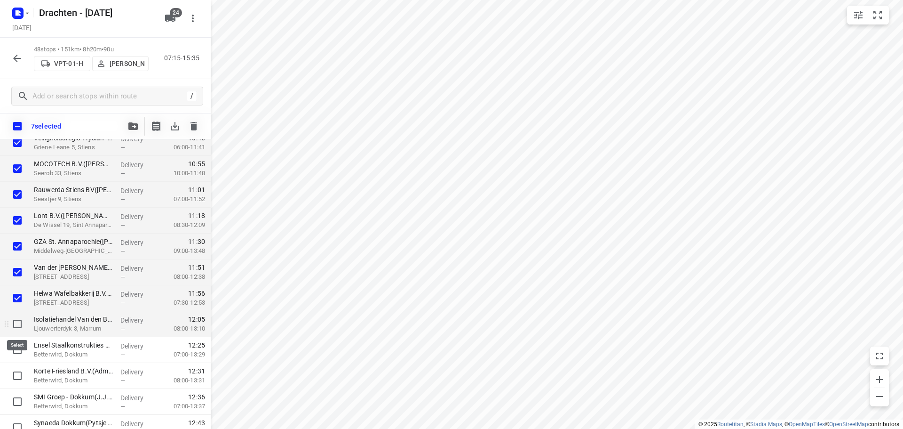
click at [15, 321] on input "checkbox" at bounding box center [17, 323] width 19 height 19
click at [131, 126] on icon "button" at bounding box center [132, 126] width 9 height 8
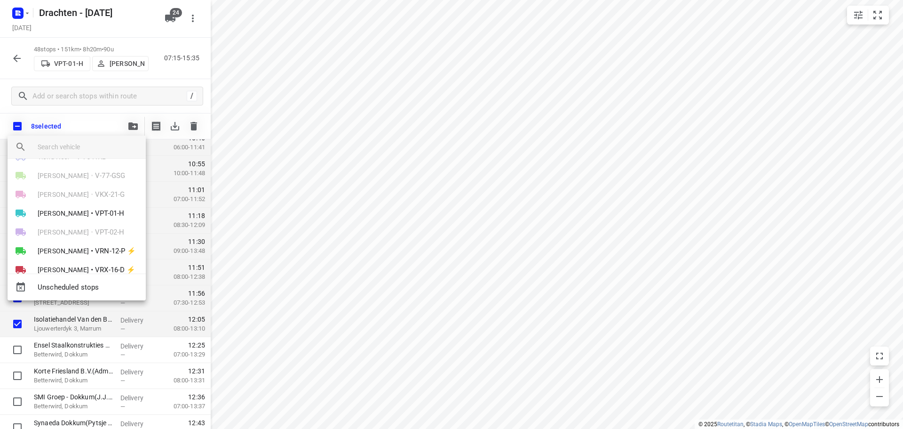
scroll to position [356, 0]
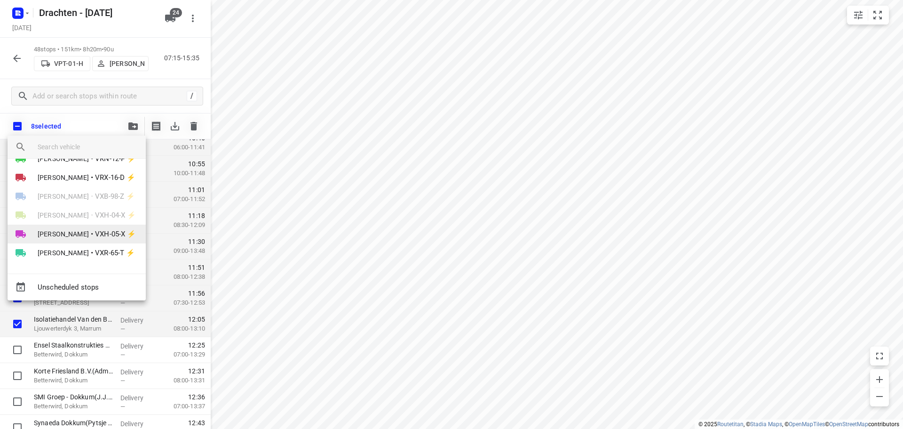
click at [89, 234] on span "Bouwe Hooghiemstra" at bounding box center [63, 233] width 51 height 9
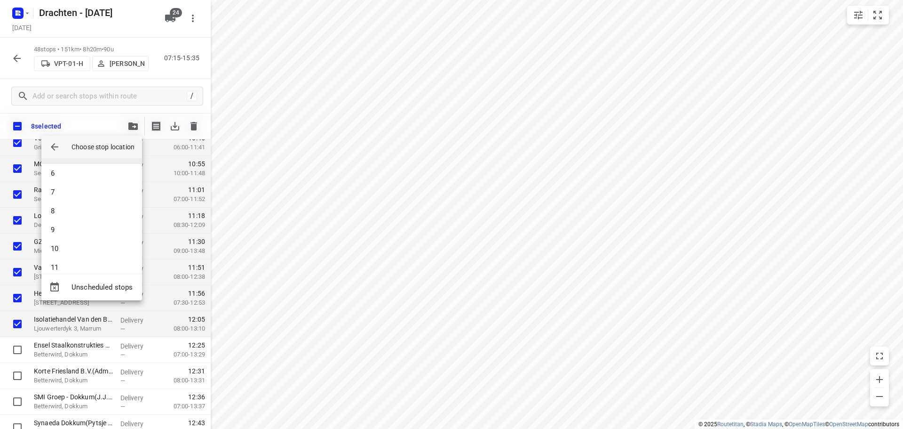
scroll to position [94, 0]
click at [56, 226] on li "9" at bounding box center [91, 228] width 101 height 19
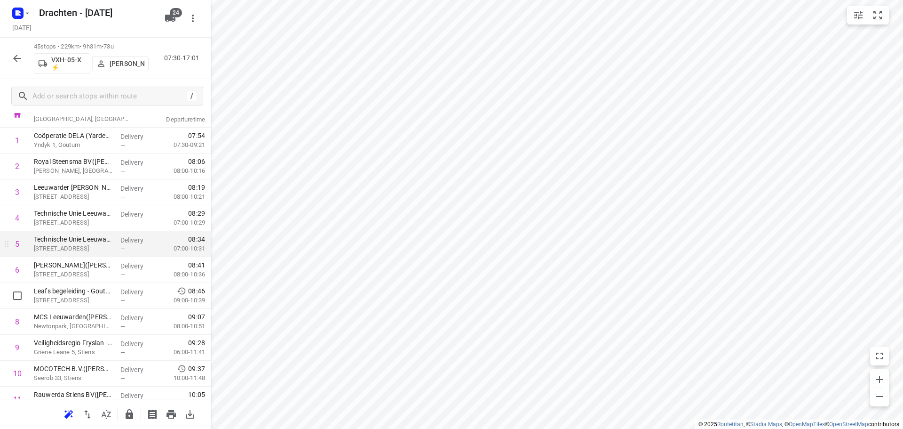
scroll to position [0, 0]
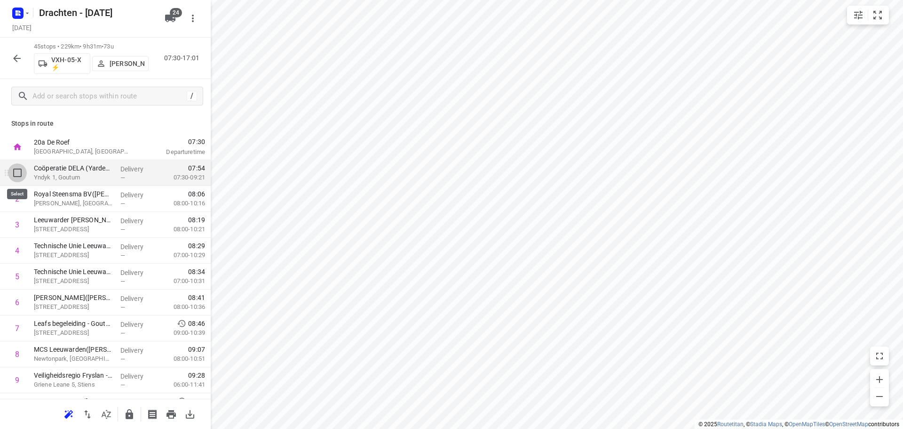
click at [21, 175] on input "checkbox" at bounding box center [17, 172] width 19 height 19
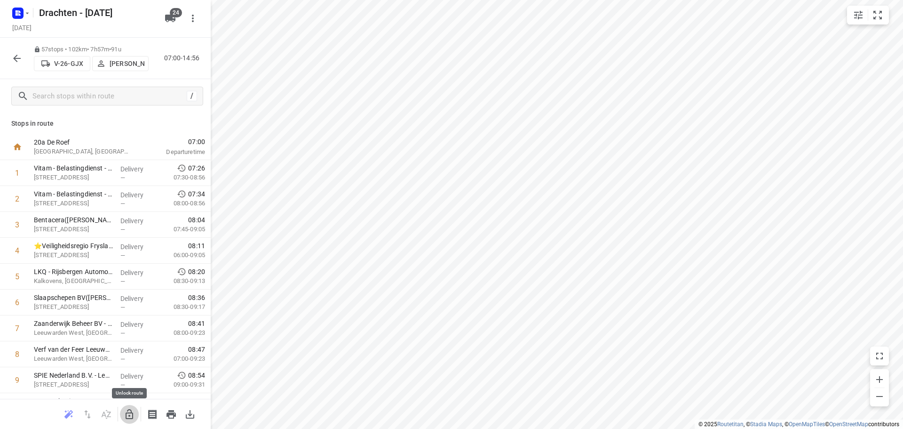
click at [130, 412] on icon "button" at bounding box center [130, 414] width 8 height 10
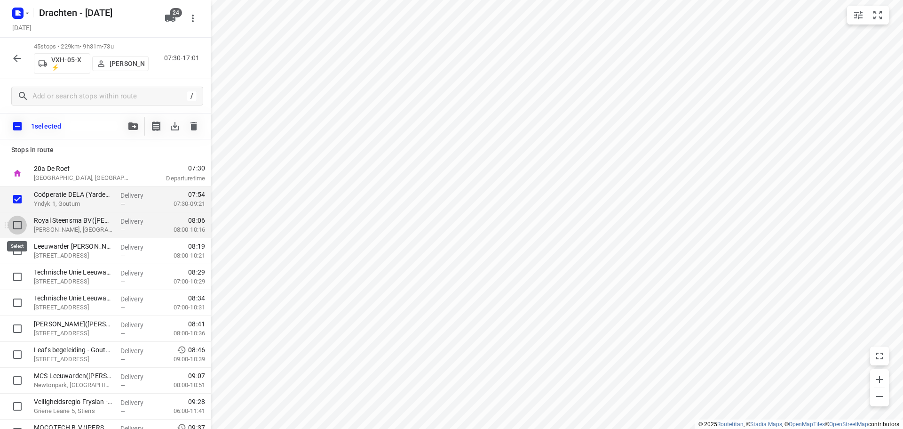
click at [16, 225] on input "checkbox" at bounding box center [17, 225] width 19 height 19
click at [17, 250] on input "checkbox" at bounding box center [17, 250] width 19 height 19
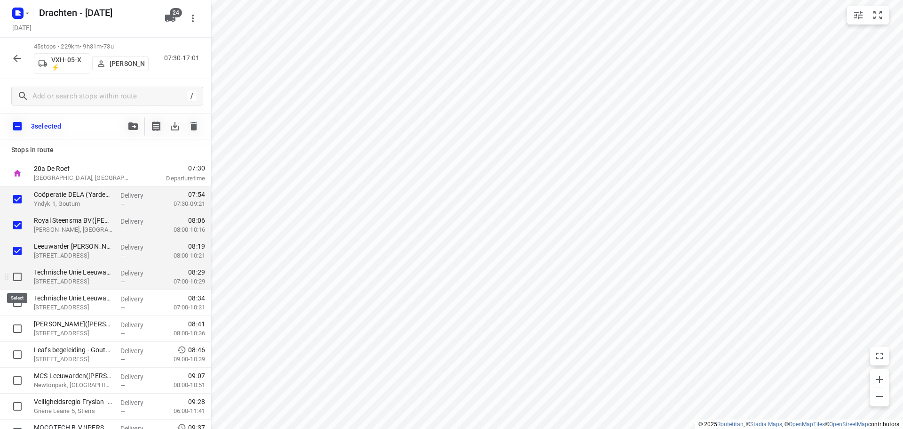
click at [15, 282] on input "checkbox" at bounding box center [17, 276] width 19 height 19
click at [17, 301] on input "checkbox" at bounding box center [17, 302] width 19 height 19
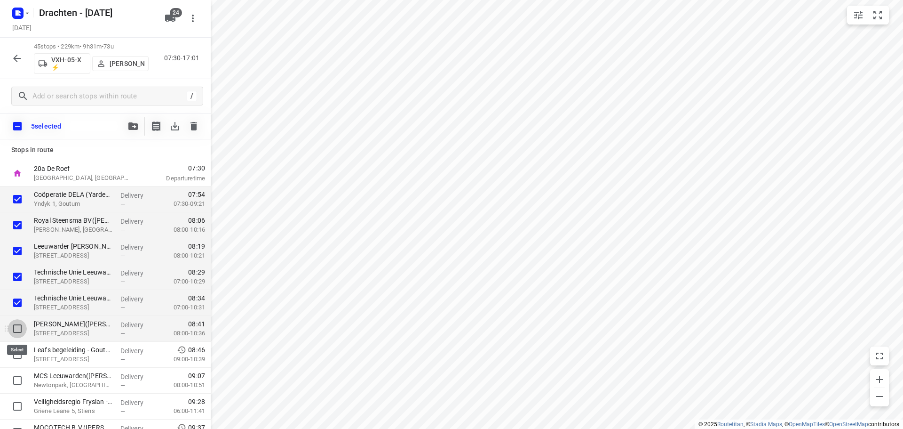
click at [18, 332] on input "checkbox" at bounding box center [17, 328] width 19 height 19
click at [16, 354] on input "checkbox" at bounding box center [17, 354] width 19 height 19
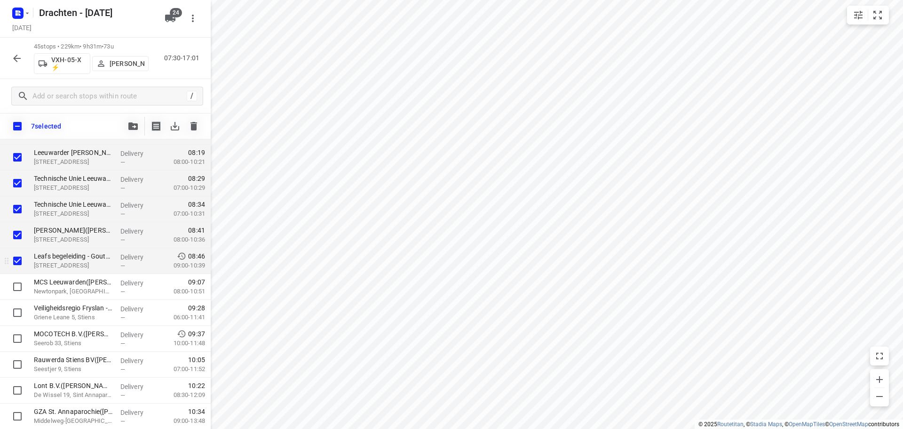
scroll to position [94, 0]
click at [19, 292] on input "checkbox" at bounding box center [17, 286] width 19 height 19
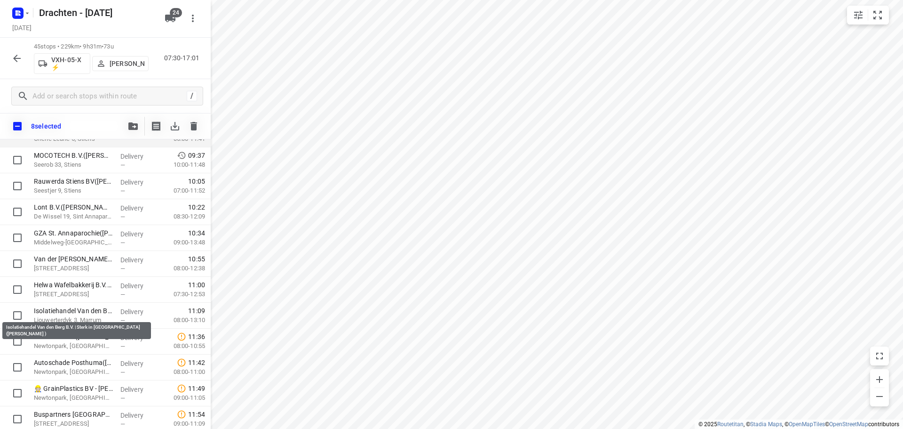
scroll to position [282, 0]
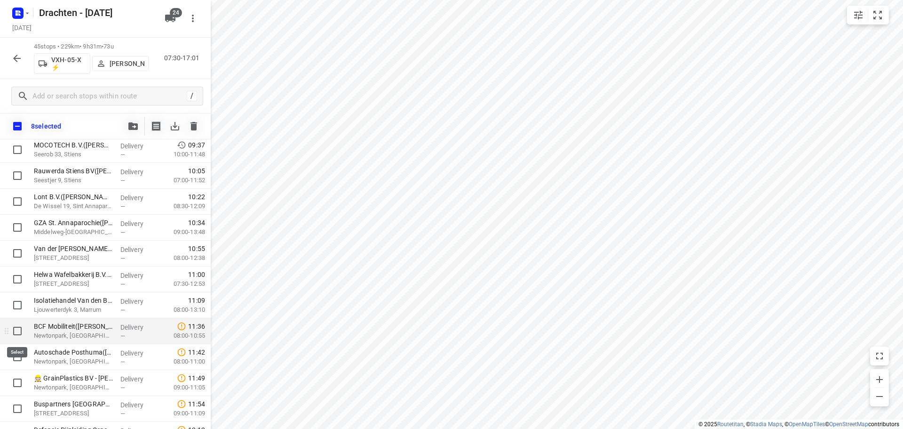
click at [20, 331] on input "checkbox" at bounding box center [17, 330] width 19 height 19
click at [13, 356] on input "checkbox" at bounding box center [17, 356] width 19 height 19
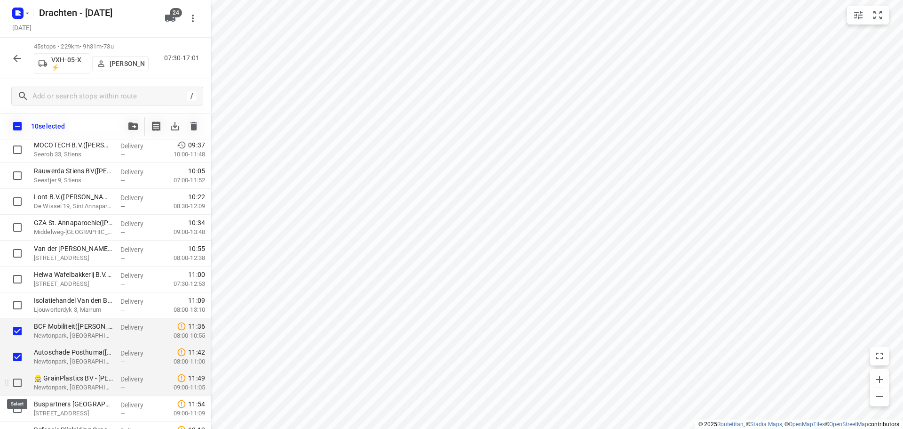
click at [19, 380] on input "checkbox" at bounding box center [17, 382] width 19 height 19
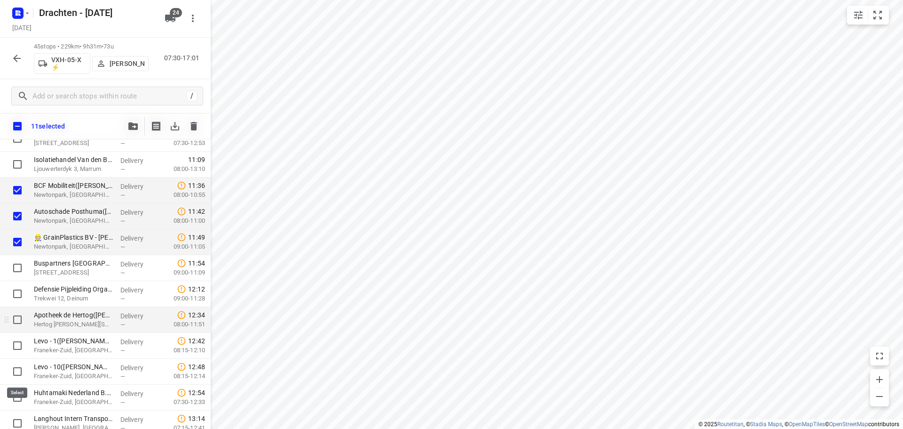
scroll to position [423, 0]
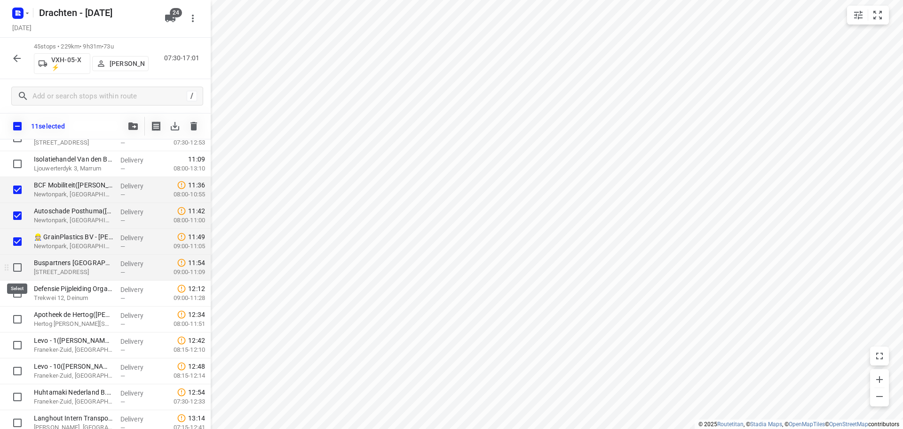
click at [17, 269] on input "checkbox" at bounding box center [17, 267] width 19 height 19
click at [132, 125] on icon "button" at bounding box center [132, 126] width 9 height 8
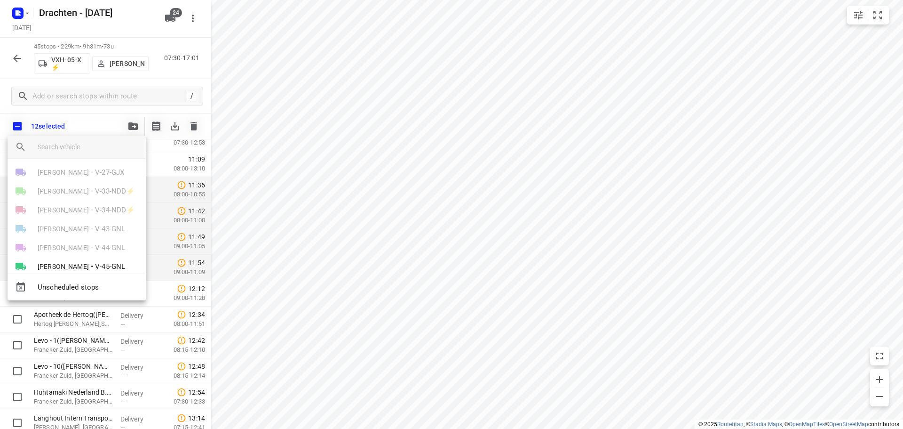
scroll to position [94, 0]
click at [89, 176] on span "[PERSON_NAME]" at bounding box center [63, 175] width 51 height 9
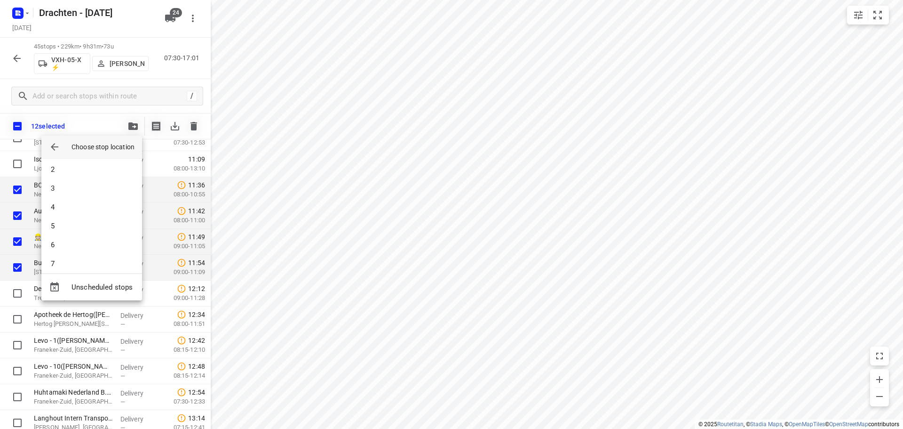
scroll to position [0, 0]
click at [78, 169] on li "1" at bounding box center [91, 171] width 101 height 19
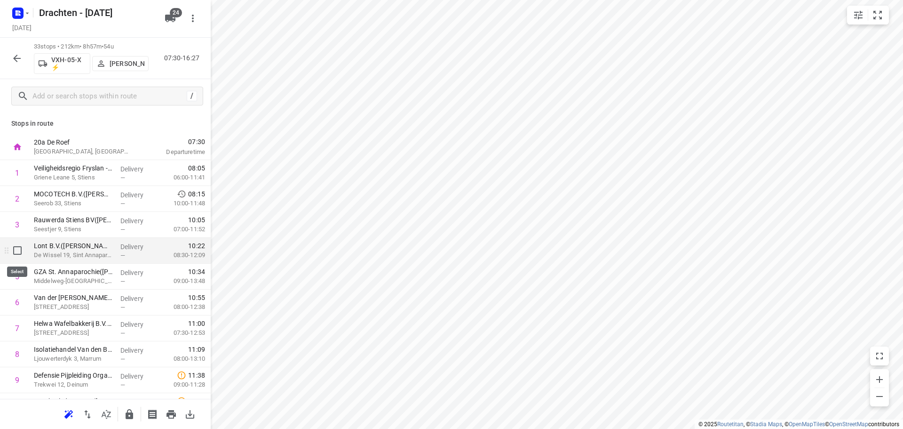
click at [19, 251] on input "checkbox" at bounding box center [17, 250] width 19 height 19
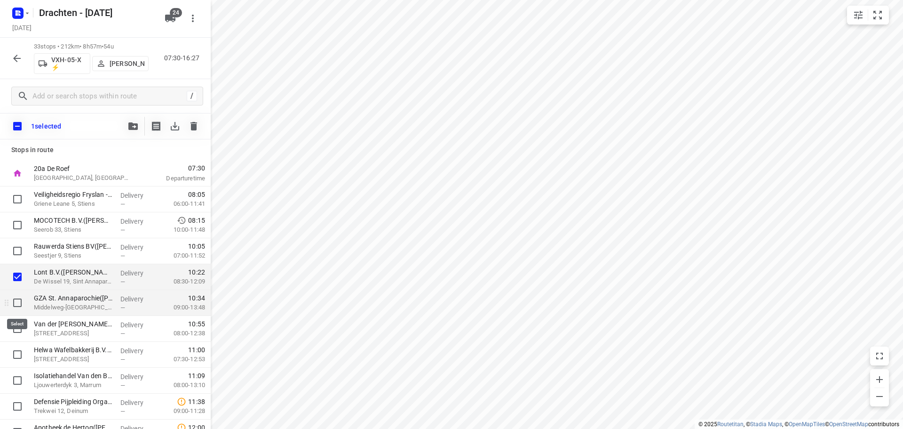
click at [14, 306] on input "checkbox" at bounding box center [17, 302] width 19 height 19
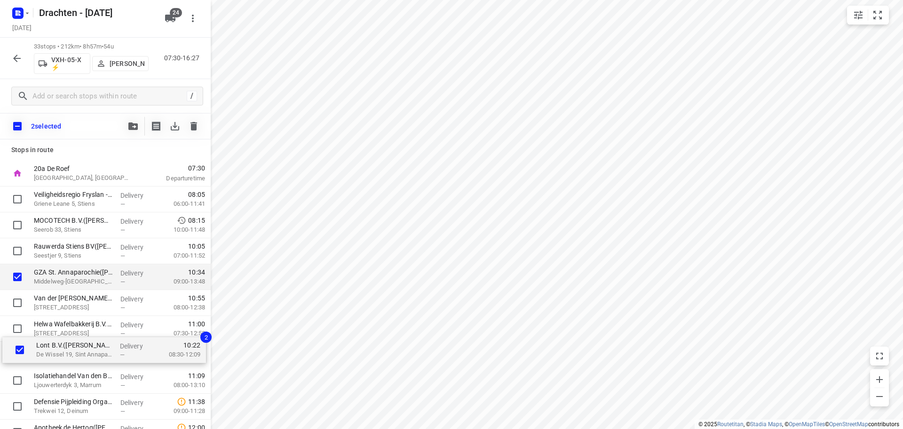
drag, startPoint x: 55, startPoint y: 279, endPoint x: 58, endPoint y: 354, distance: 75.8
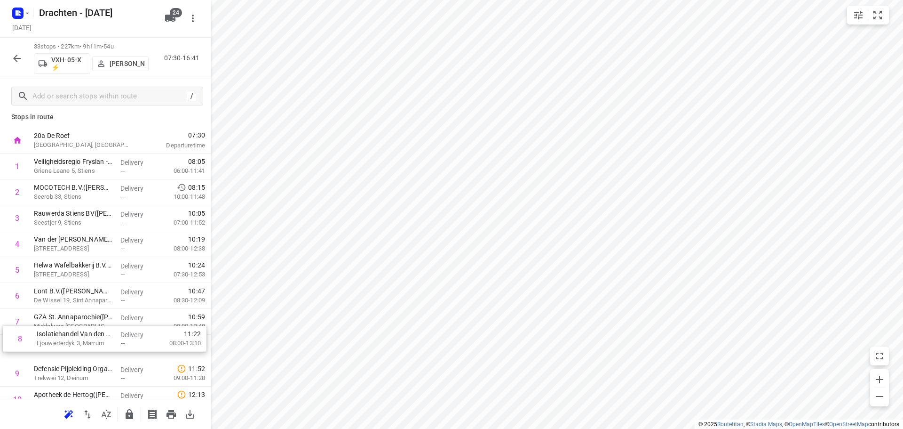
scroll to position [7, 0]
drag, startPoint x: 65, startPoint y: 352, endPoint x: 80, endPoint y: 296, distance: 57.9
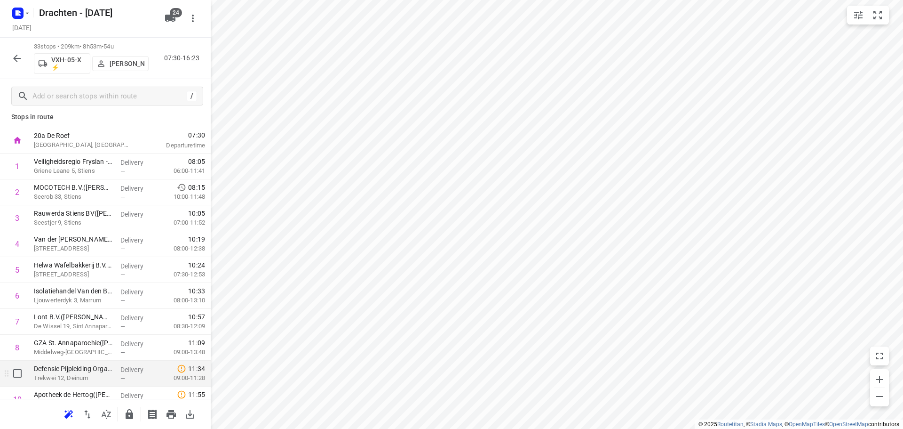
click at [93, 381] on p "Trekwei 12, Deinum" at bounding box center [73, 377] width 79 height 9
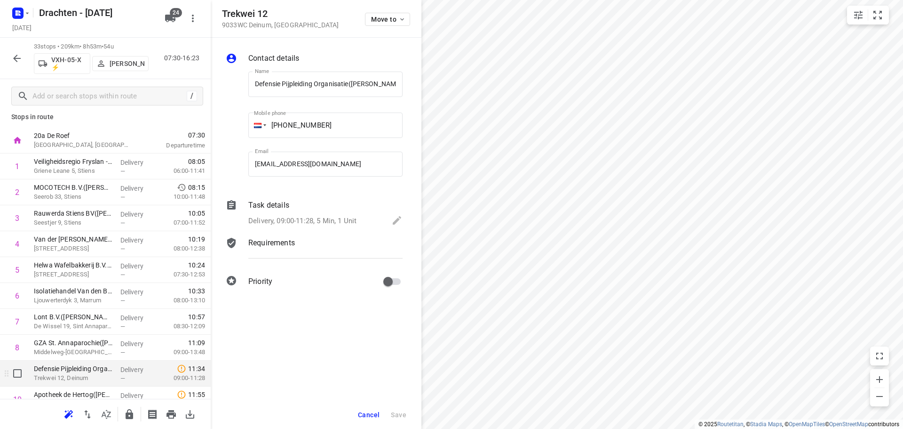
scroll to position [0, 11]
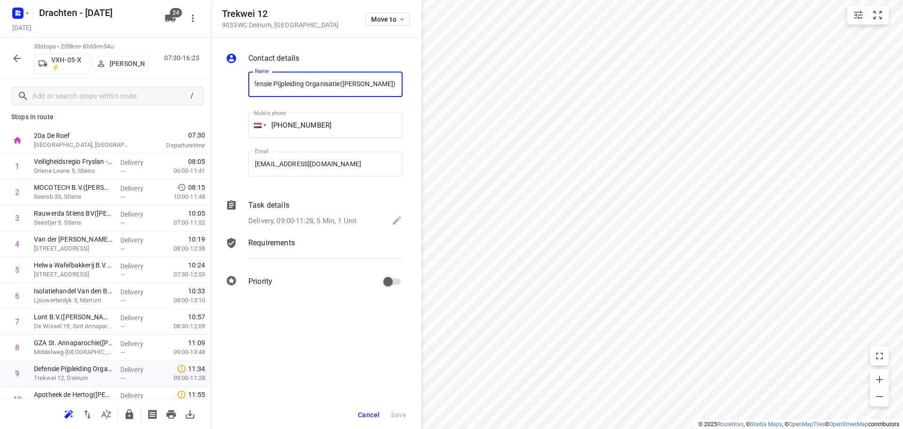
click at [295, 213] on div "Task details Delivery, 09:00-11:28, 5 Min, 1 Unit" at bounding box center [326, 214] width 158 height 32
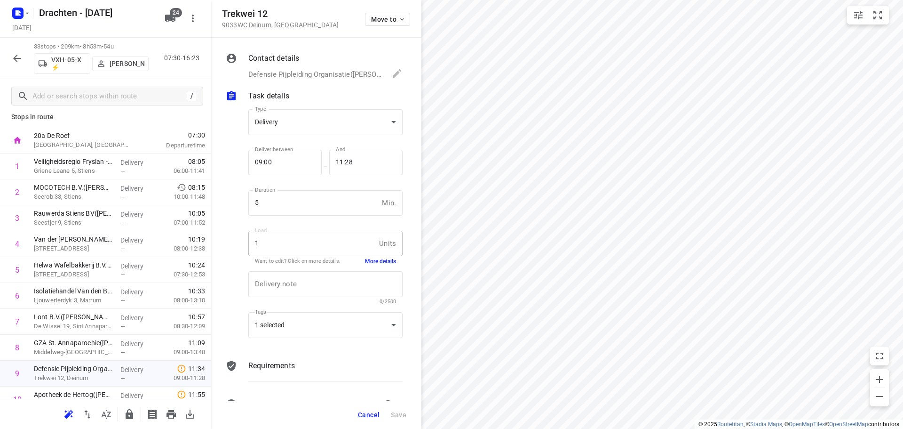
click at [365, 259] on button "More details" at bounding box center [380, 261] width 31 height 8
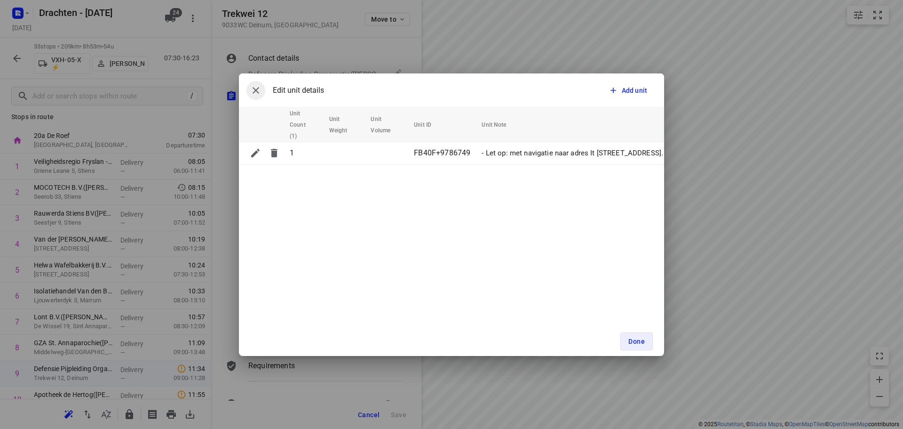
click at [257, 91] on icon "button" at bounding box center [256, 90] width 7 height 7
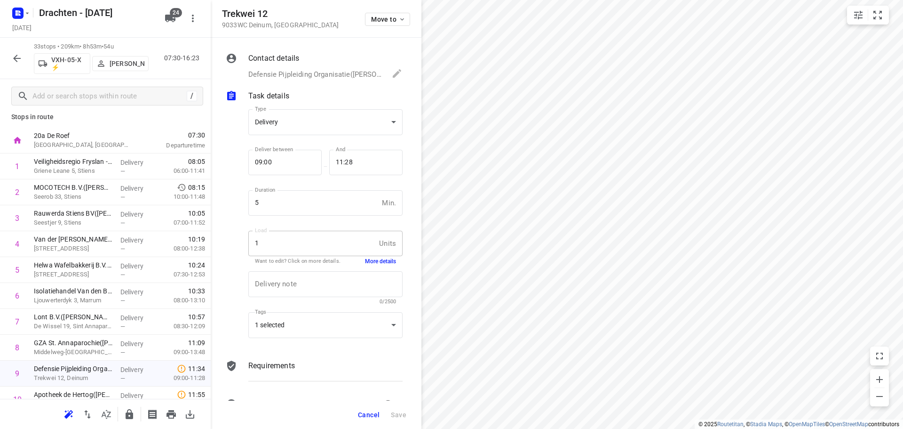
click at [366, 404] on div "Cancel Save" at bounding box center [316, 414] width 211 height 28
click at [367, 411] on span "Cancel" at bounding box center [369, 415] width 22 height 8
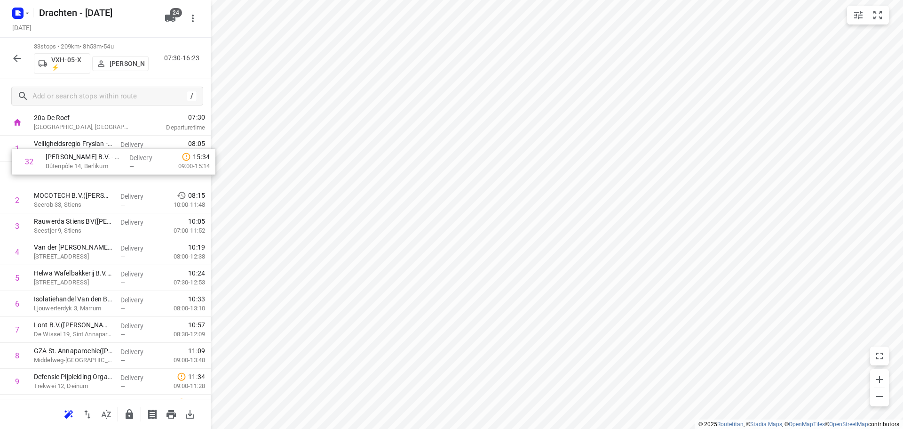
scroll to position [24, 0]
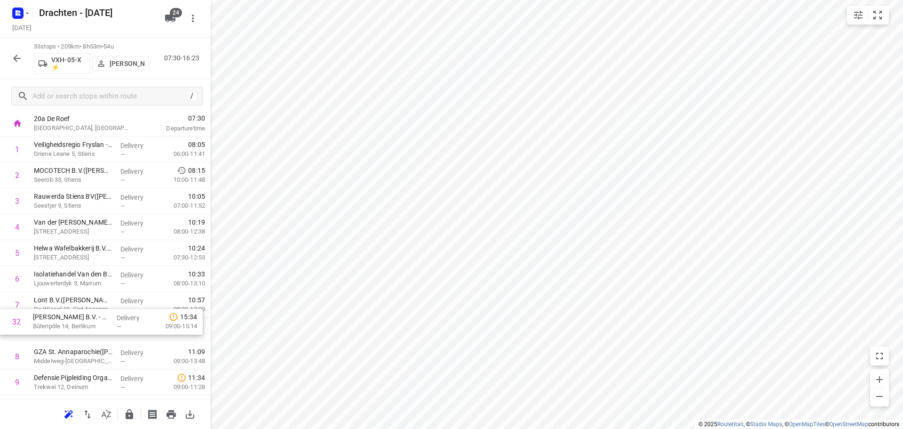
drag, startPoint x: 111, startPoint y: 345, endPoint x: 110, endPoint y: 330, distance: 14.6
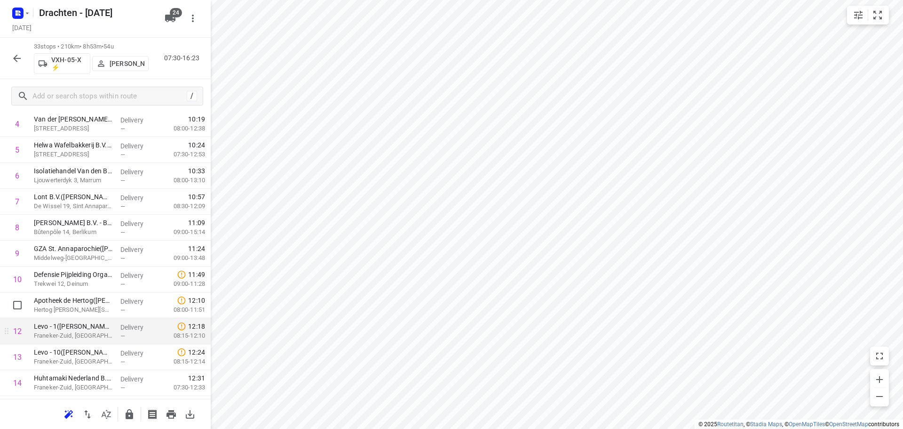
scroll to position [118, 0]
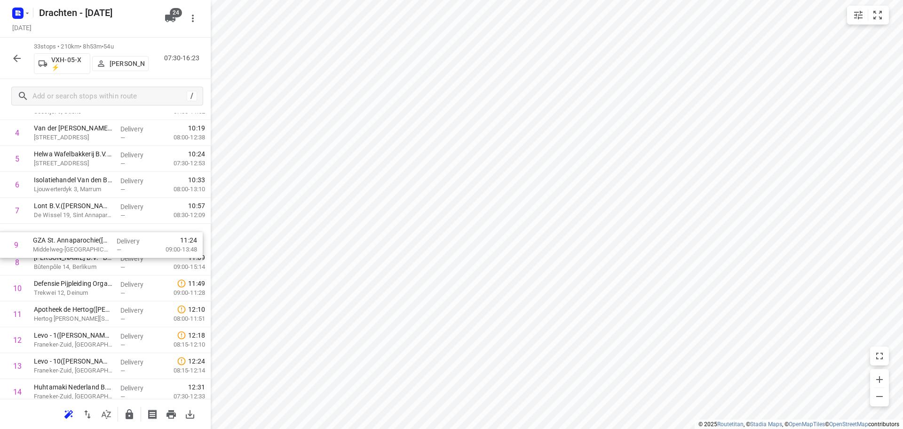
drag, startPoint x: 105, startPoint y: 270, endPoint x: 105, endPoint y: 240, distance: 30.6
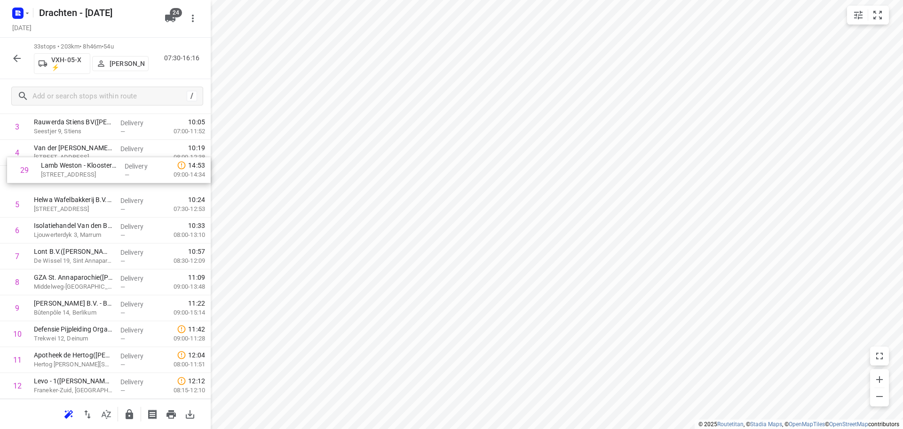
scroll to position [97, 0]
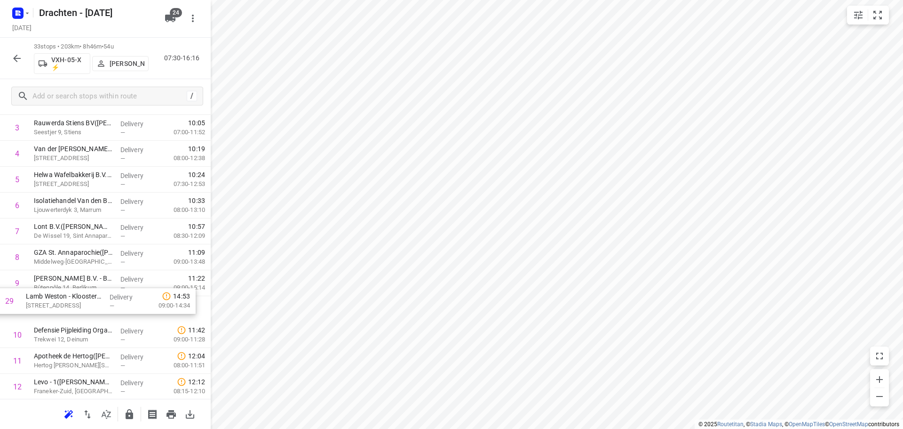
drag, startPoint x: 85, startPoint y: 355, endPoint x: 77, endPoint y: 295, distance: 59.8
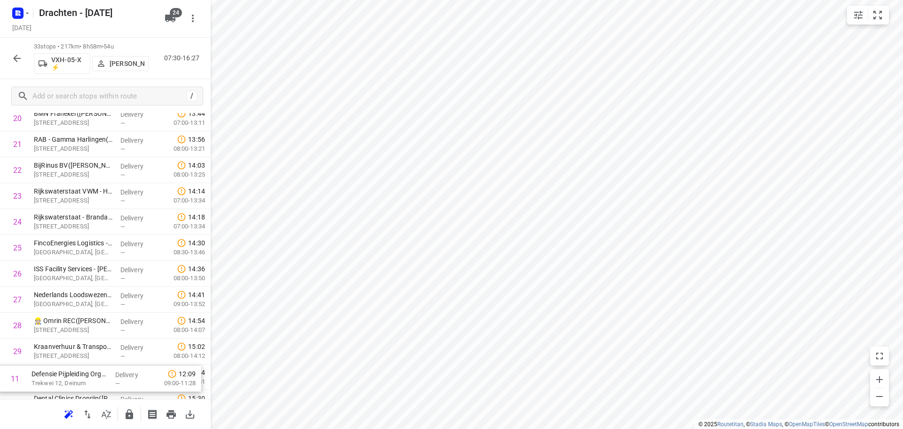
scroll to position [641, 0]
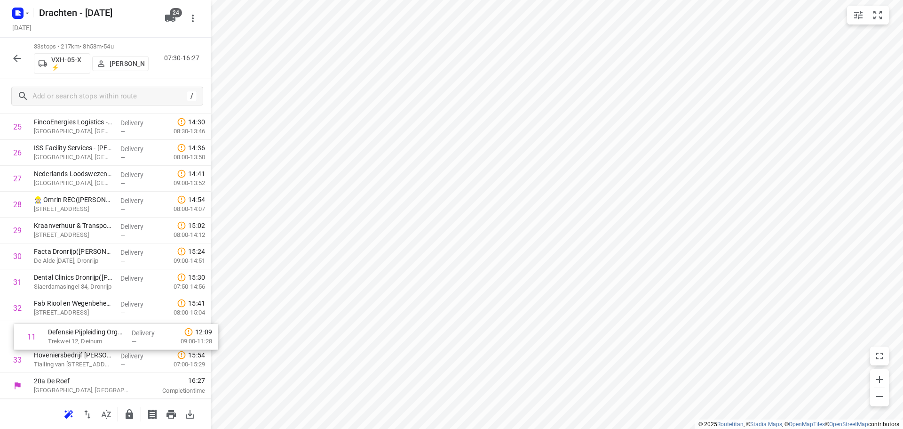
drag, startPoint x: 81, startPoint y: 329, endPoint x: 95, endPoint y: 335, distance: 15.0
click at [127, 416] on icon "button" at bounding box center [130, 414] width 8 height 10
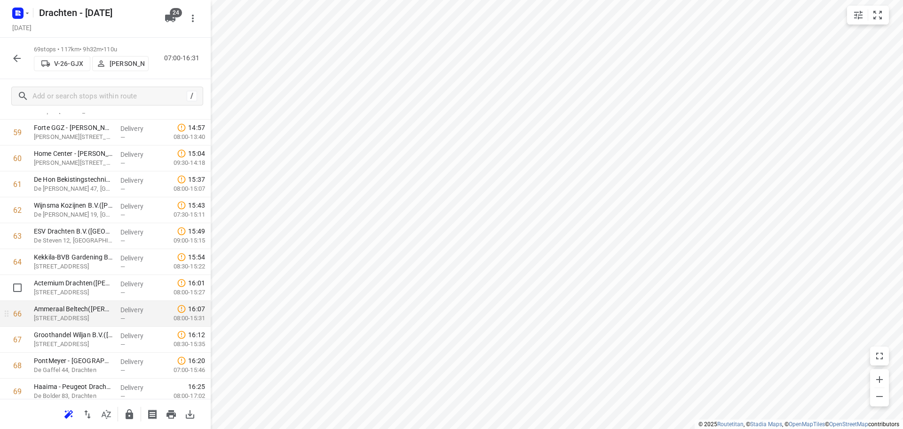
scroll to position [1479, 0]
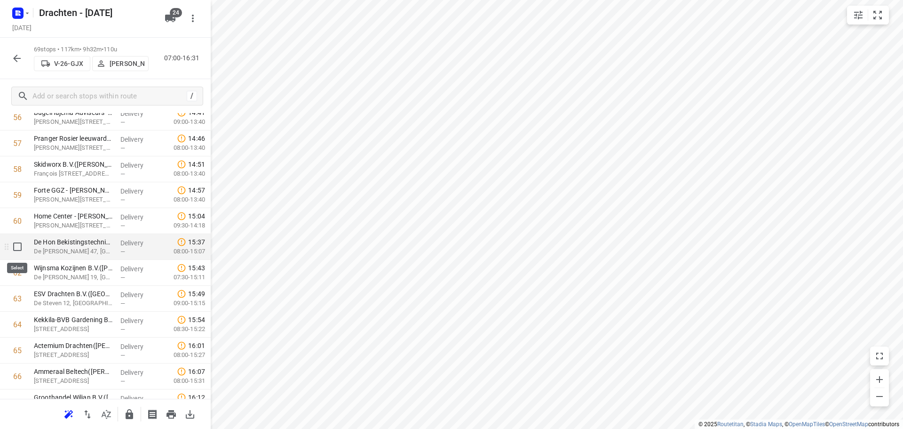
click at [20, 248] on input "checkbox" at bounding box center [17, 246] width 19 height 19
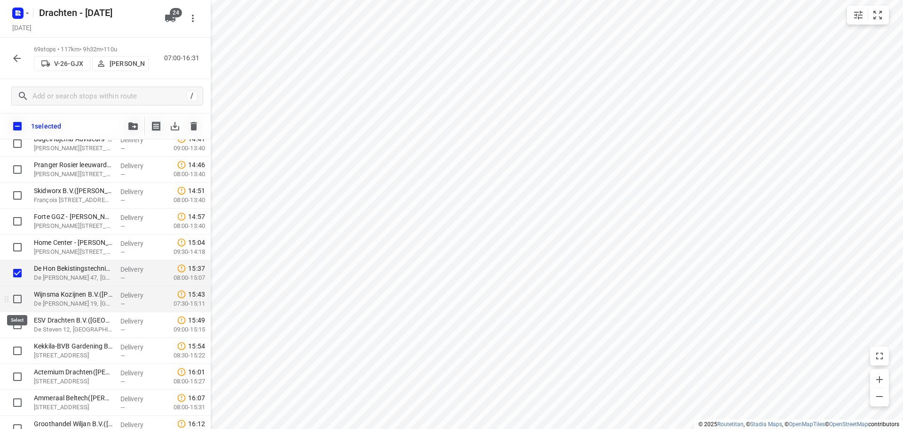
click at [16, 303] on input "checkbox" at bounding box center [17, 298] width 19 height 19
click at [16, 320] on input "checkbox" at bounding box center [17, 324] width 19 height 19
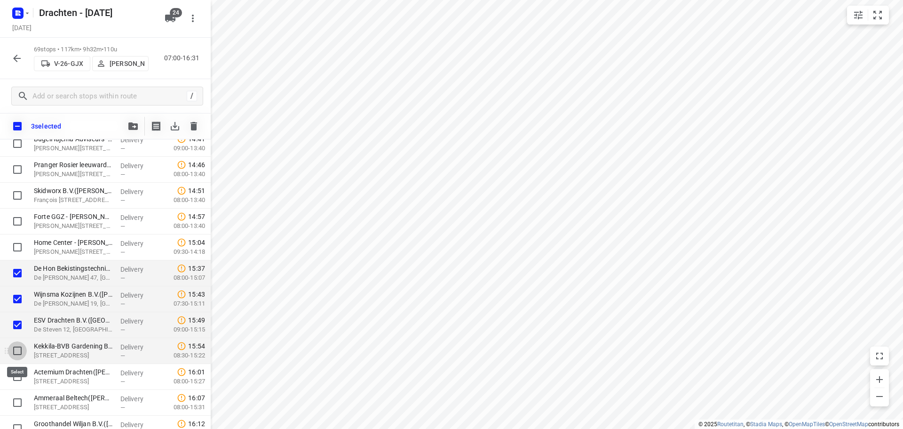
click at [14, 348] on input "checkbox" at bounding box center [17, 350] width 19 height 19
click at [16, 379] on input "checkbox" at bounding box center [17, 376] width 19 height 19
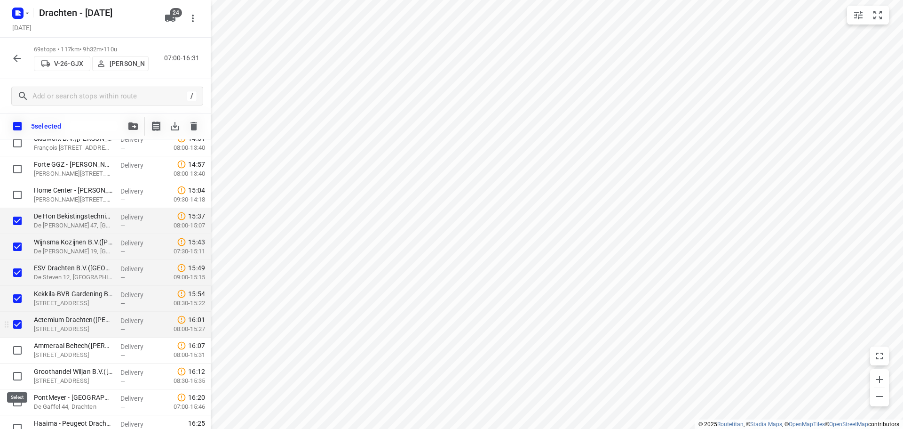
scroll to position [1569, 0]
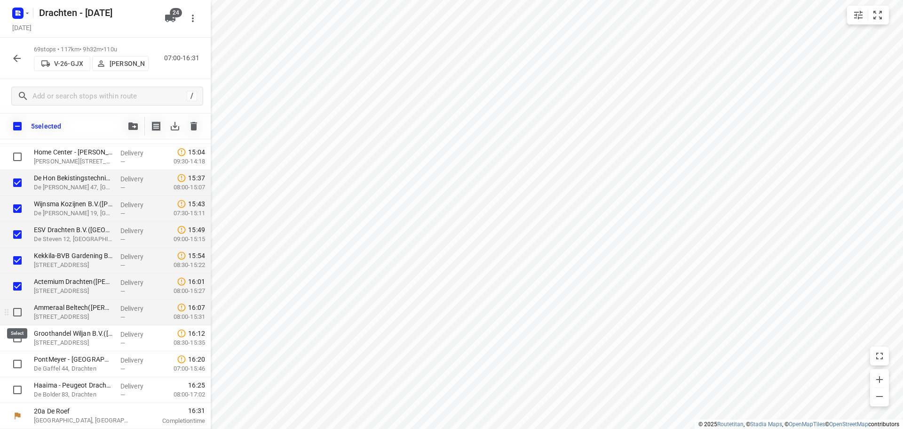
click at [19, 315] on input "checkbox" at bounding box center [17, 312] width 19 height 19
click at [22, 338] on input "checkbox" at bounding box center [17, 337] width 19 height 19
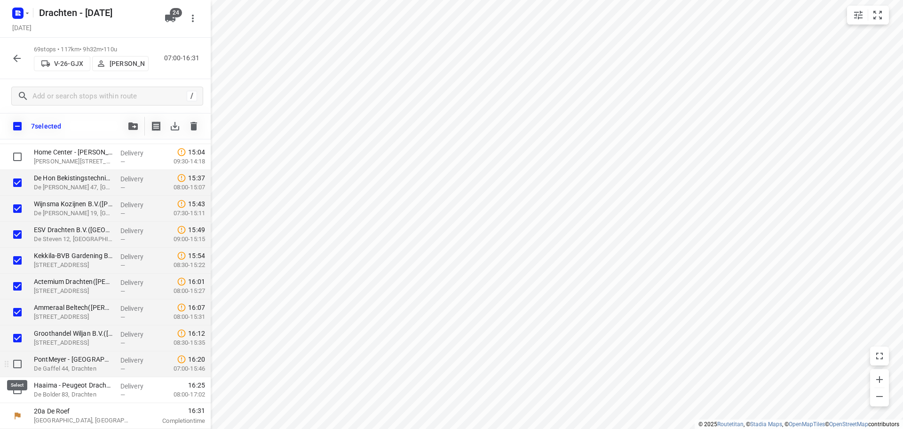
click at [17, 364] on input "checkbox" at bounding box center [17, 363] width 19 height 19
click at [20, 393] on input "checkbox" at bounding box center [17, 389] width 19 height 19
click at [136, 129] on icon "button" at bounding box center [132, 126] width 9 height 8
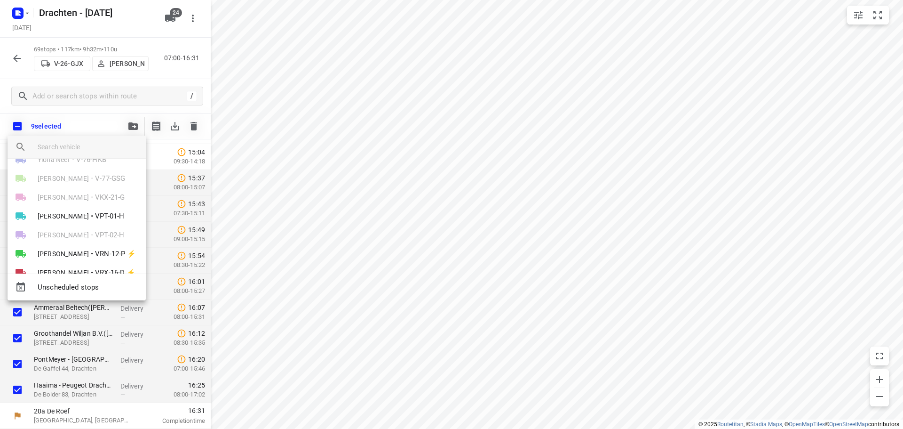
scroll to position [282, 0]
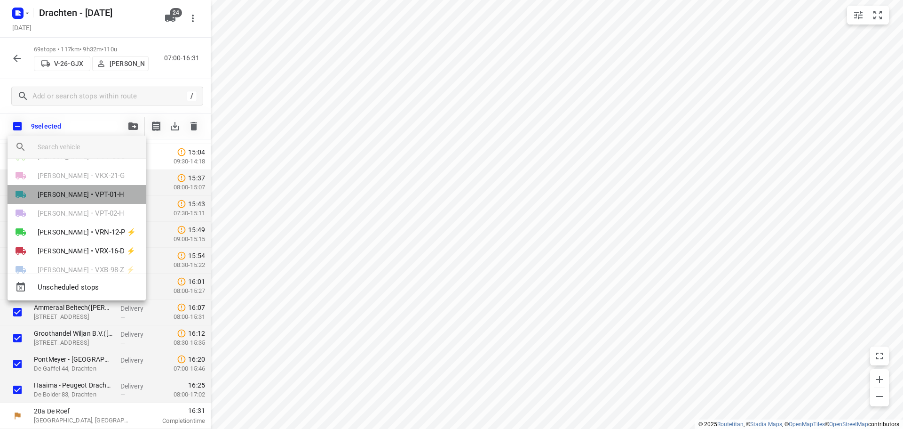
click at [98, 197] on span "VPT-01-H" at bounding box center [109, 194] width 29 height 11
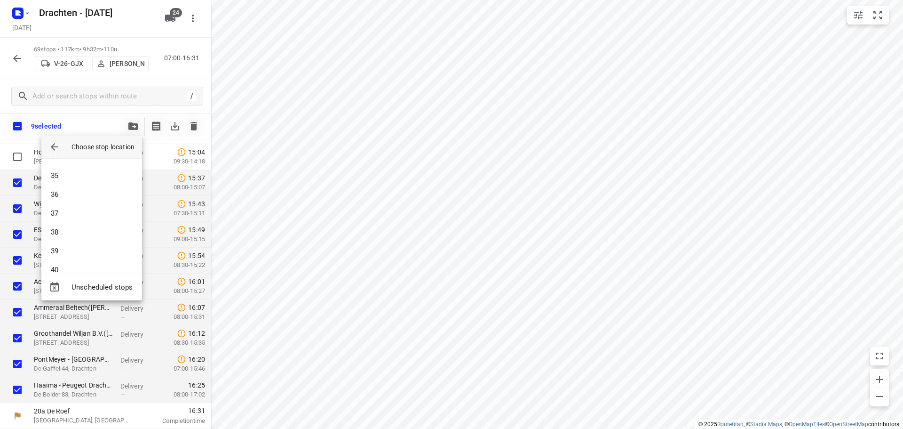
scroll to position [649, 0]
click at [56, 260] on li "40" at bounding box center [91, 256] width 101 height 19
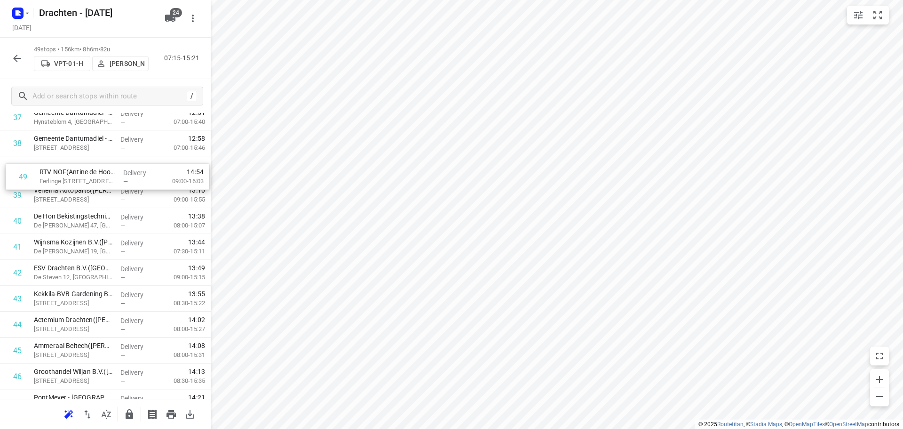
scroll to position [984, 0]
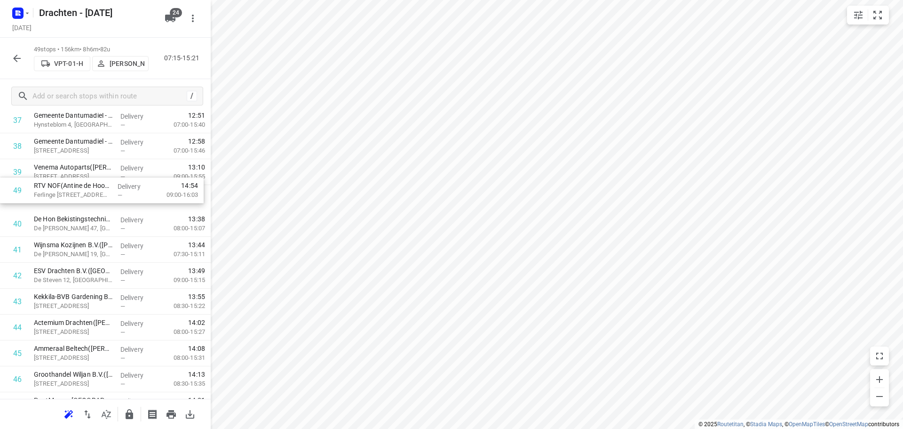
drag, startPoint x: 131, startPoint y: 367, endPoint x: 132, endPoint y: 195, distance: 172.2
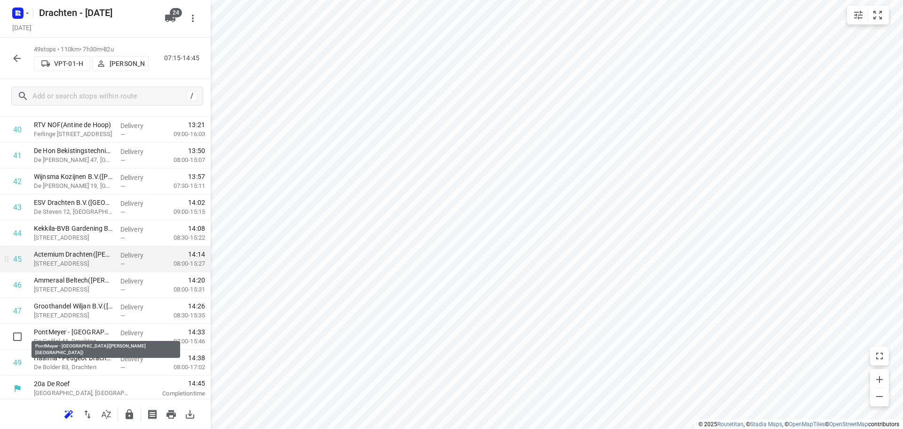
scroll to position [1055, 0]
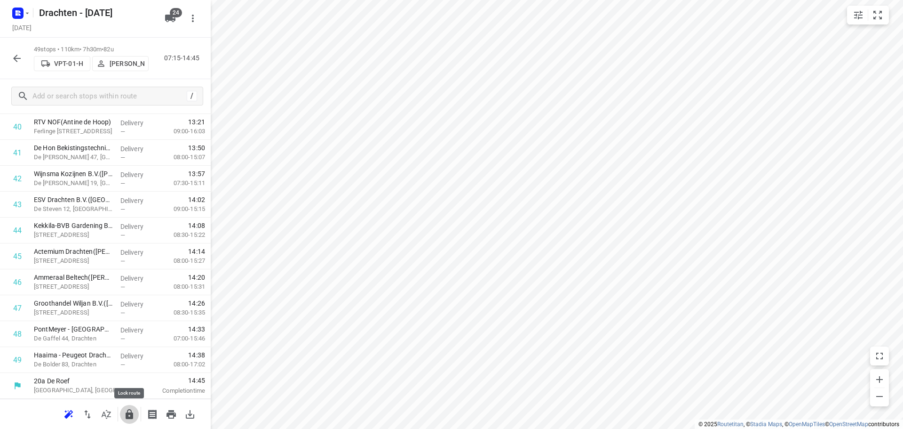
click at [128, 412] on icon "button" at bounding box center [130, 414] width 8 height 10
click at [10, 61] on button "button" at bounding box center [17, 58] width 19 height 19
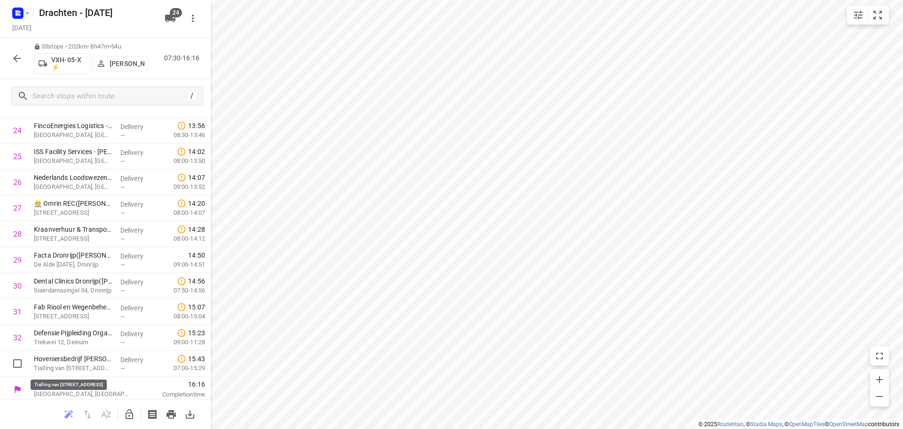
scroll to position [641, 0]
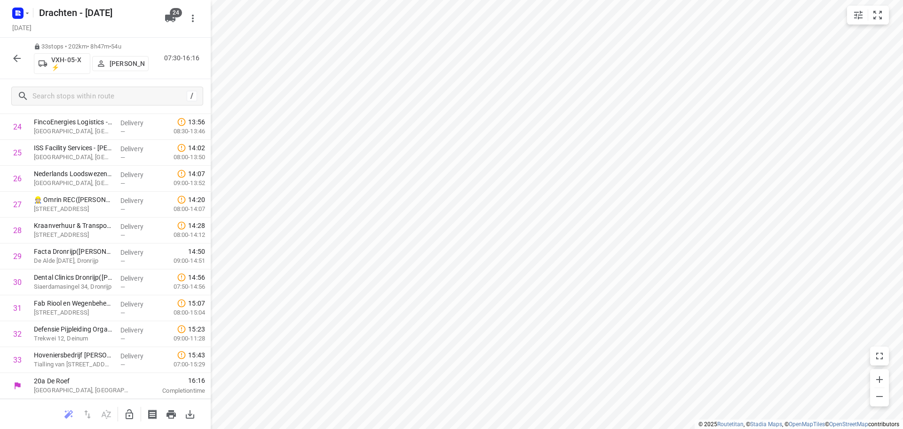
click at [20, 62] on icon "button" at bounding box center [16, 58] width 11 height 11
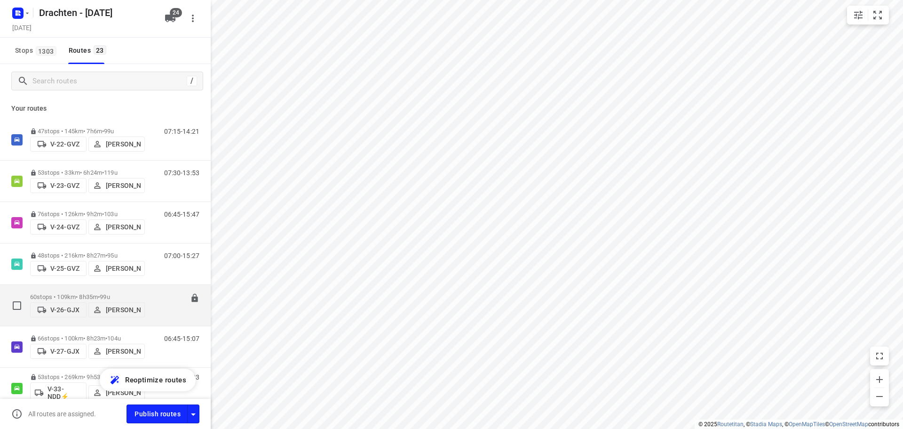
click at [99, 288] on div "60 stops • 109km • 8h35m • 99u V-26-GJX Benny van der Woude" at bounding box center [87, 304] width 115 height 33
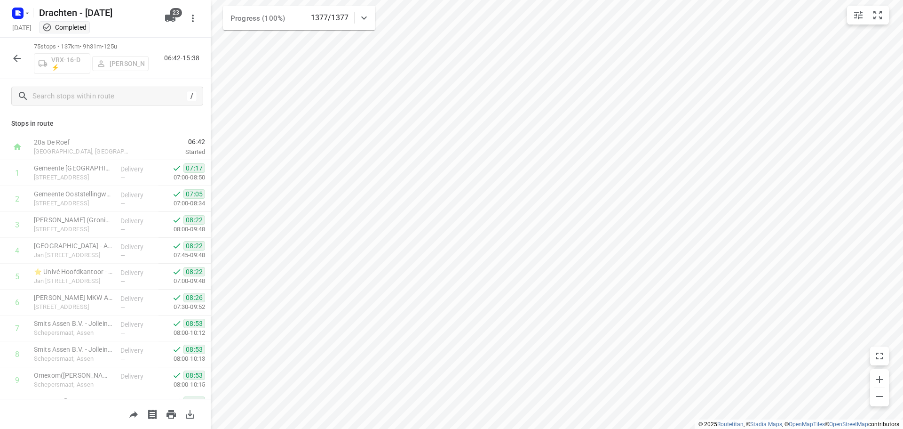
scroll to position [894, 0]
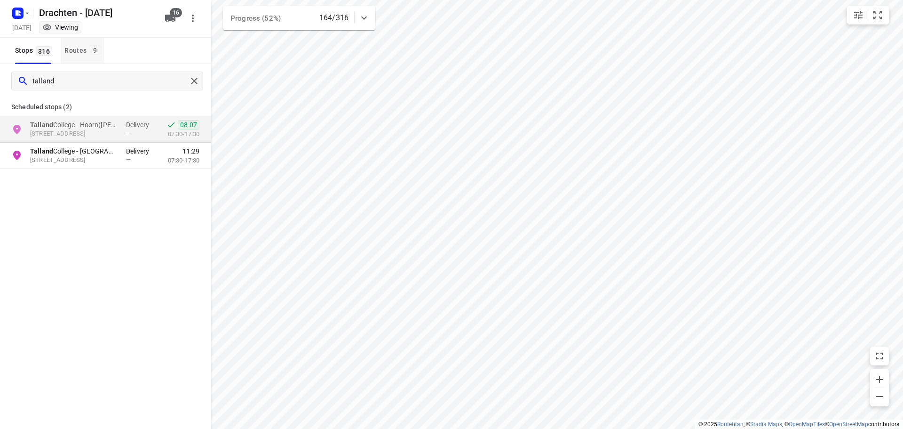
click at [66, 55] on div "Routes 9" at bounding box center [83, 51] width 39 height 12
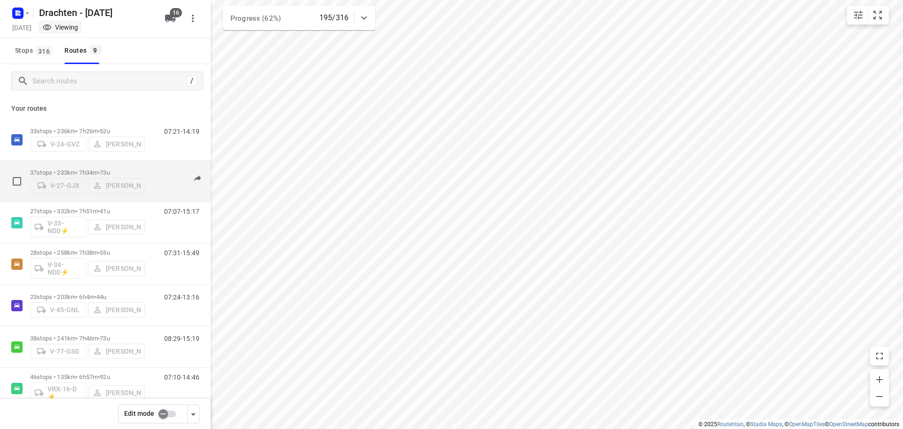
click at [116, 166] on div "37 stops • 233km • 7h34m • 73u V-27-GJX Armando Vijn" at bounding box center [87, 180] width 115 height 33
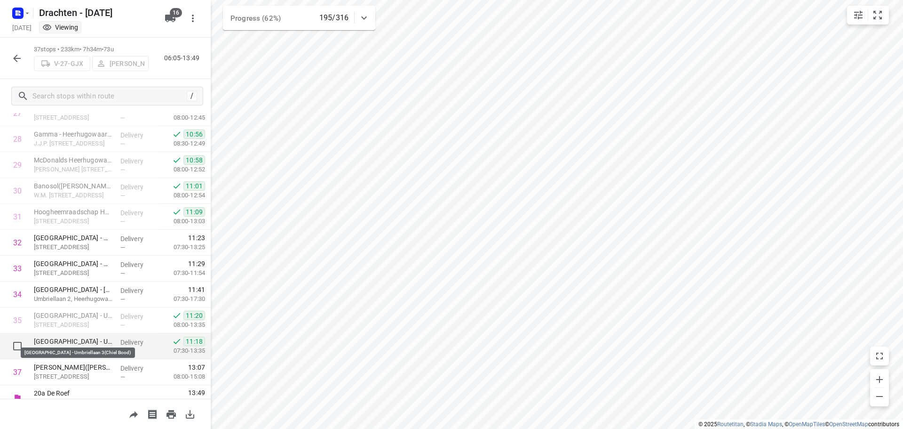
scroll to position [745, 0]
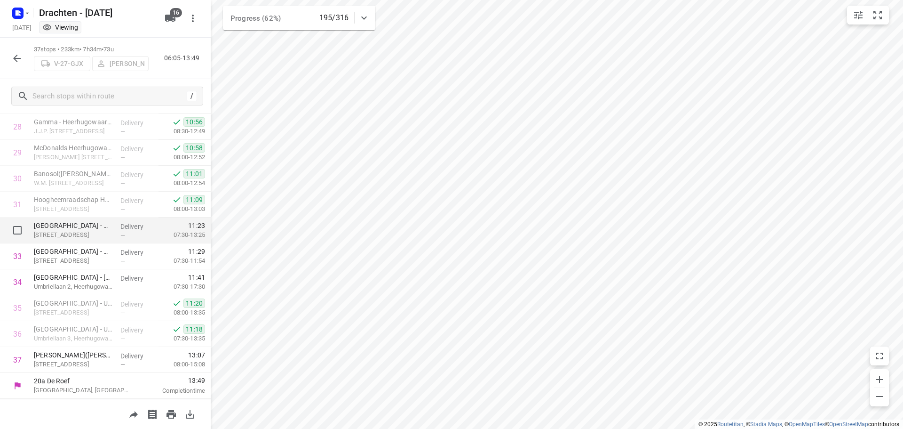
click at [90, 234] on p "Middenweg 68, Heerhugowaard" at bounding box center [73, 234] width 79 height 9
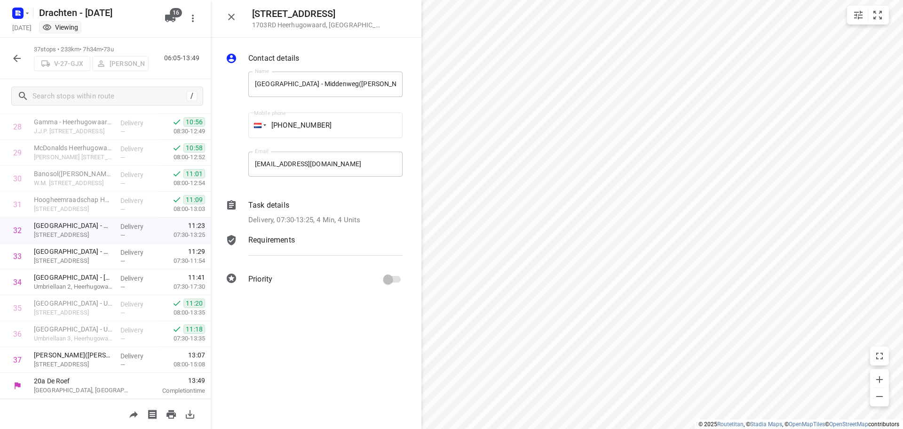
click at [271, 215] on p "Delivery, 07:30-13:25, 4 Min, 4 Units" at bounding box center [304, 220] width 112 height 11
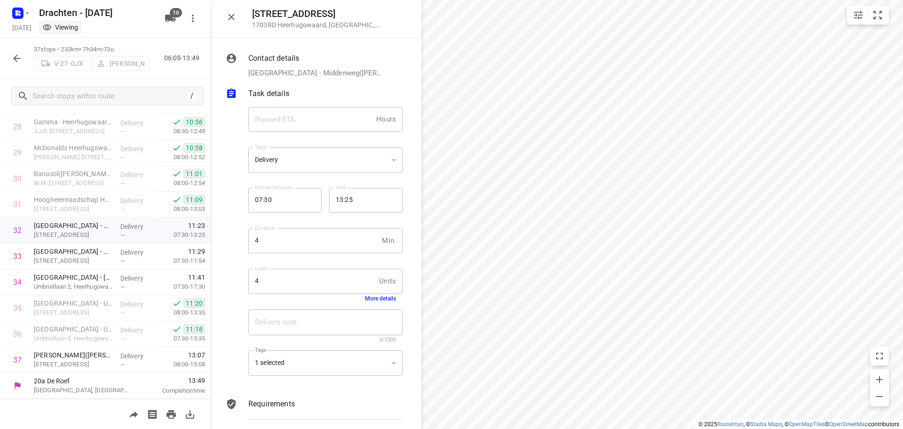
click at [366, 301] on button "More details" at bounding box center [380, 298] width 31 height 7
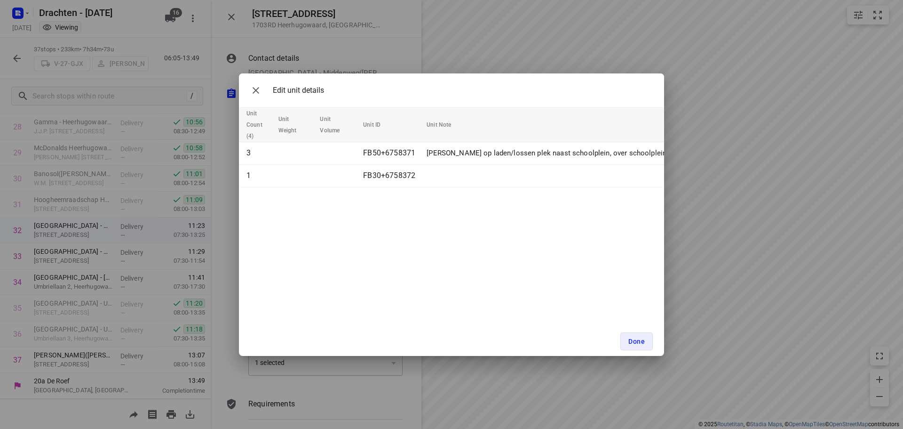
drag, startPoint x: 330, startPoint y: 191, endPoint x: 341, endPoint y: 190, distance: 10.9
click at [385, 192] on div "Edit unit details Unit Count (4) Unit Weight Unit Volume Unit ID Unit Note 3 FB…" at bounding box center [451, 214] width 425 height 282
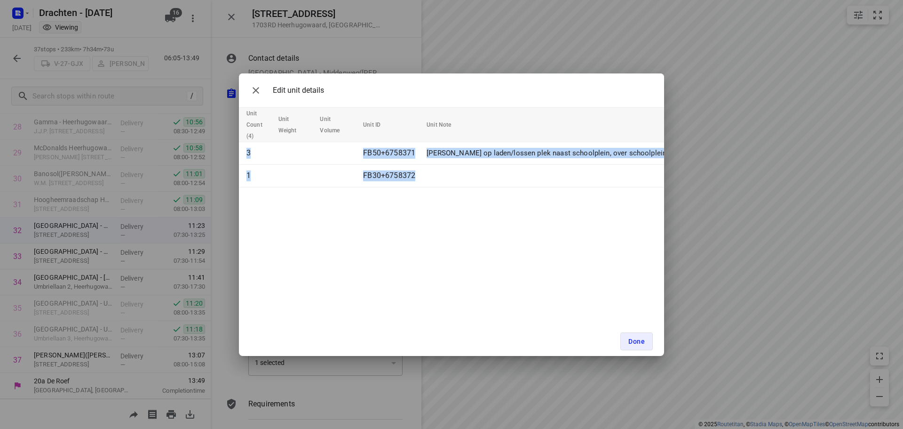
drag, startPoint x: 338, startPoint y: 191, endPoint x: 414, endPoint y: 187, distance: 75.8
click at [414, 187] on div "Unit Count (4) Unit Weight Unit Volume Unit ID Unit Note 3 FB50+6758371 Parkere…" at bounding box center [451, 147] width 425 height 80
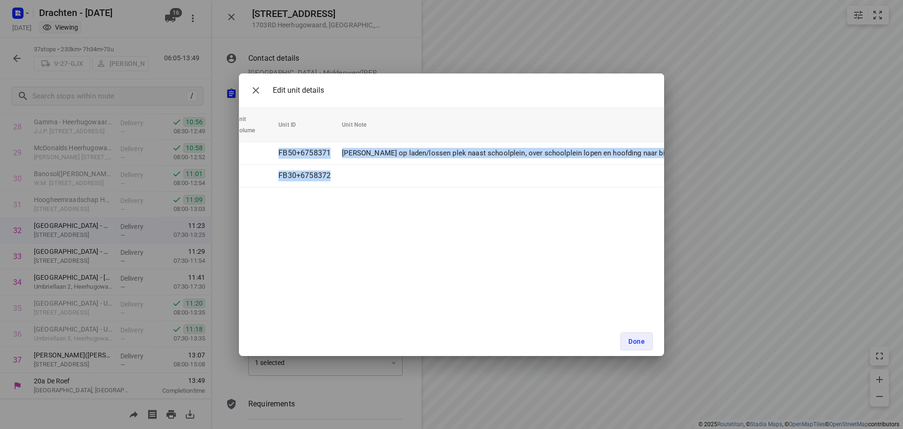
scroll to position [0, 96]
click at [333, 208] on div "Edit unit details Unit Count (4) Unit Weight Unit Volume Unit ID Unit Note 3 FB…" at bounding box center [451, 214] width 425 height 282
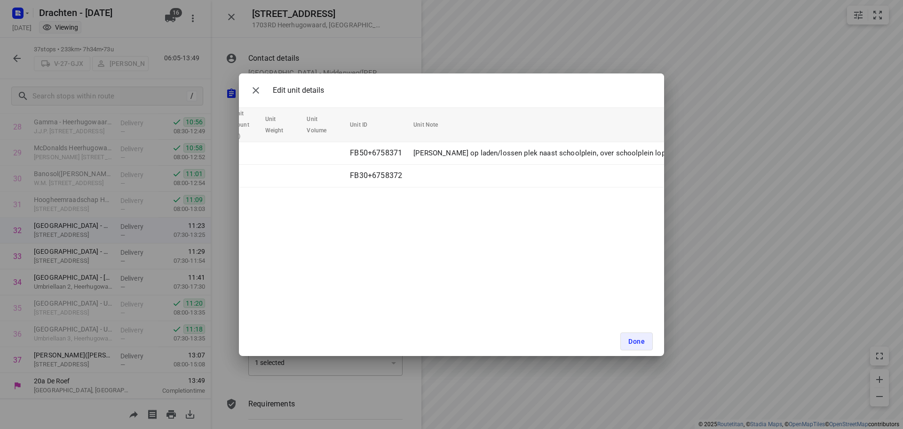
scroll to position [0, 0]
click at [261, 91] on icon "button" at bounding box center [255, 90] width 11 height 11
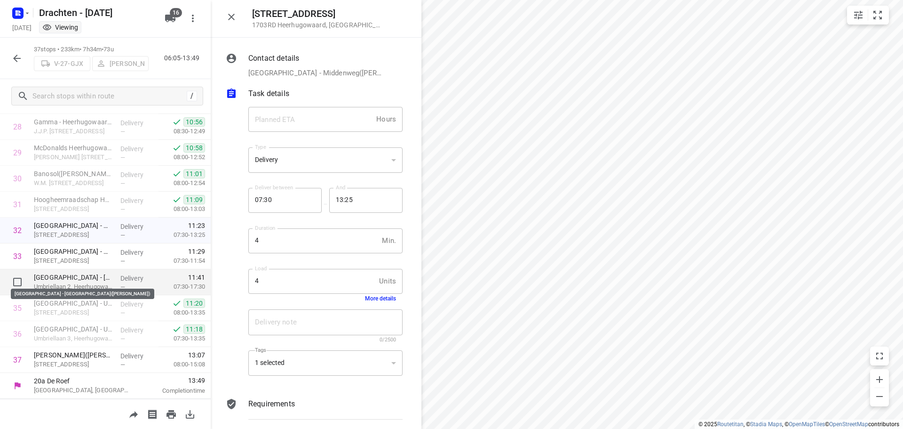
click at [84, 279] on p "Talland College - Heerhugowaard(Robert van Heumen)" at bounding box center [73, 276] width 79 height 9
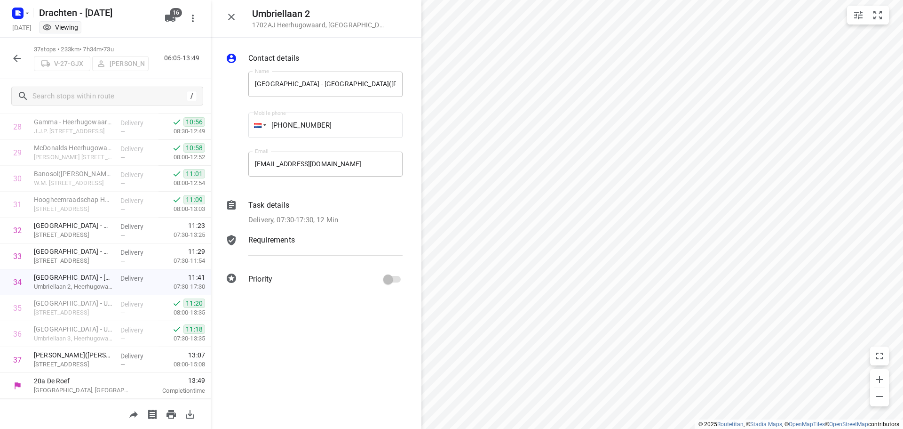
click at [286, 210] on p "Task details" at bounding box center [268, 205] width 41 height 11
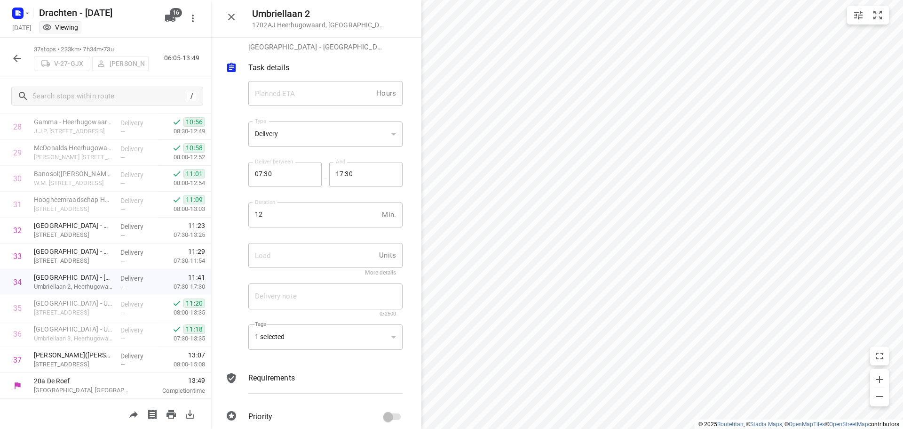
scroll to position [38, 0]
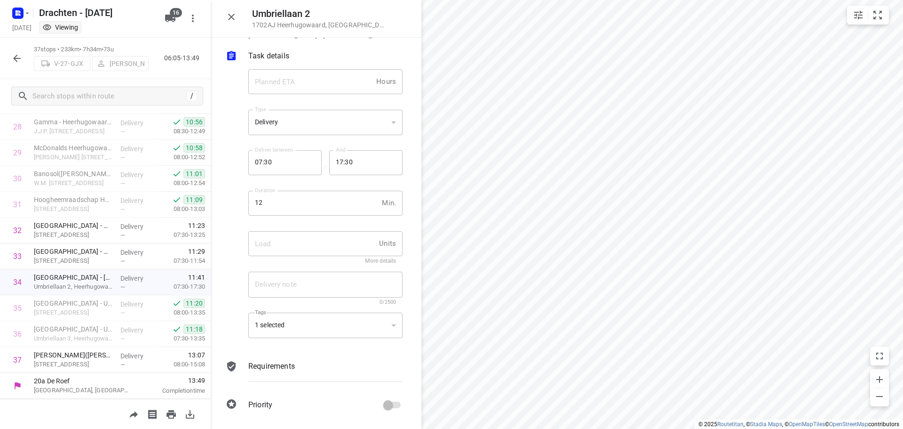
click at [369, 259] on div "More details" at bounding box center [325, 260] width 141 height 7
click at [231, 16] on icon "button" at bounding box center [231, 17] width 7 height 7
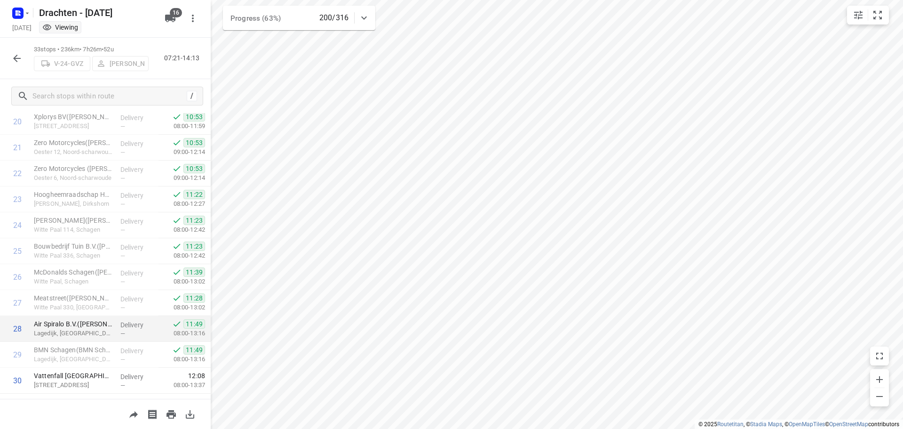
scroll to position [641, 0]
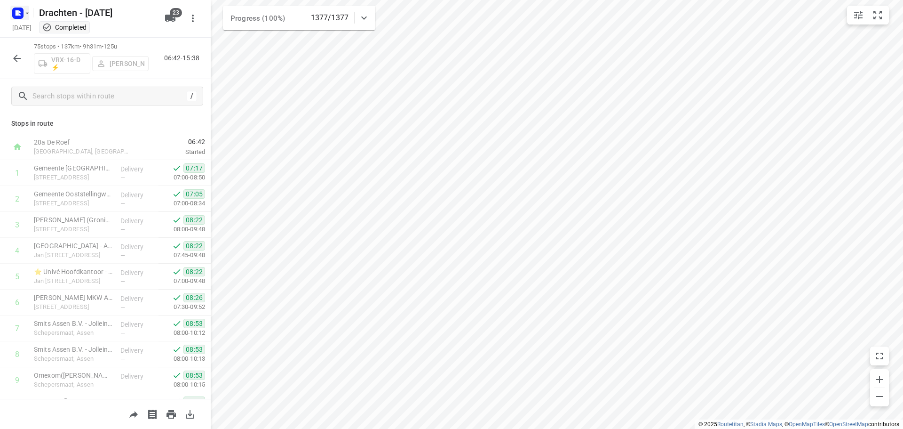
click at [23, 9] on rect "button" at bounding box center [17, 13] width 11 height 11
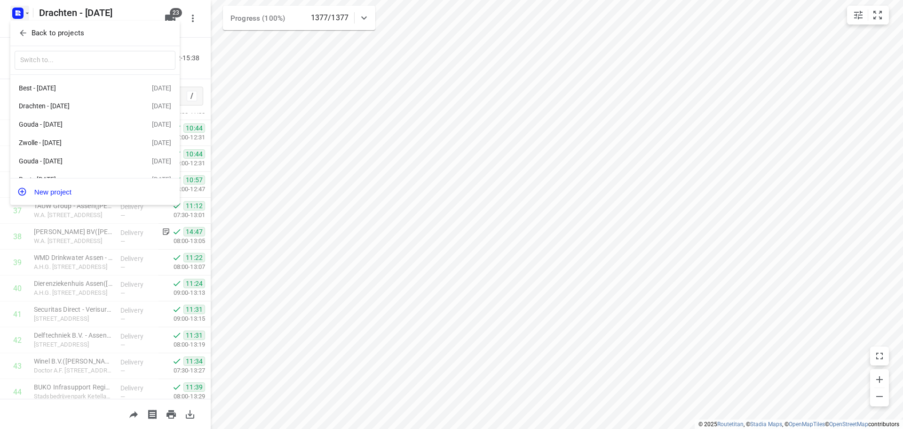
click at [63, 29] on p "Back to projects" at bounding box center [58, 33] width 53 height 11
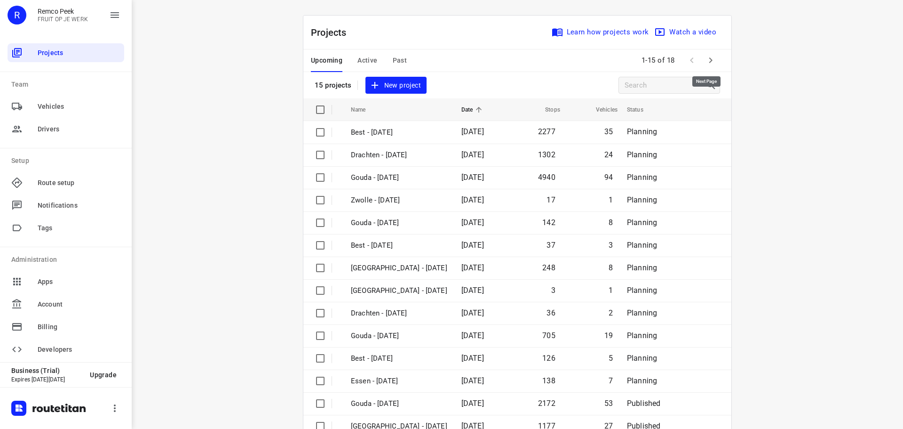
click at [705, 56] on icon "button" at bounding box center [710, 60] width 11 height 11
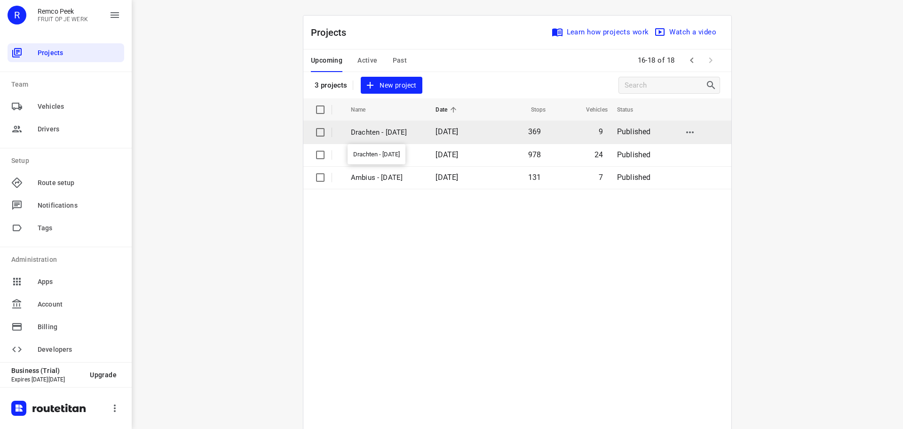
click at [386, 131] on p "Drachten - [DATE]" at bounding box center [386, 132] width 71 height 11
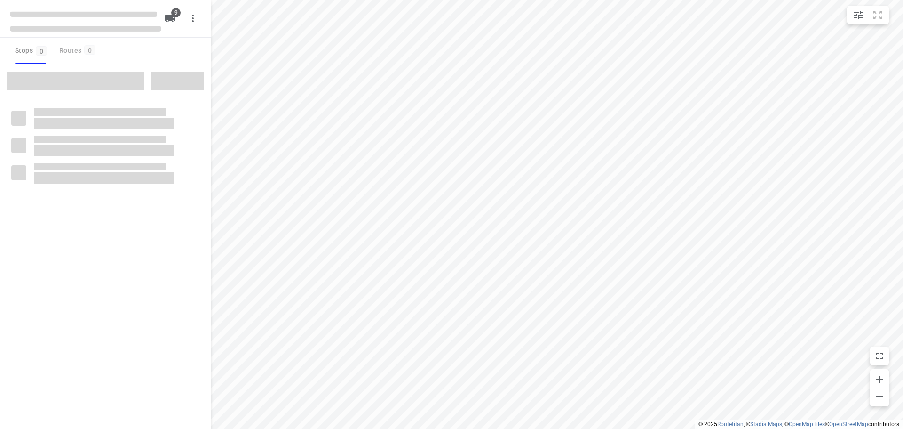
checkbox input "true"
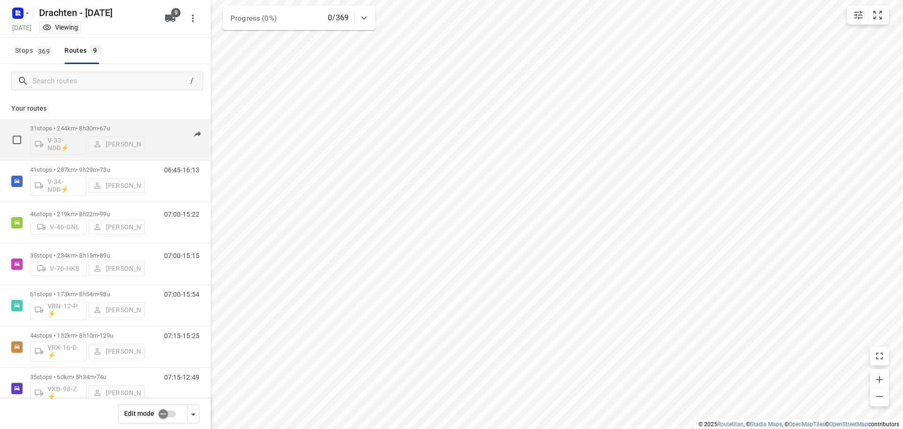
click at [107, 124] on div "31 stops • 244km • 8h30m • 67u V-33-NDD⚡ [PERSON_NAME]" at bounding box center [87, 139] width 115 height 39
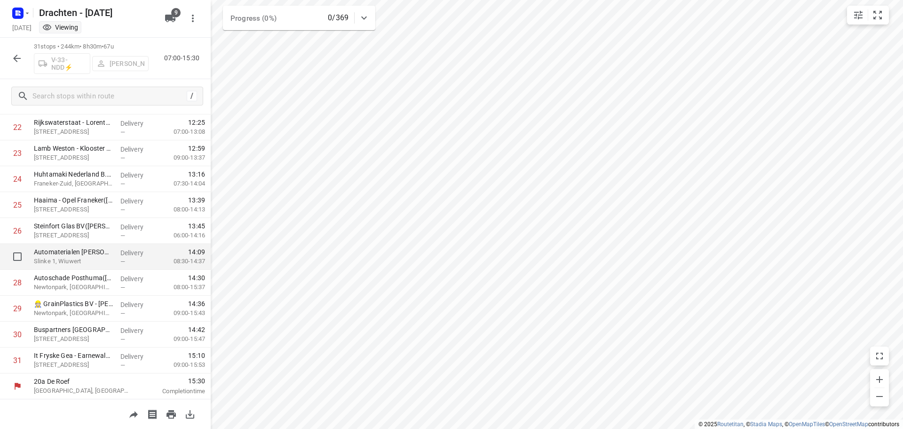
scroll to position [590, 0]
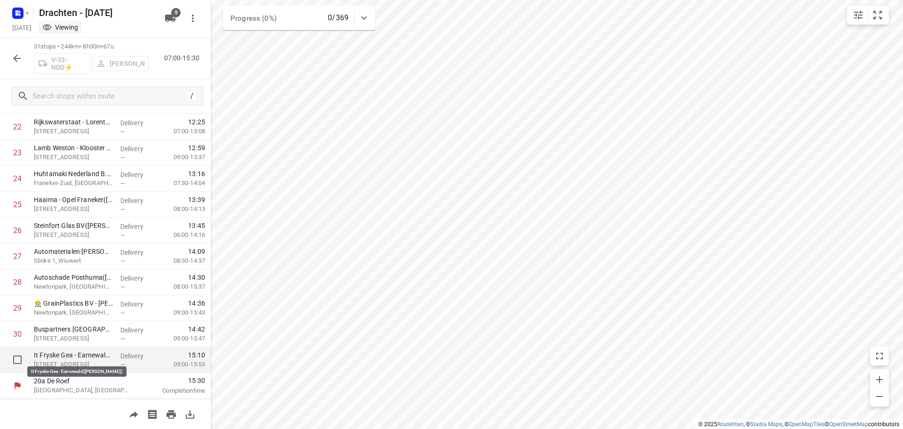
click at [82, 354] on p "It Fryske Gea - Earnewald([PERSON_NAME])" at bounding box center [73, 354] width 79 height 9
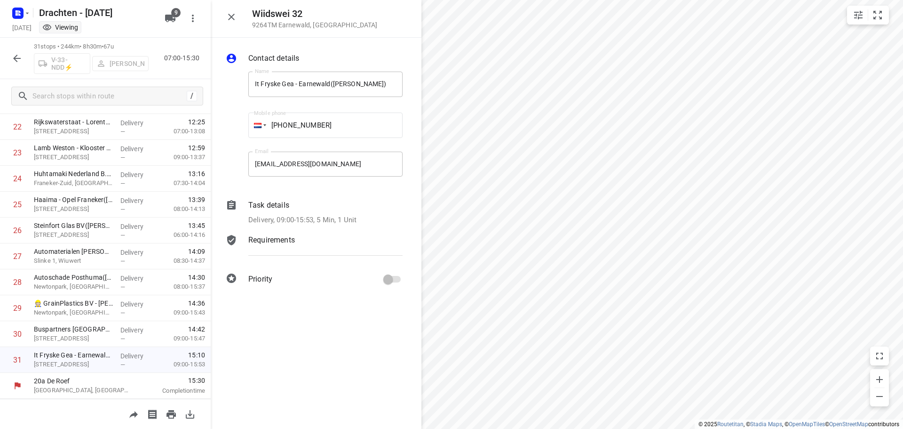
click at [264, 217] on p "Delivery, 09:00-15:53, 5 Min, 1 Unit" at bounding box center [302, 220] width 108 height 11
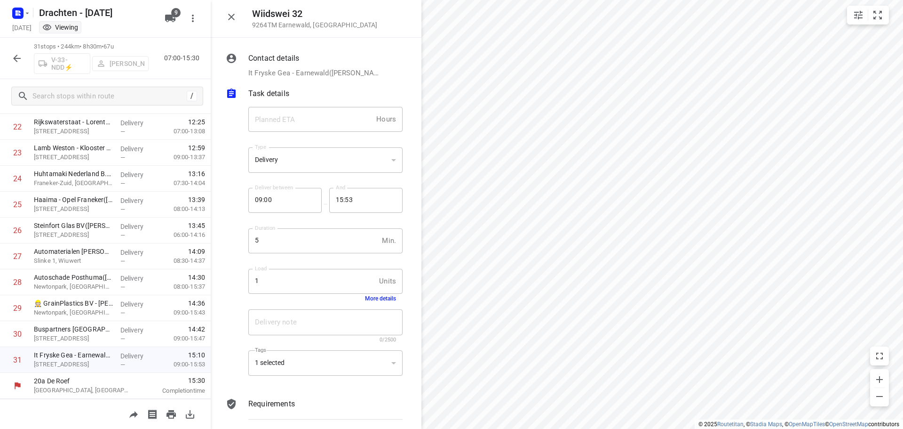
click at [377, 296] on button "More details" at bounding box center [380, 298] width 31 height 7
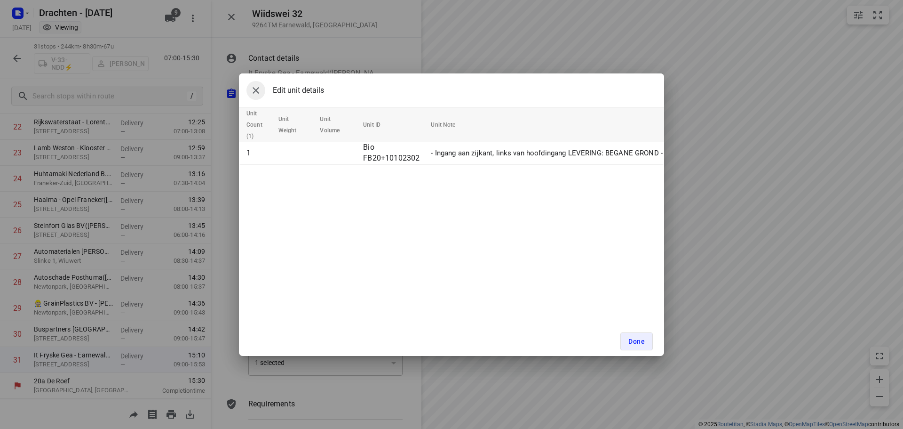
click at [252, 92] on icon "button" at bounding box center [255, 90] width 11 height 11
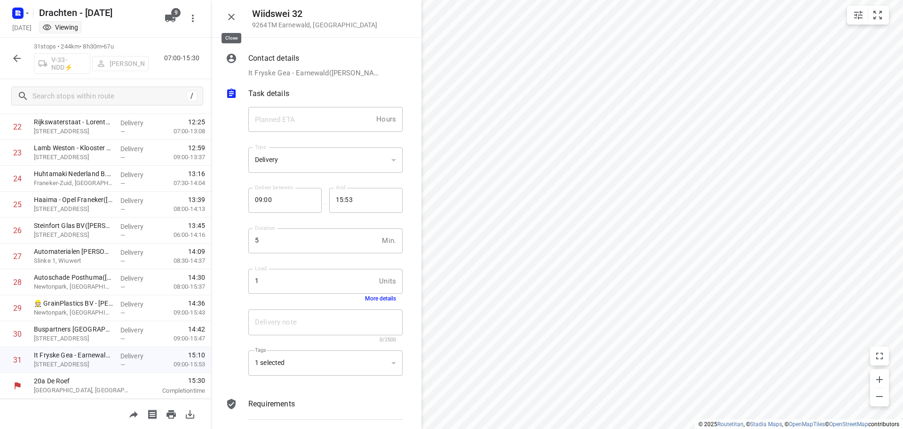
click at [239, 17] on button "button" at bounding box center [231, 17] width 19 height 19
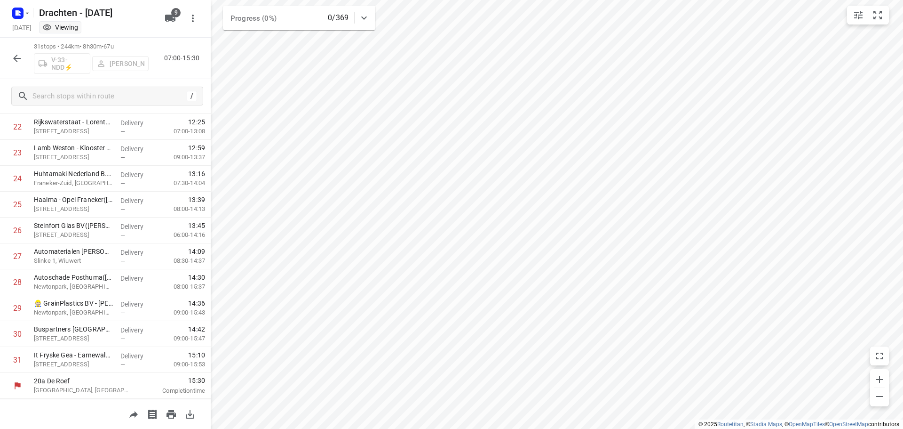
click at [9, 58] on button "button" at bounding box center [17, 58] width 19 height 19
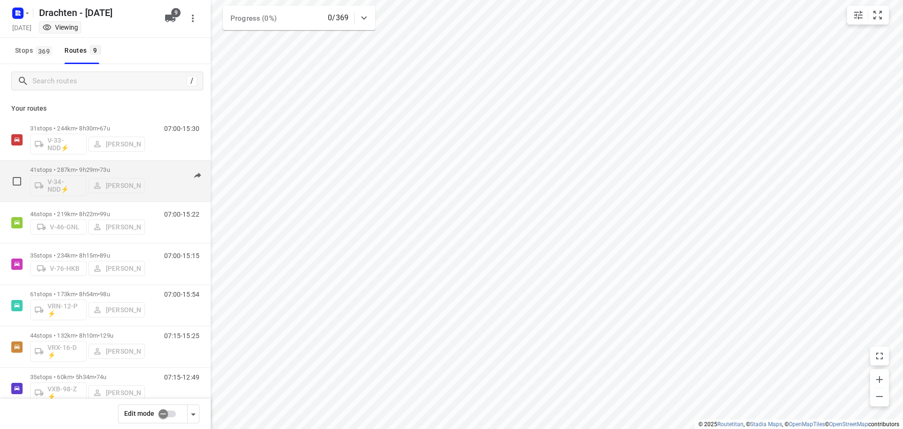
click at [89, 168] on p "41 stops • 287km • 9h29m • 73u" at bounding box center [87, 169] width 115 height 7
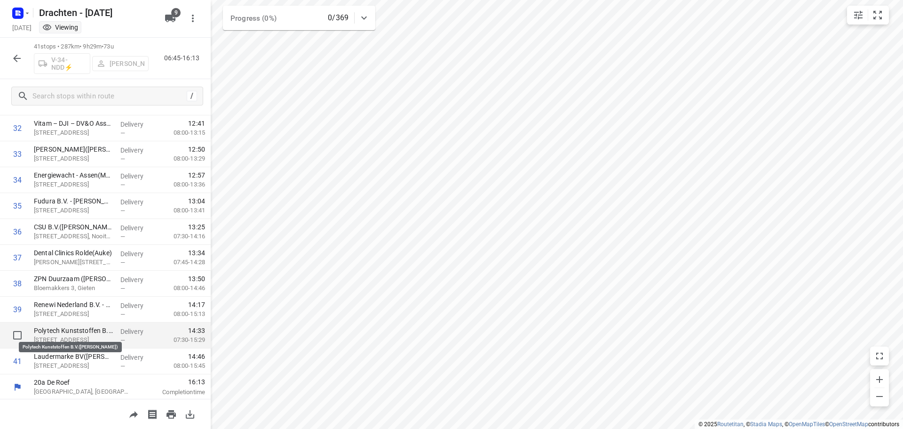
scroll to position [848, 0]
click at [23, 54] on button "button" at bounding box center [17, 58] width 19 height 19
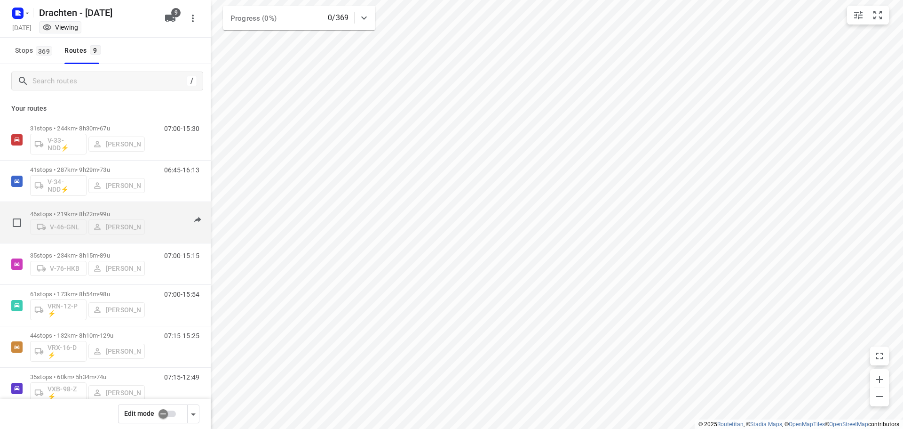
click at [75, 210] on p "46 stops • 219km • 8h22m • 99u" at bounding box center [87, 213] width 115 height 7
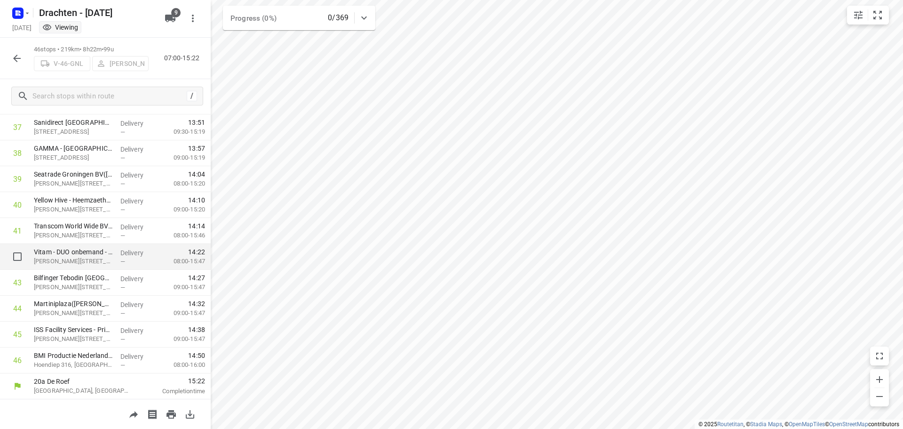
scroll to position [978, 0]
click at [18, 56] on icon "button" at bounding box center [16, 58] width 11 height 11
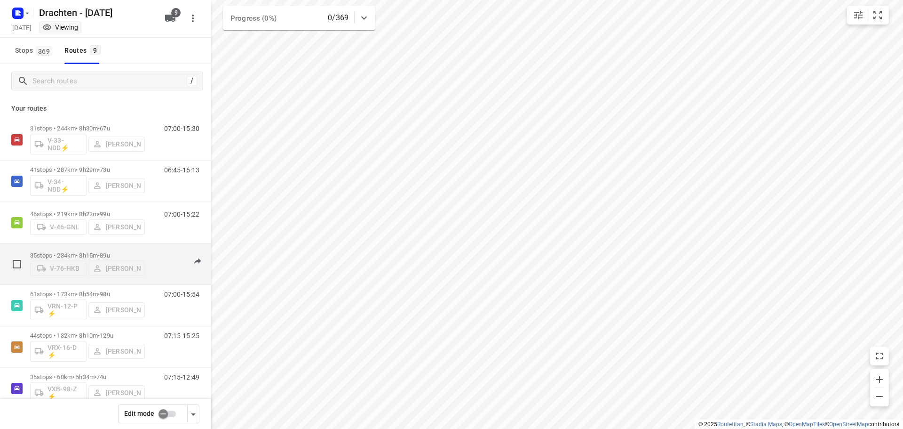
click at [63, 252] on p "35 stops • 234km • 8h15m • 89u" at bounding box center [87, 255] width 115 height 7
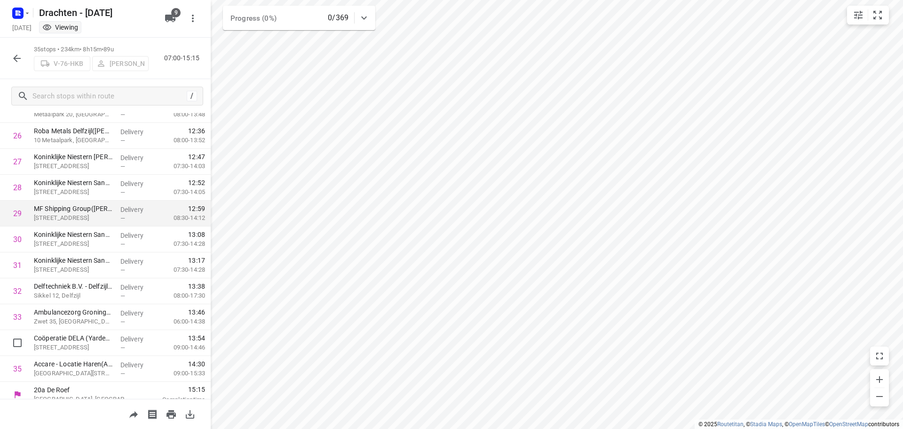
scroll to position [693, 0]
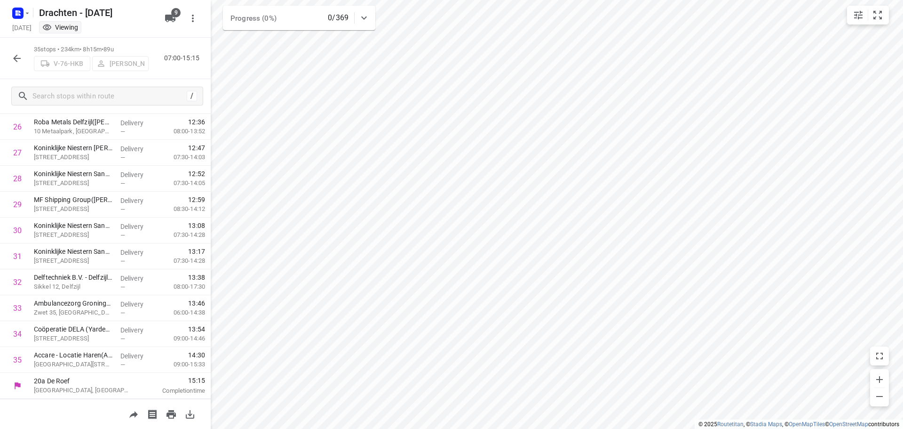
click at [16, 48] on div "35 stops • 234km • 8h15m • 89u V-76-HKB [PERSON_NAME] 07:00-15:15" at bounding box center [105, 58] width 211 height 41
click at [16, 52] on button "button" at bounding box center [17, 58] width 19 height 19
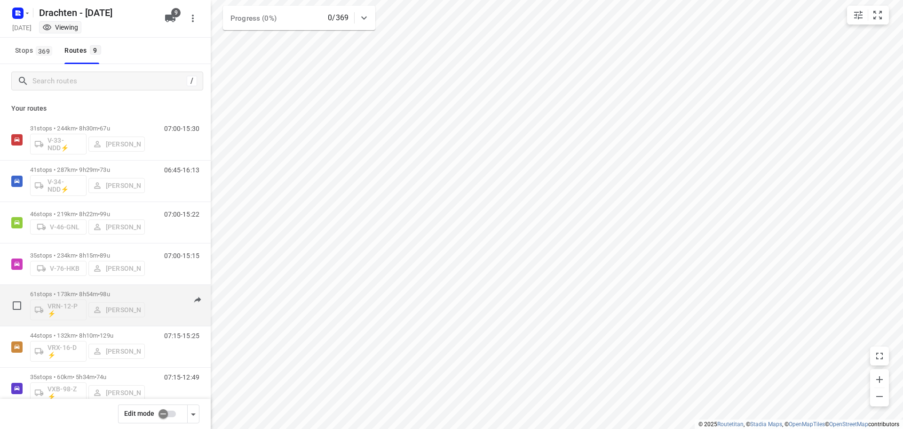
click at [96, 289] on div "61 stops • 173km • 8h54m • 98u VRN-12-P ⚡ [PERSON_NAME]" at bounding box center [87, 305] width 115 height 39
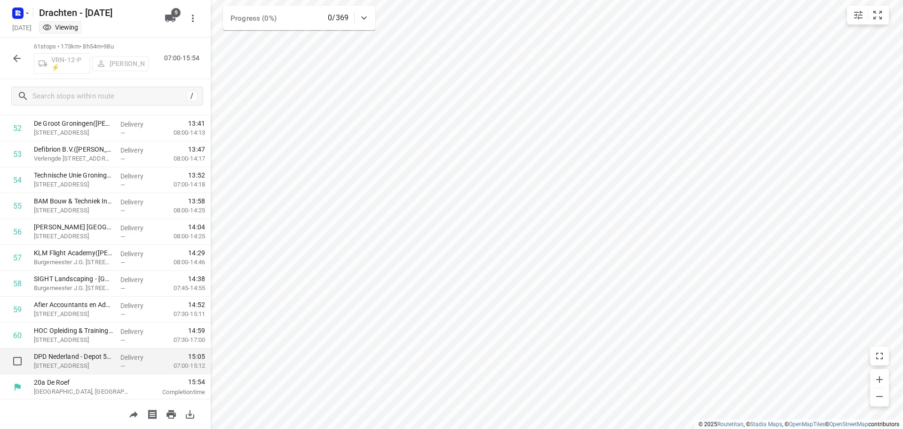
scroll to position [1366, 0]
click at [12, 57] on icon "button" at bounding box center [16, 58] width 11 height 11
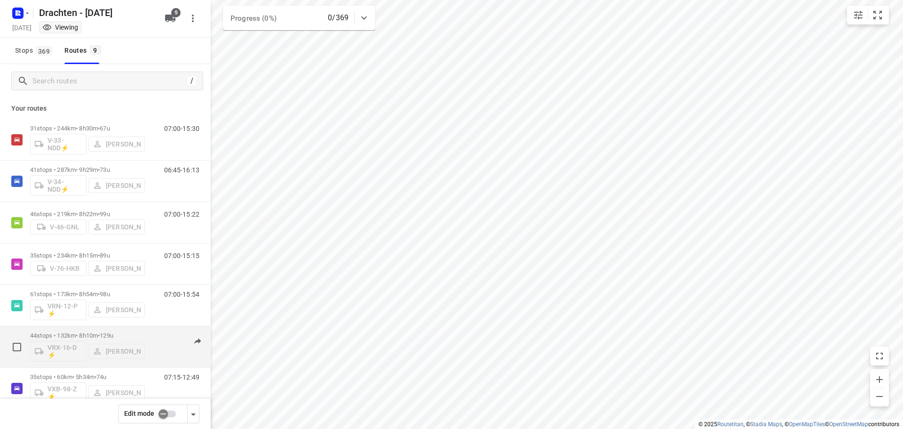
click at [103, 330] on div "44 stops • 132km • 8h10m • 129u VRX-16-D ⚡ [PERSON_NAME]" at bounding box center [87, 346] width 115 height 39
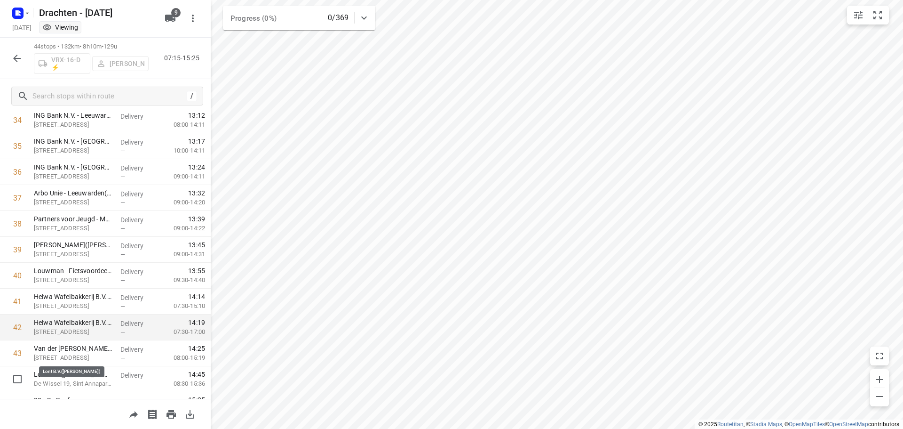
scroll to position [926, 0]
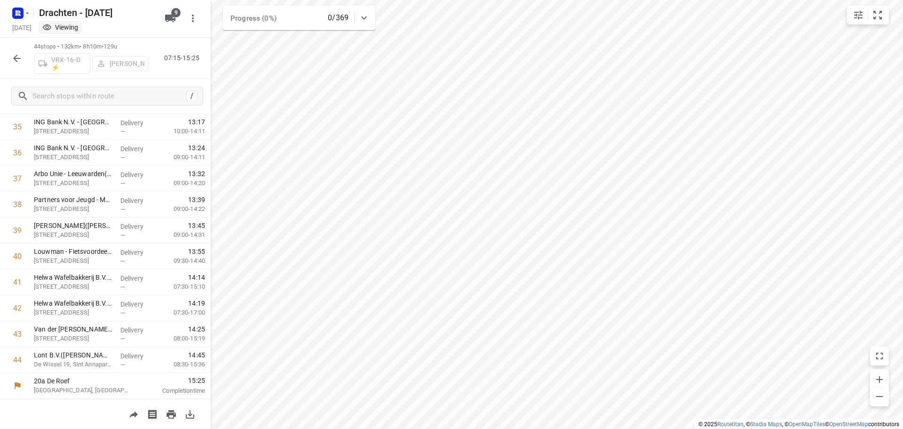
click at [20, 58] on icon "button" at bounding box center [17, 59] width 8 height 8
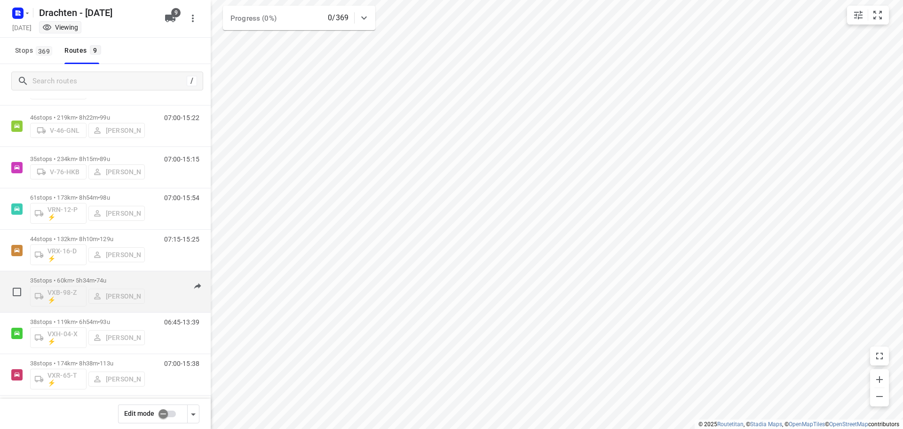
scroll to position [103, 0]
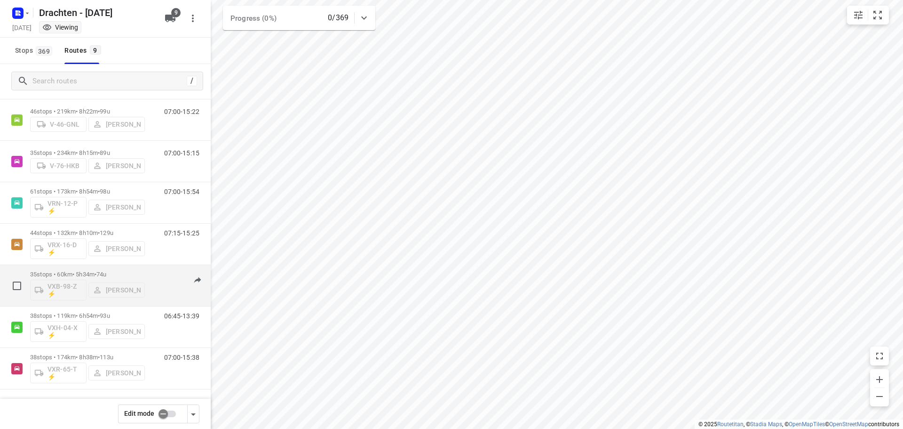
click at [106, 271] on span "74u" at bounding box center [101, 274] width 10 height 7
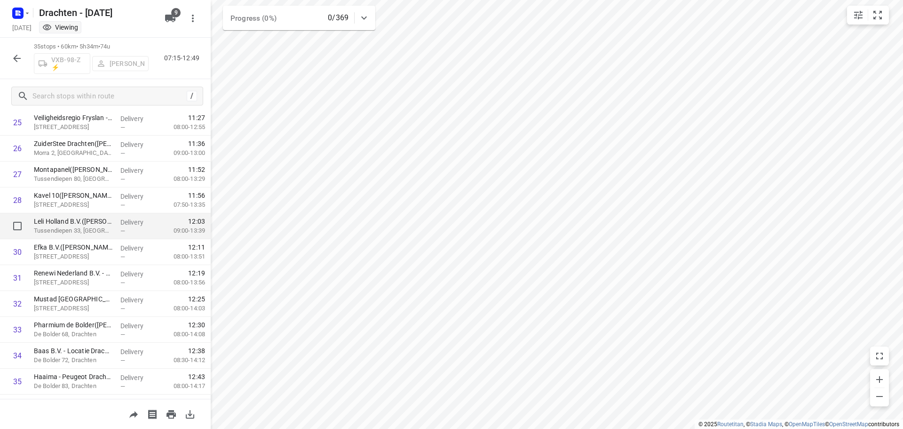
scroll to position [693, 0]
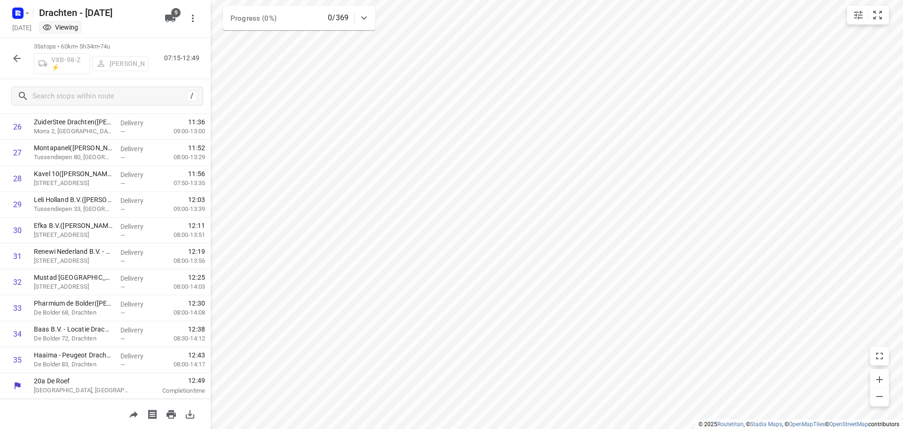
click at [12, 56] on icon "button" at bounding box center [16, 58] width 11 height 11
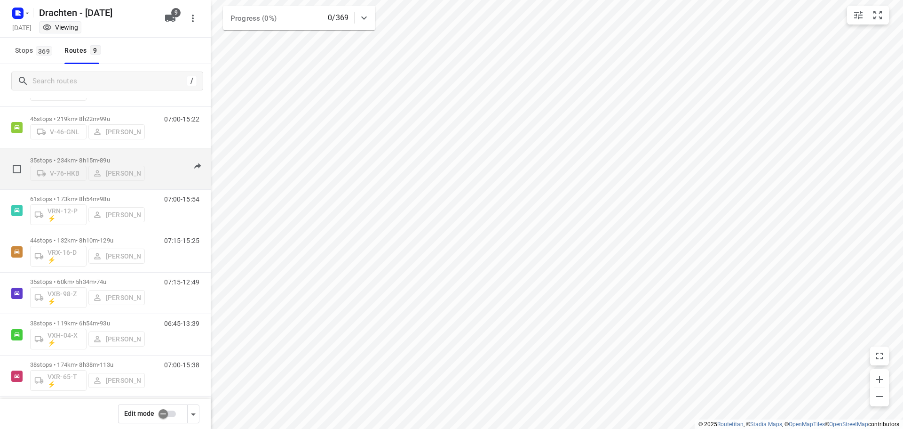
scroll to position [103, 0]
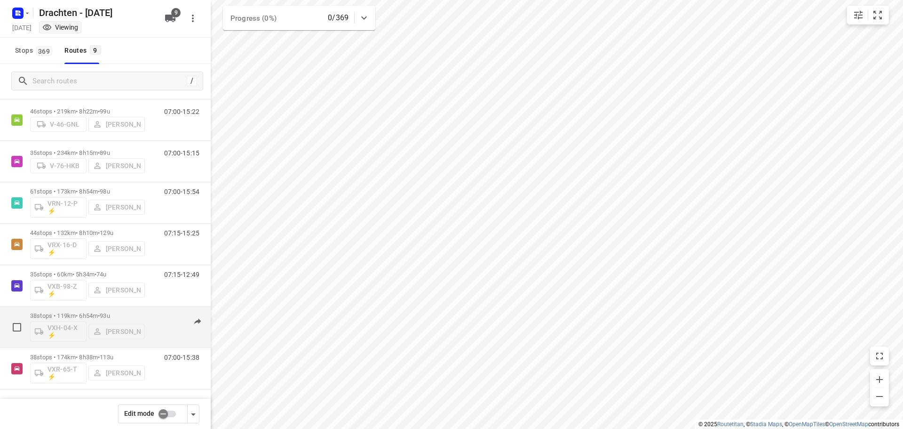
click at [76, 309] on div "38 stops • 119km • 6h54m • 93u VXH-04-X ⚡ [PERSON_NAME]" at bounding box center [87, 326] width 115 height 39
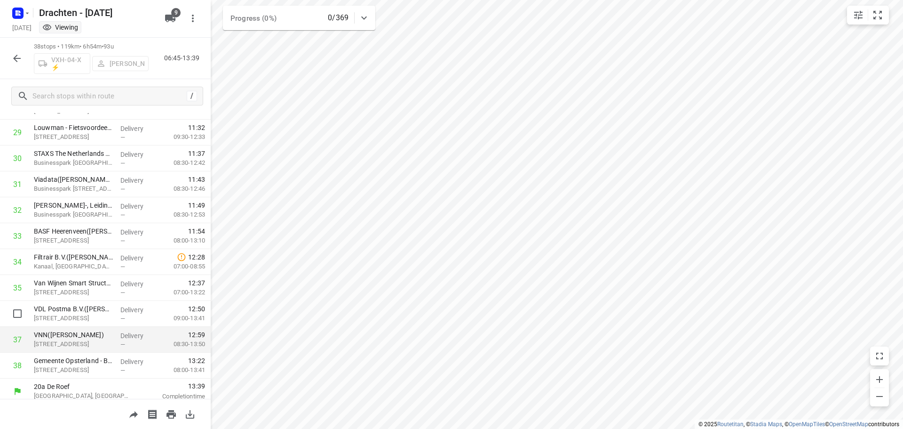
scroll to position [771, 0]
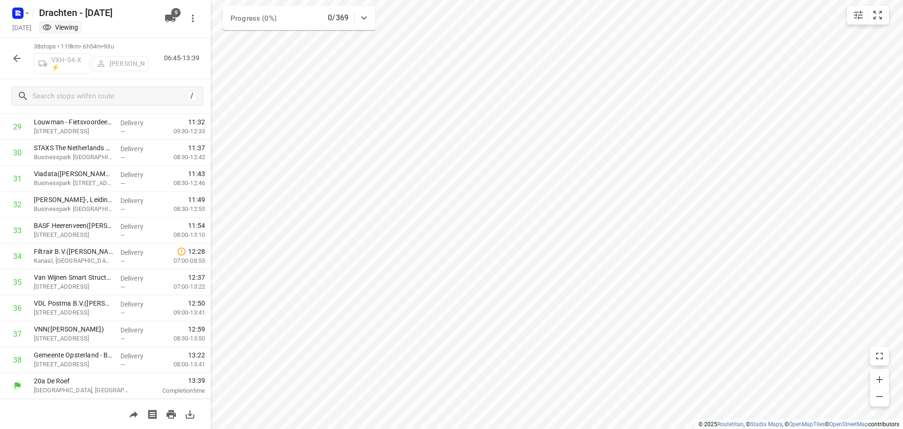
drag, startPoint x: 4, startPoint y: 56, endPoint x: 12, endPoint y: 59, distance: 8.5
click at [4, 56] on div "38 stops • 119km • 6h54m • 93u VXH-04-X ⚡ [PERSON_NAME] 06:45-13:39" at bounding box center [105, 58] width 211 height 41
click at [15, 59] on icon "button" at bounding box center [17, 59] width 8 height 8
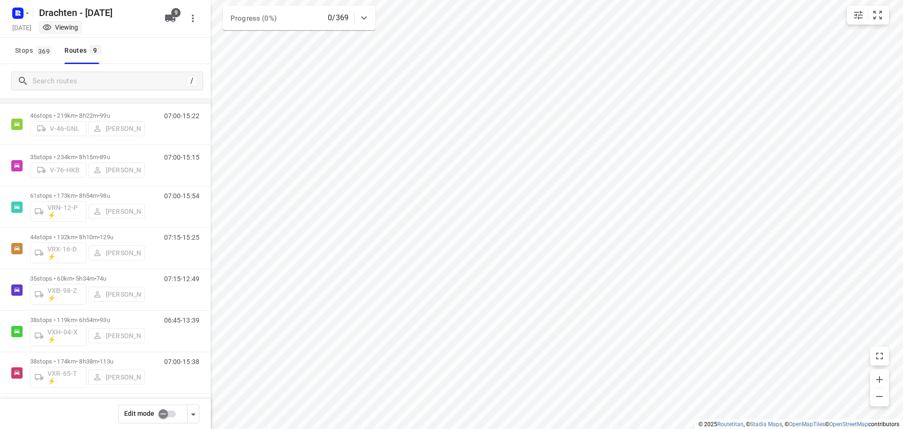
scroll to position [103, 0]
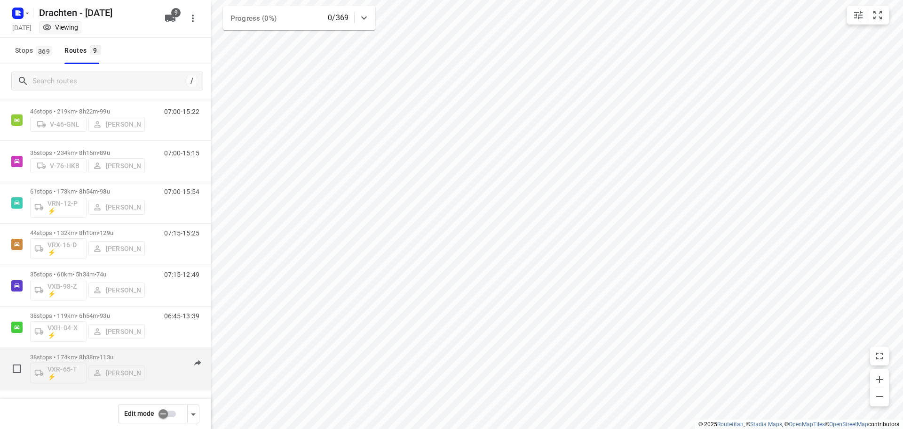
click at [102, 361] on div "VXR-65-T ⚡ [PERSON_NAME]" at bounding box center [87, 371] width 115 height 23
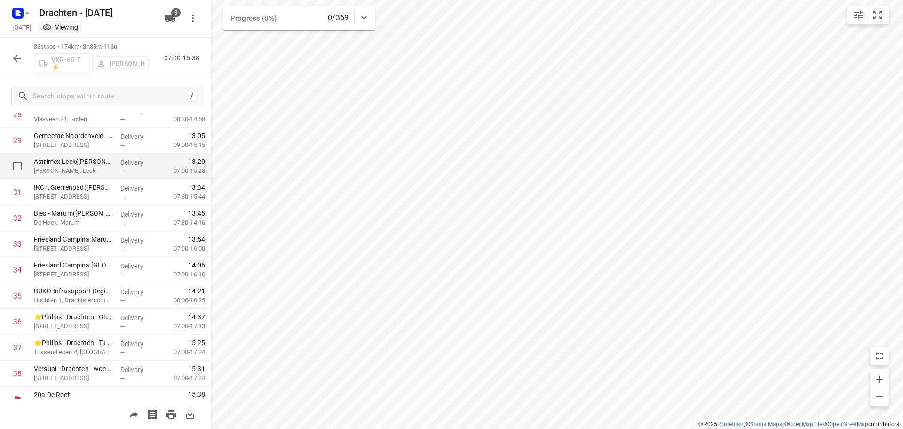
scroll to position [771, 0]
